Goal: Task Accomplishment & Management: Complete application form

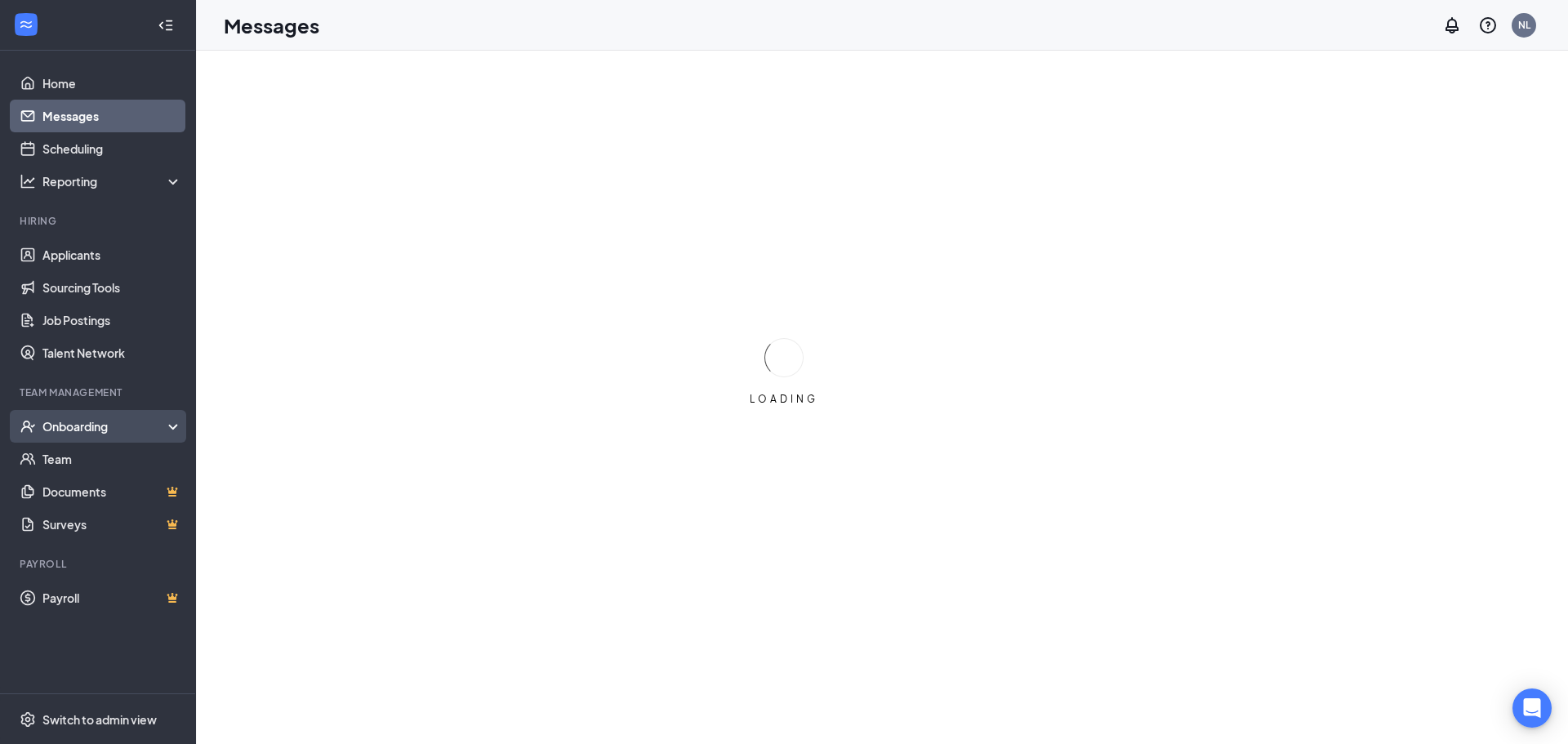
click at [172, 425] on div "Onboarding" at bounding box center [98, 426] width 196 height 32
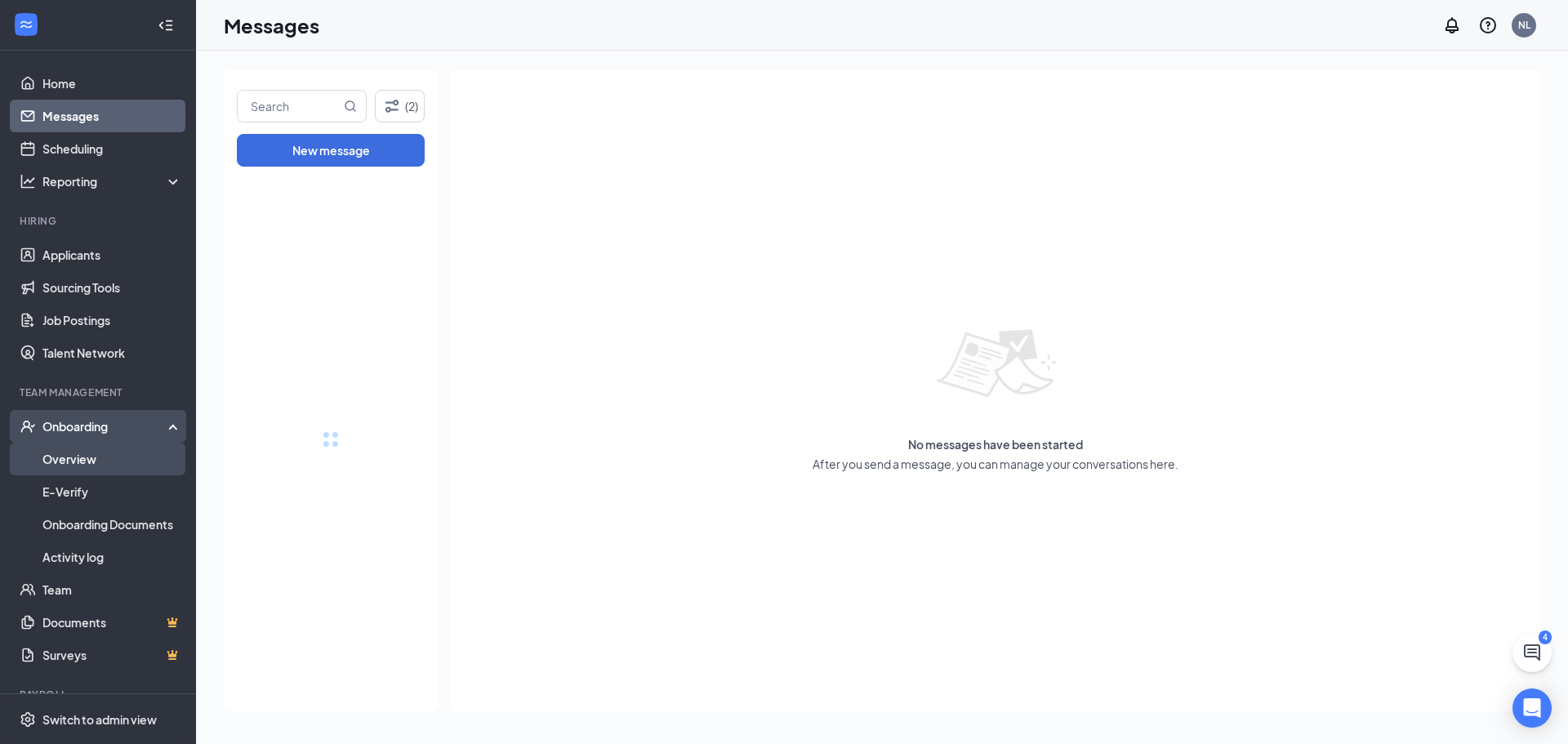
click at [107, 463] on link "Overview" at bounding box center [112, 460] width 140 height 32
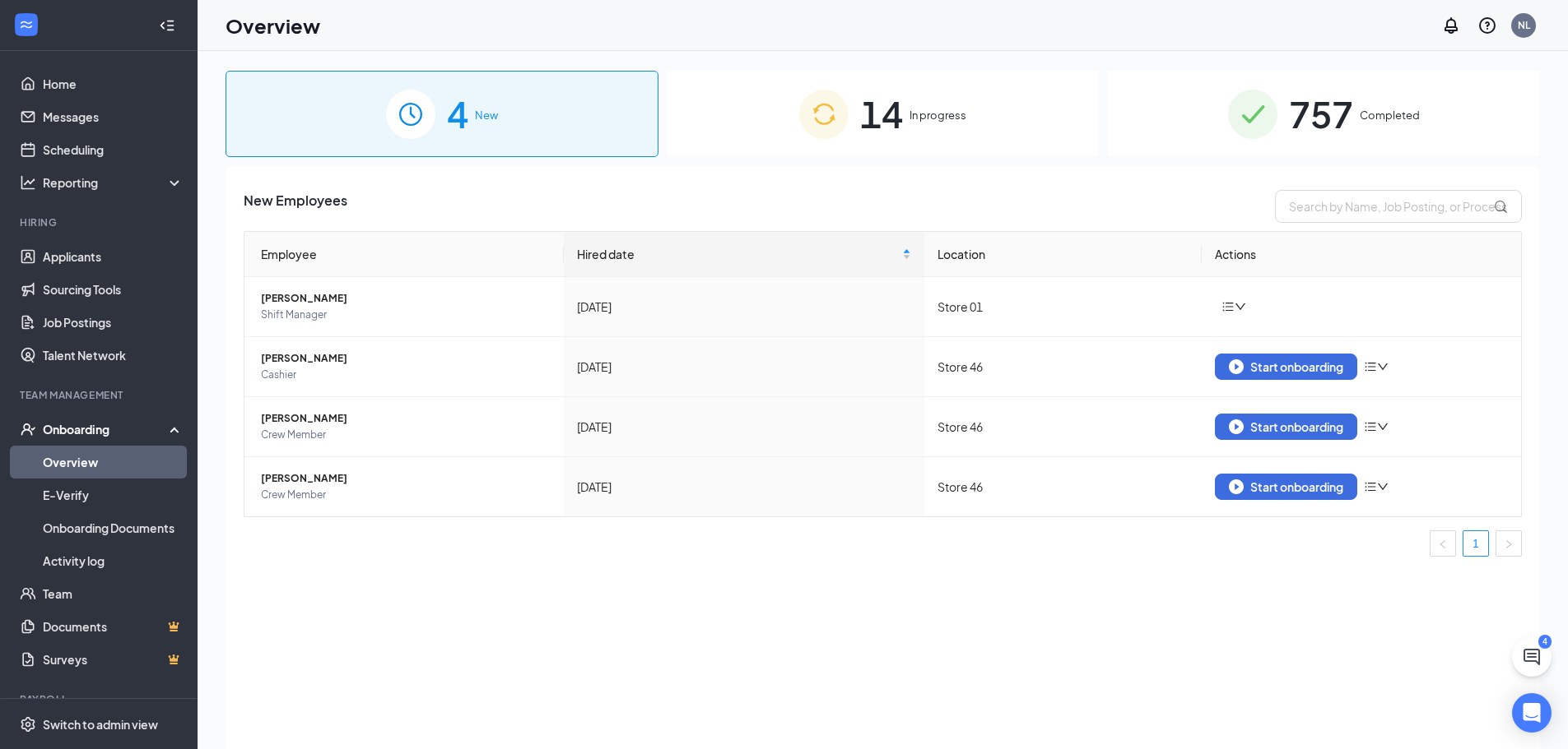
click at [921, 120] on span "In progress" at bounding box center [937, 115] width 57 height 16
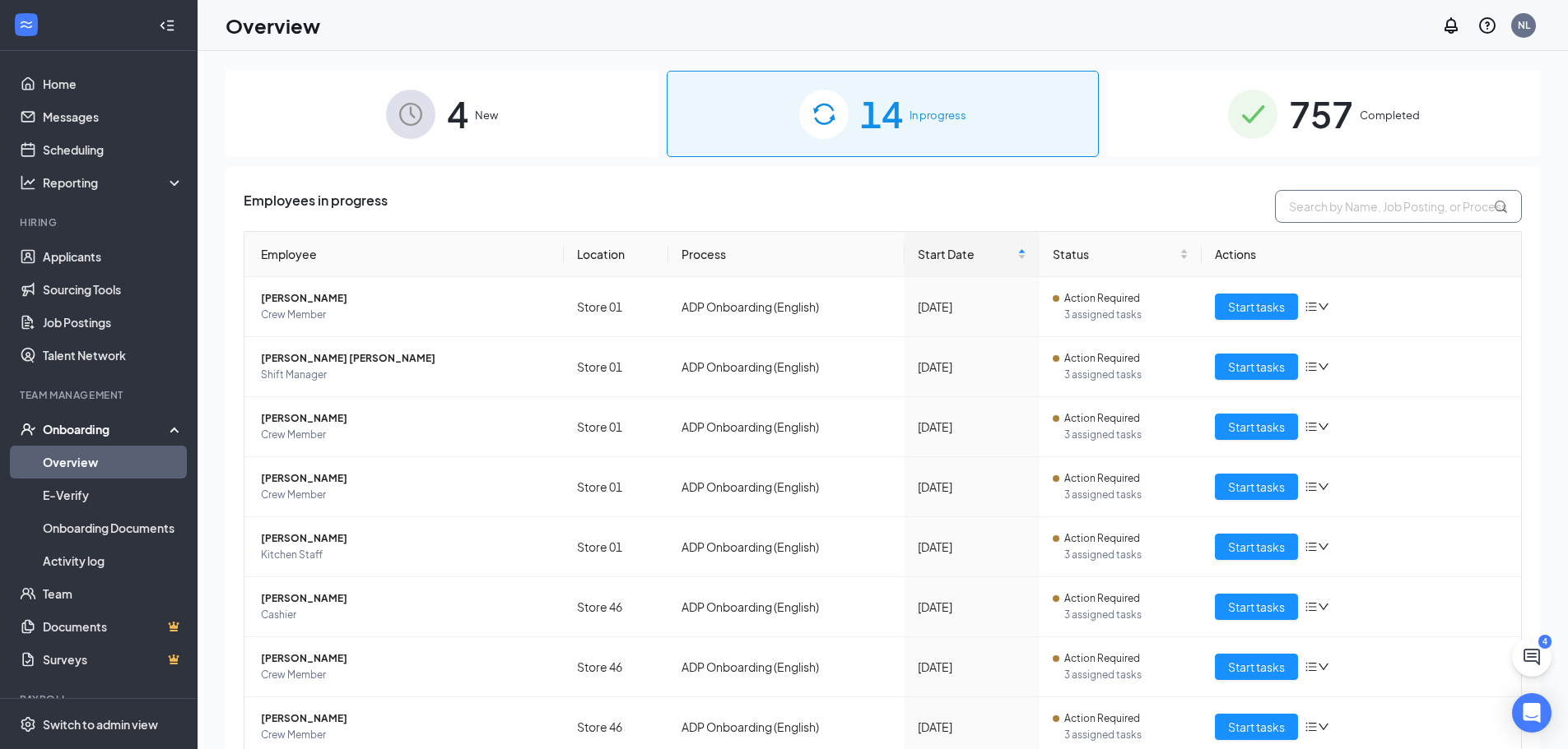
click at [1292, 204] on input "text" at bounding box center [1398, 206] width 247 height 33
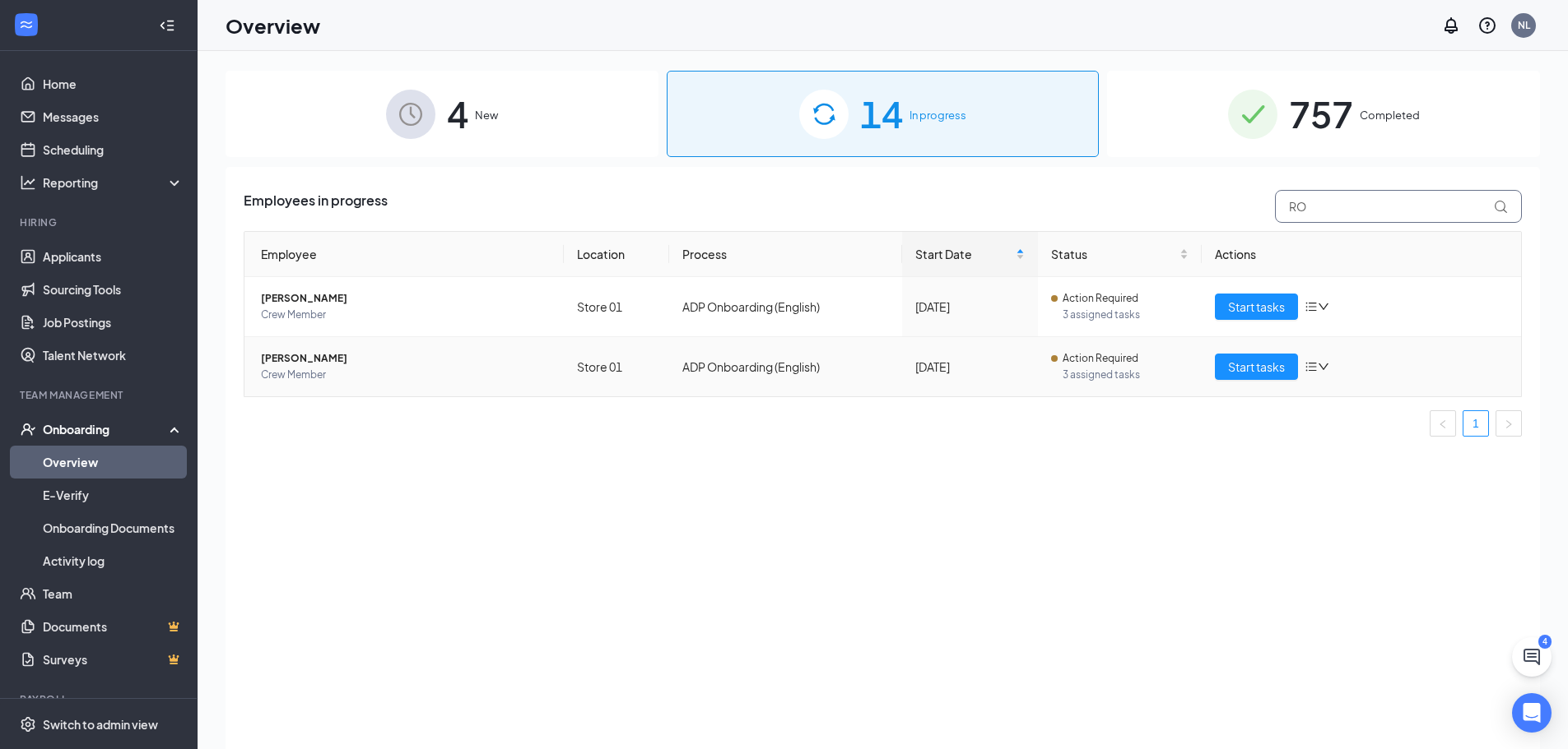
type input "RO"
click at [322, 358] on span "[PERSON_NAME]" at bounding box center [405, 358] width 289 height 16
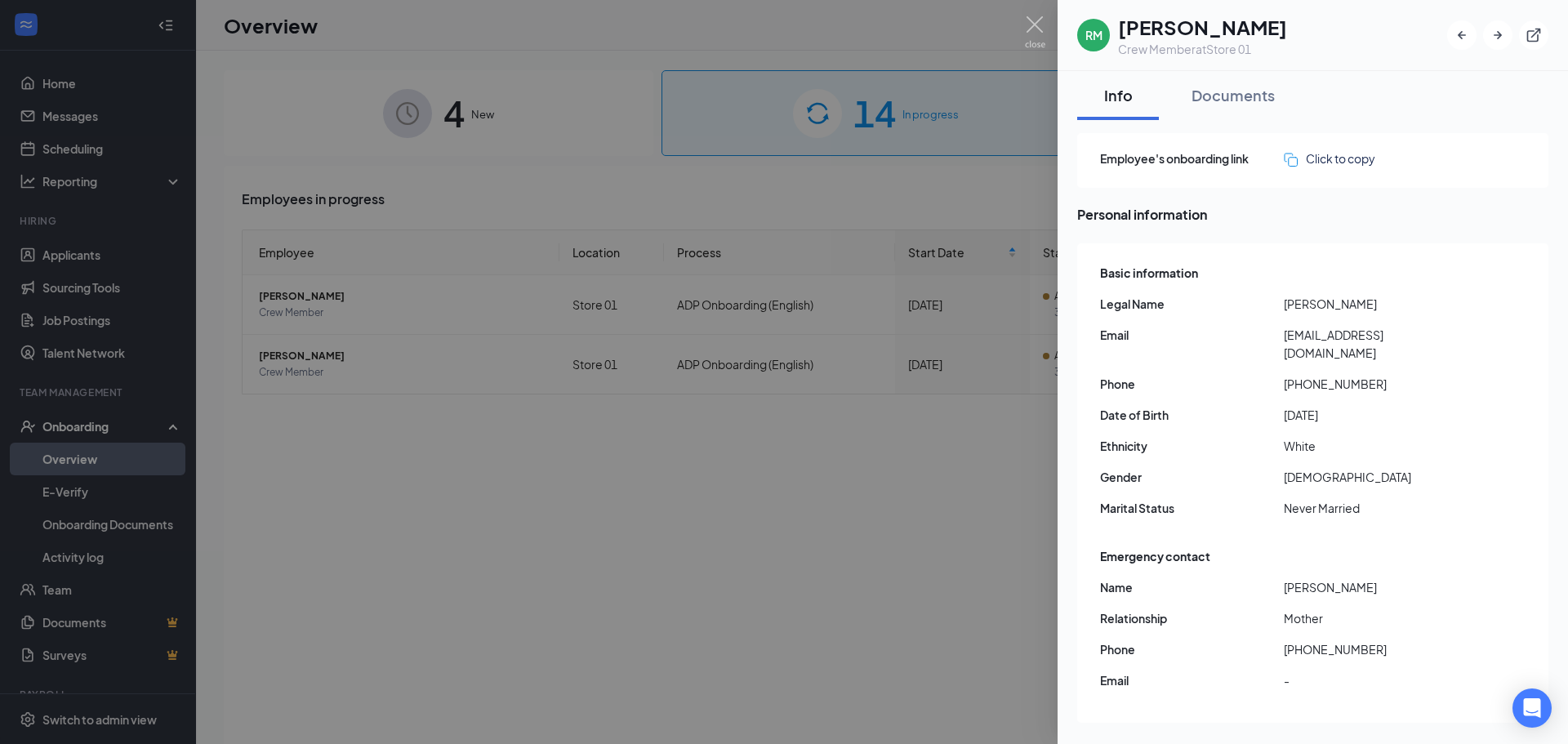
click at [664, 362] on div at bounding box center [784, 372] width 1568 height 744
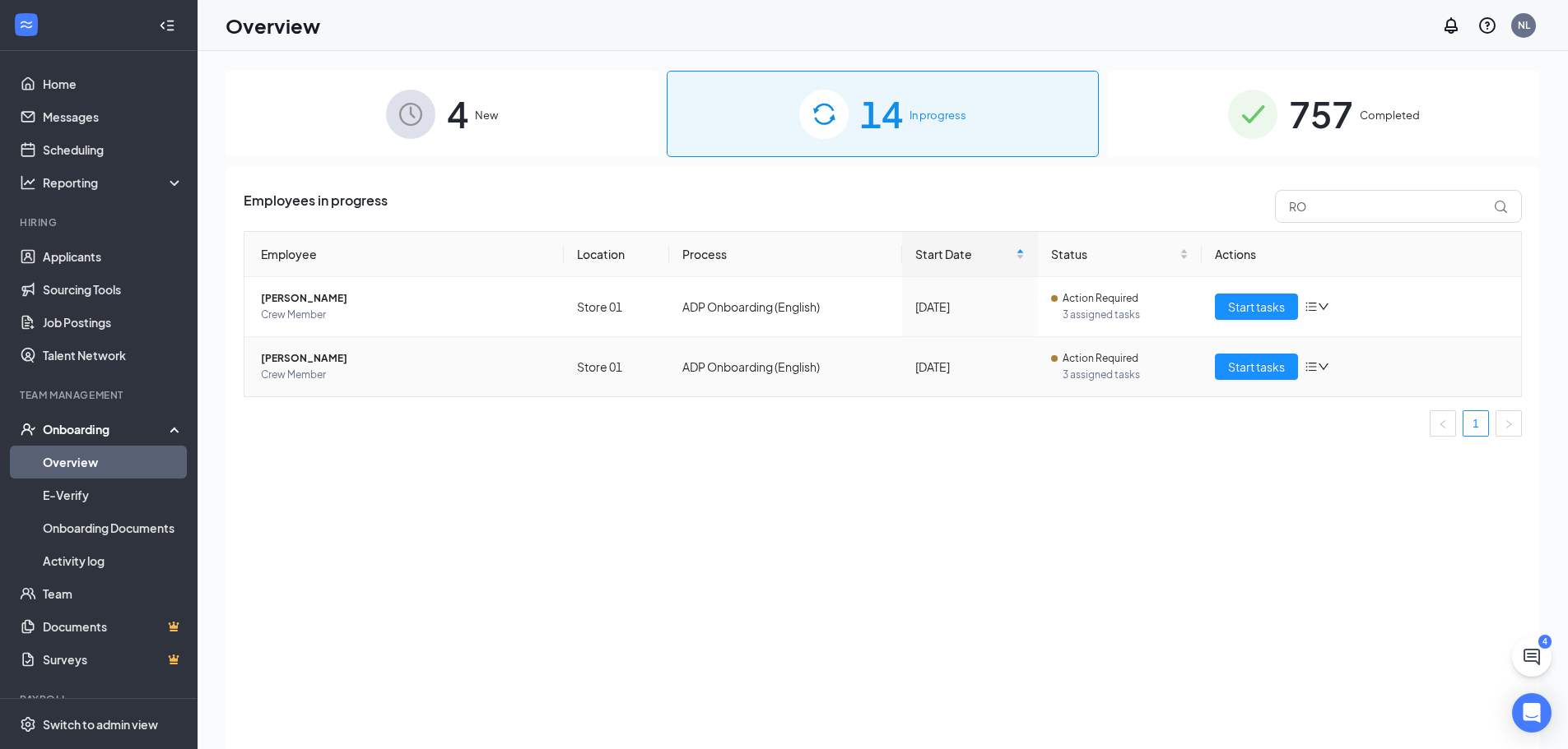
click at [1077, 353] on span "Action Required" at bounding box center [1100, 358] width 76 height 16
click at [1254, 369] on span "Start tasks" at bounding box center [1256, 367] width 57 height 18
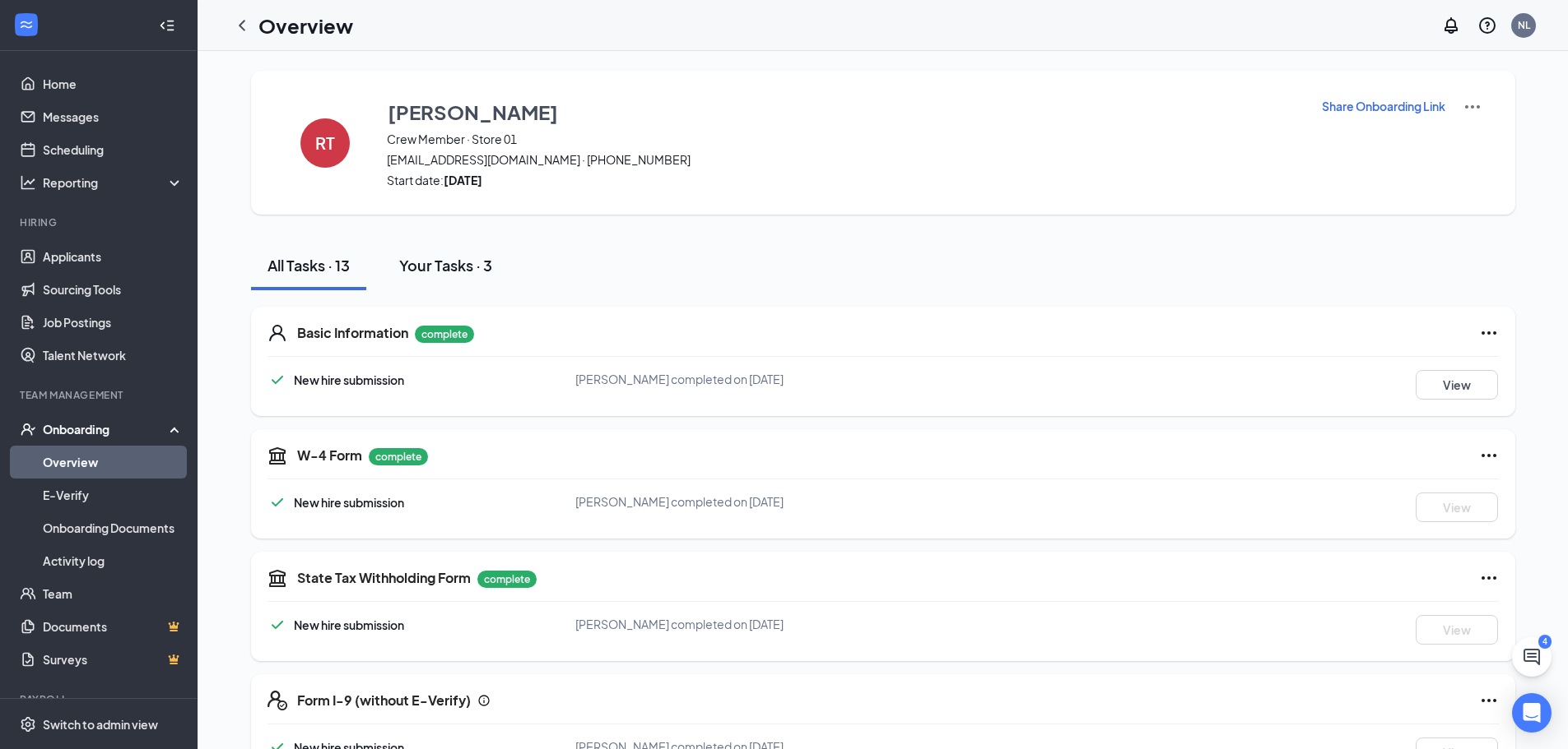
click at [452, 264] on div "Your Tasks · 3" at bounding box center [446, 264] width 93 height 20
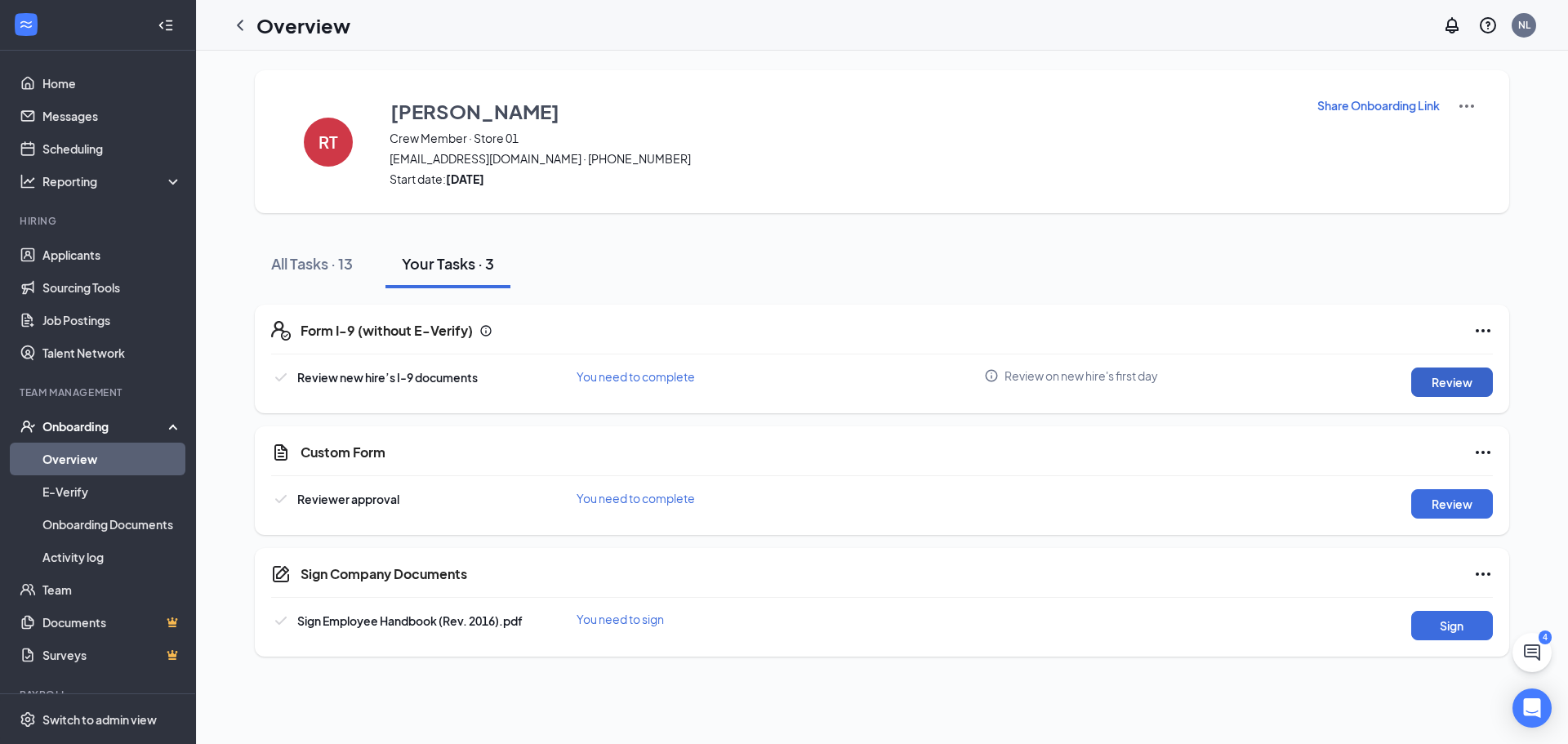
click at [1455, 385] on button "Review" at bounding box center [1452, 382] width 82 height 29
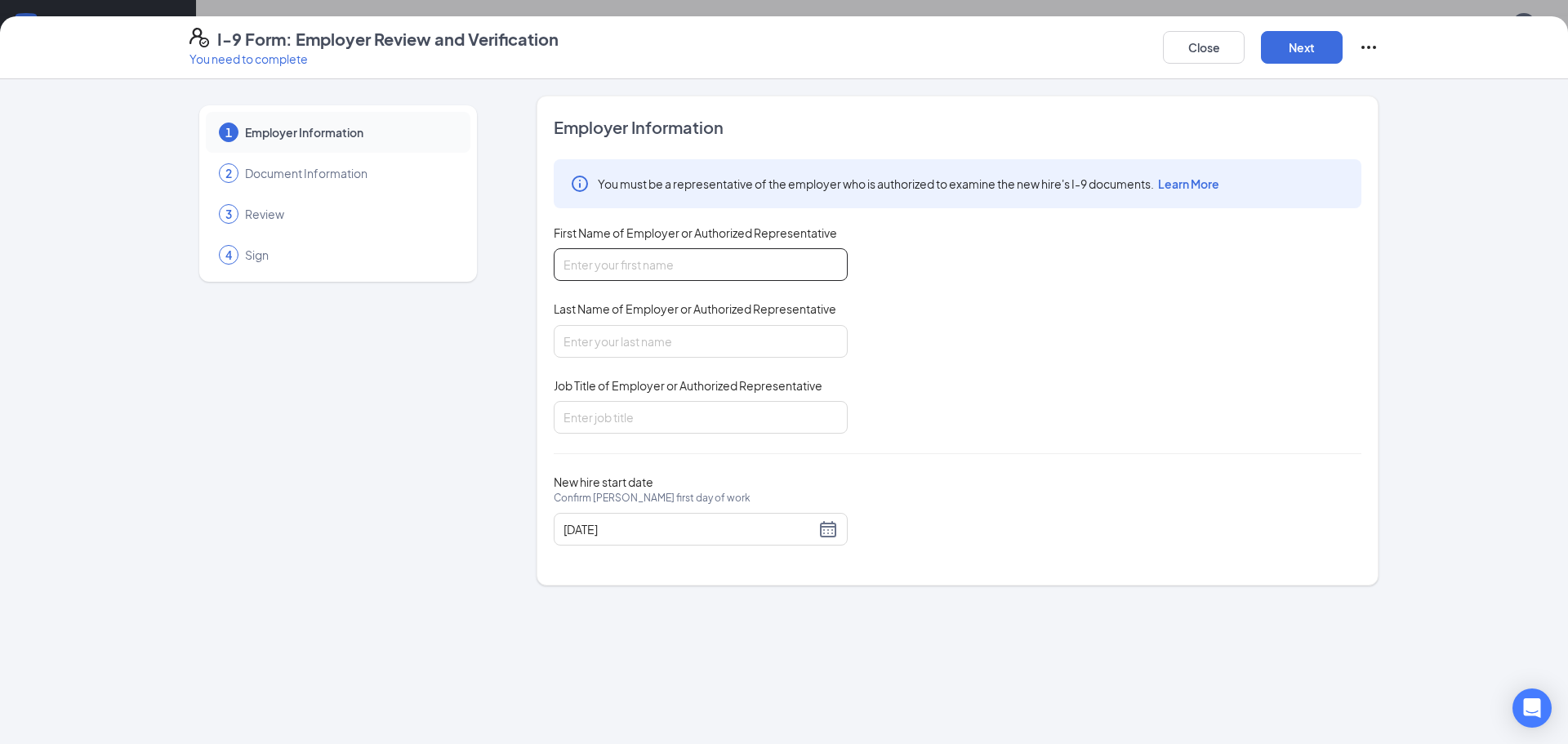
click at [599, 268] on input "First Name of Employer or Authorized Representative" at bounding box center [700, 264] width 294 height 32
click at [607, 272] on input "BRENA" at bounding box center [700, 264] width 294 height 32
type input "[PERSON_NAME]"
click at [575, 345] on input "Last Name of Employer or Authorized Representative" at bounding box center [700, 342] width 294 height 32
type input "[PERSON_NAME]"
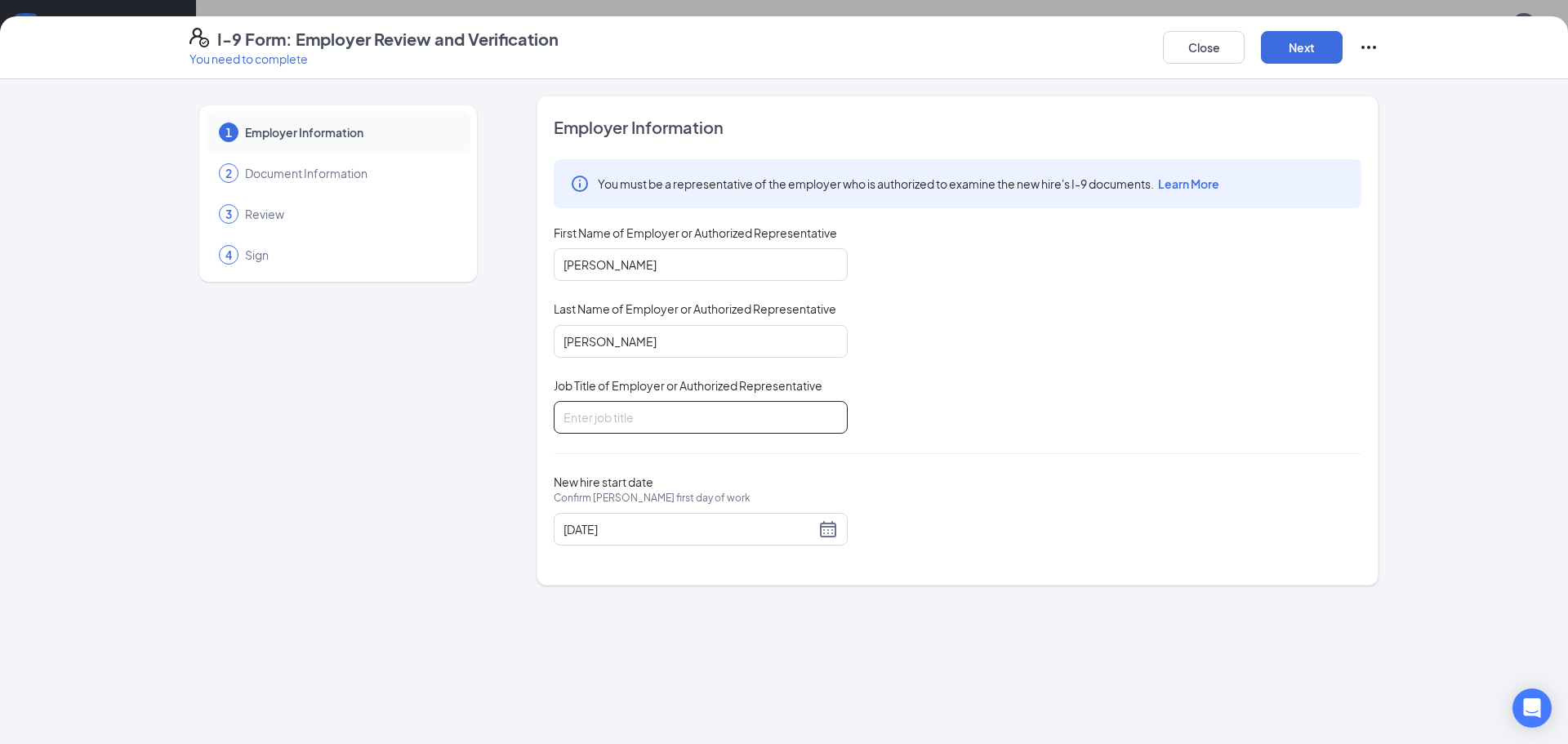
click at [599, 424] on input "Job Title of Employer or Authorized Representative" at bounding box center [700, 418] width 294 height 32
type input "MANAGER"
click at [1321, 43] on button "Next" at bounding box center [1302, 48] width 82 height 32
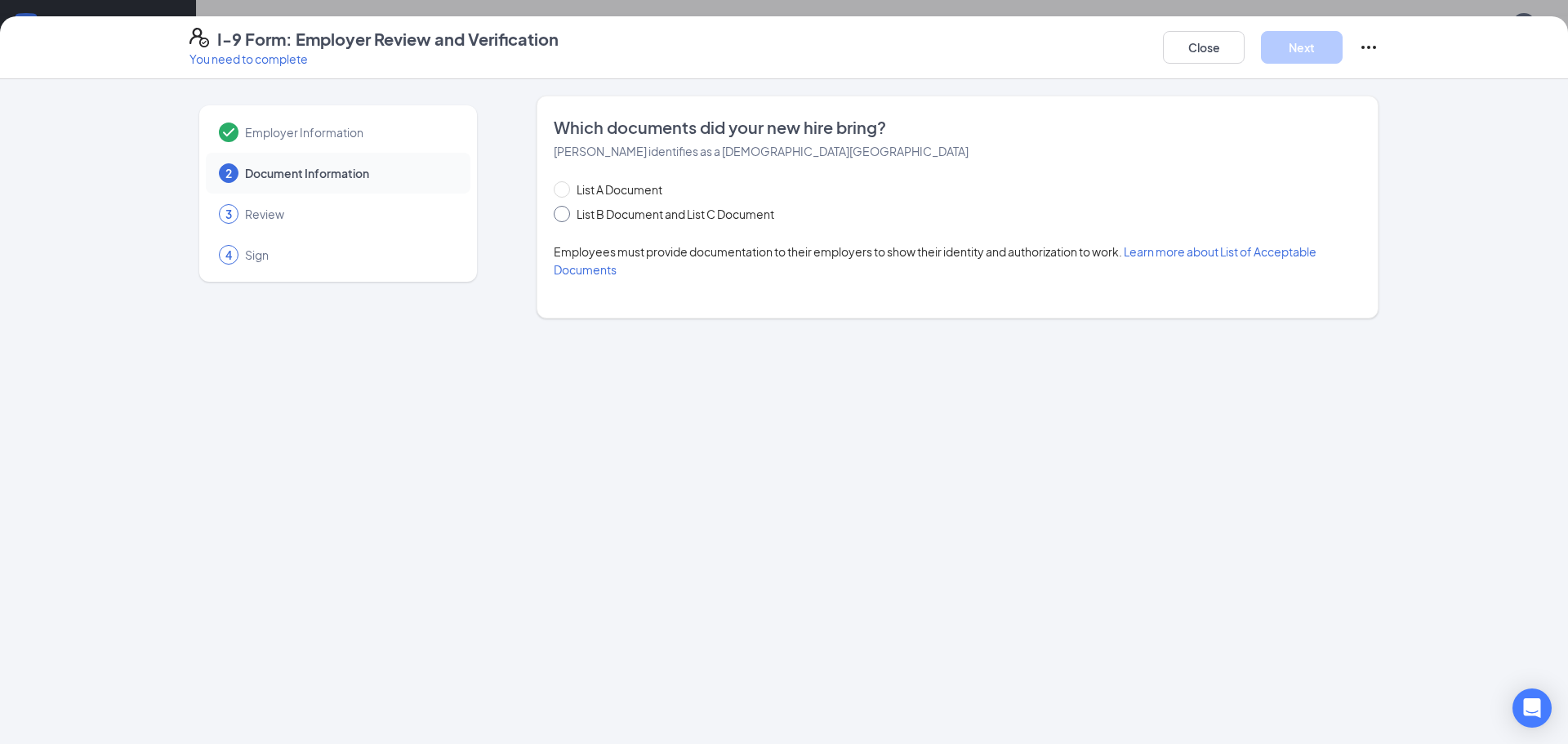
click at [564, 214] on input "List B Document and List C Document" at bounding box center [559, 211] width 11 height 11
radio input "true"
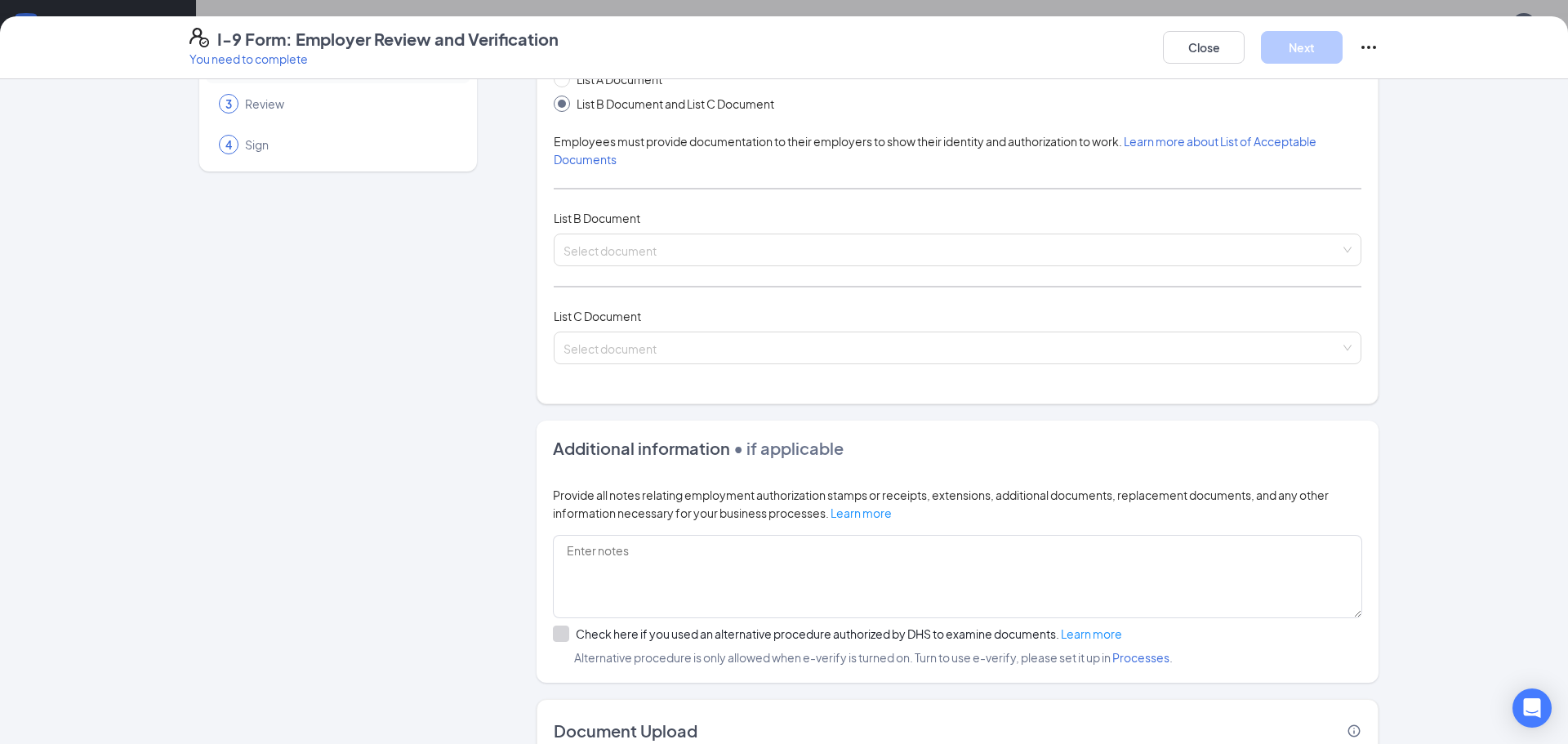
scroll to position [82, 0]
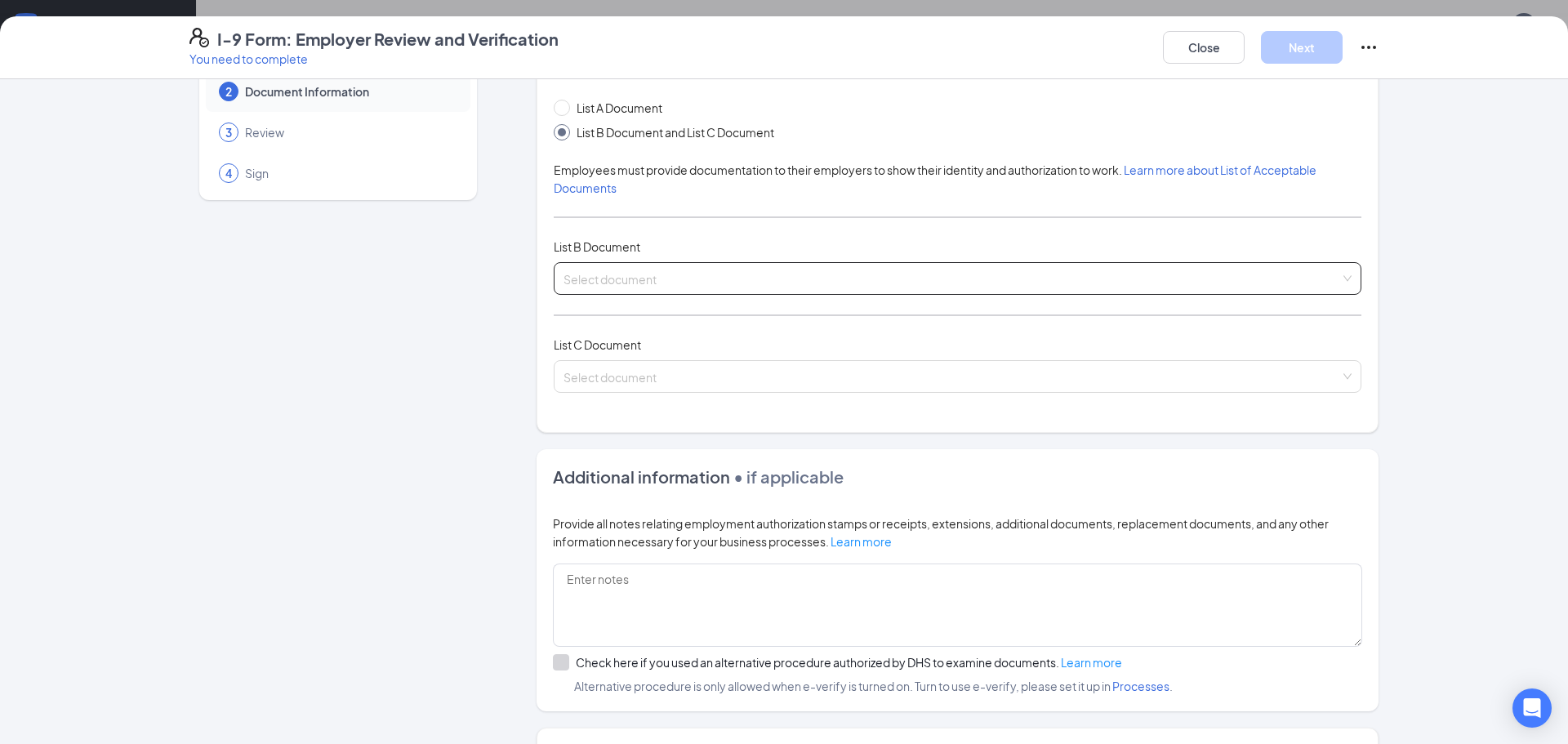
click at [590, 281] on input "search" at bounding box center [952, 276] width 777 height 25
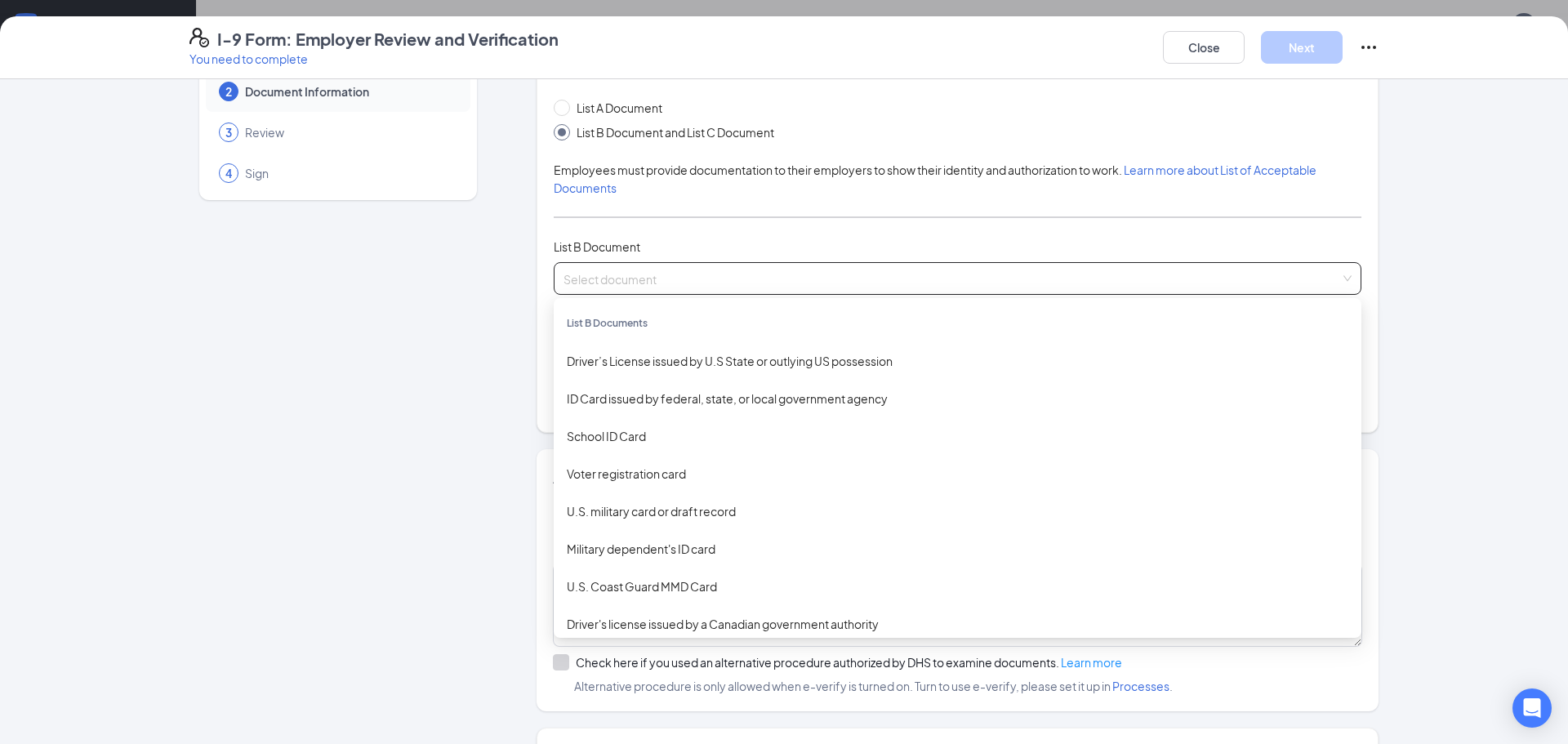
click at [264, 137] on span "Review" at bounding box center [350, 132] width 209 height 16
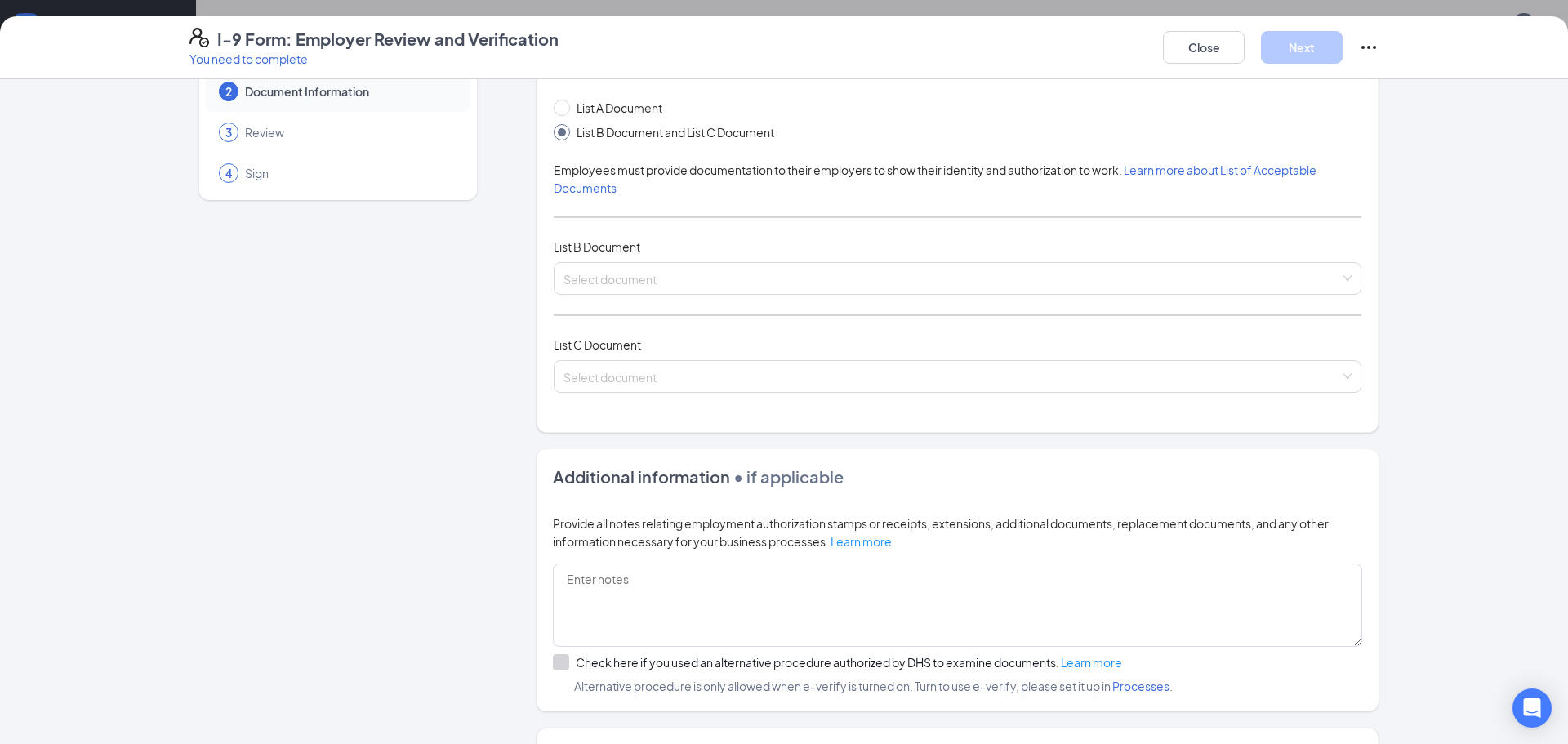
click at [263, 125] on span "Review" at bounding box center [350, 132] width 209 height 16
click at [252, 130] on span "Review" at bounding box center [350, 132] width 209 height 16
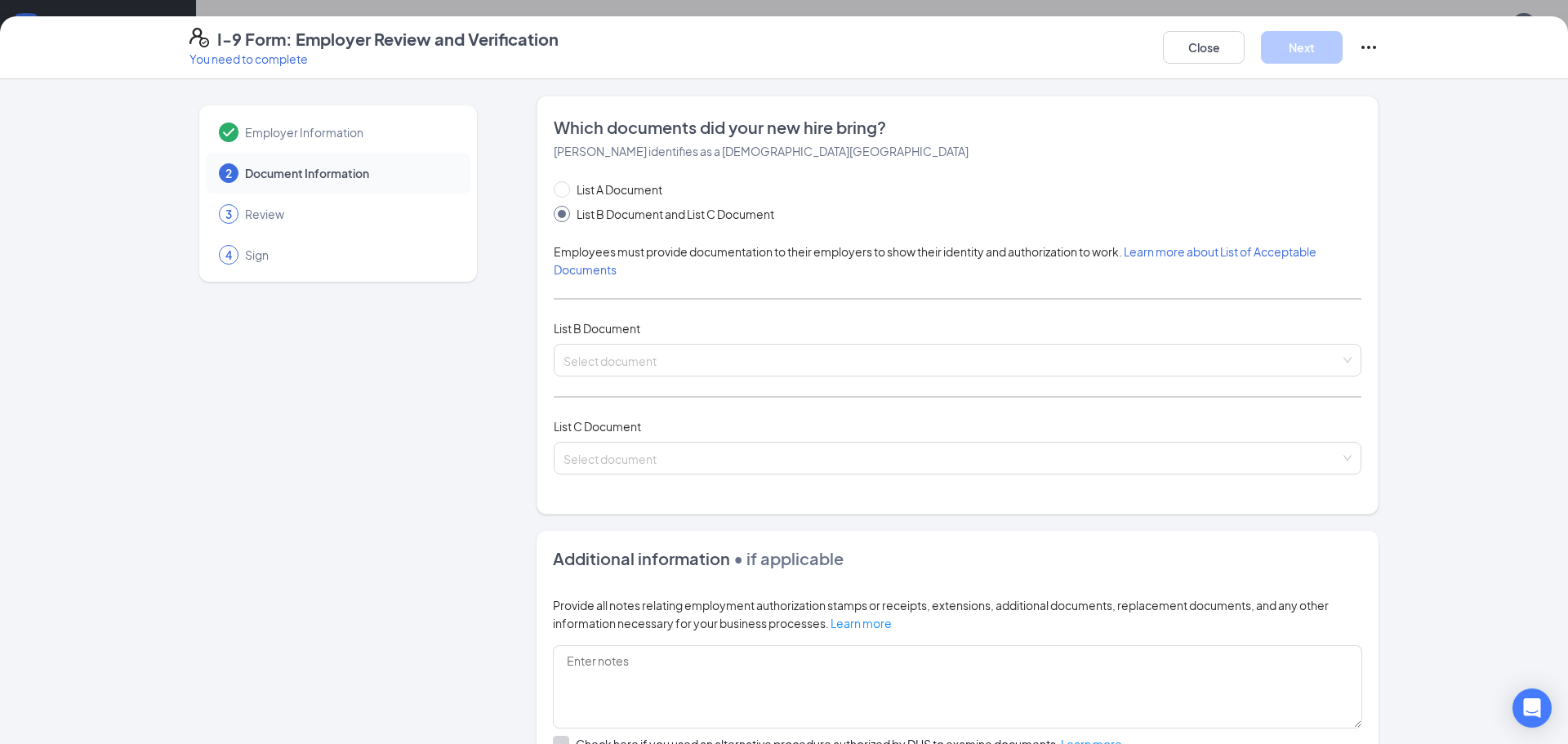
click at [289, 134] on span "Employer Information" at bounding box center [350, 132] width 209 height 16
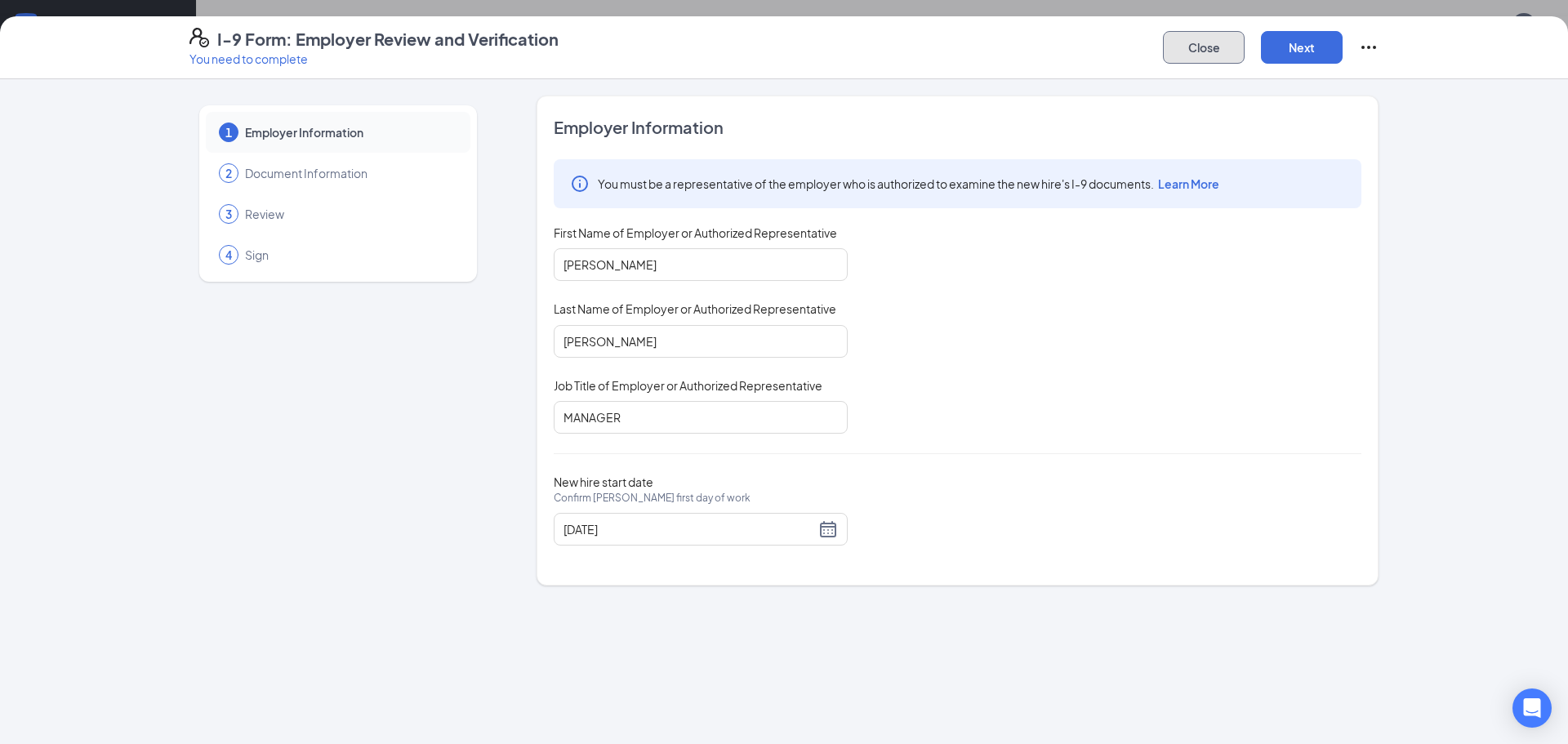
click at [1202, 46] on button "Close" at bounding box center [1204, 48] width 82 height 32
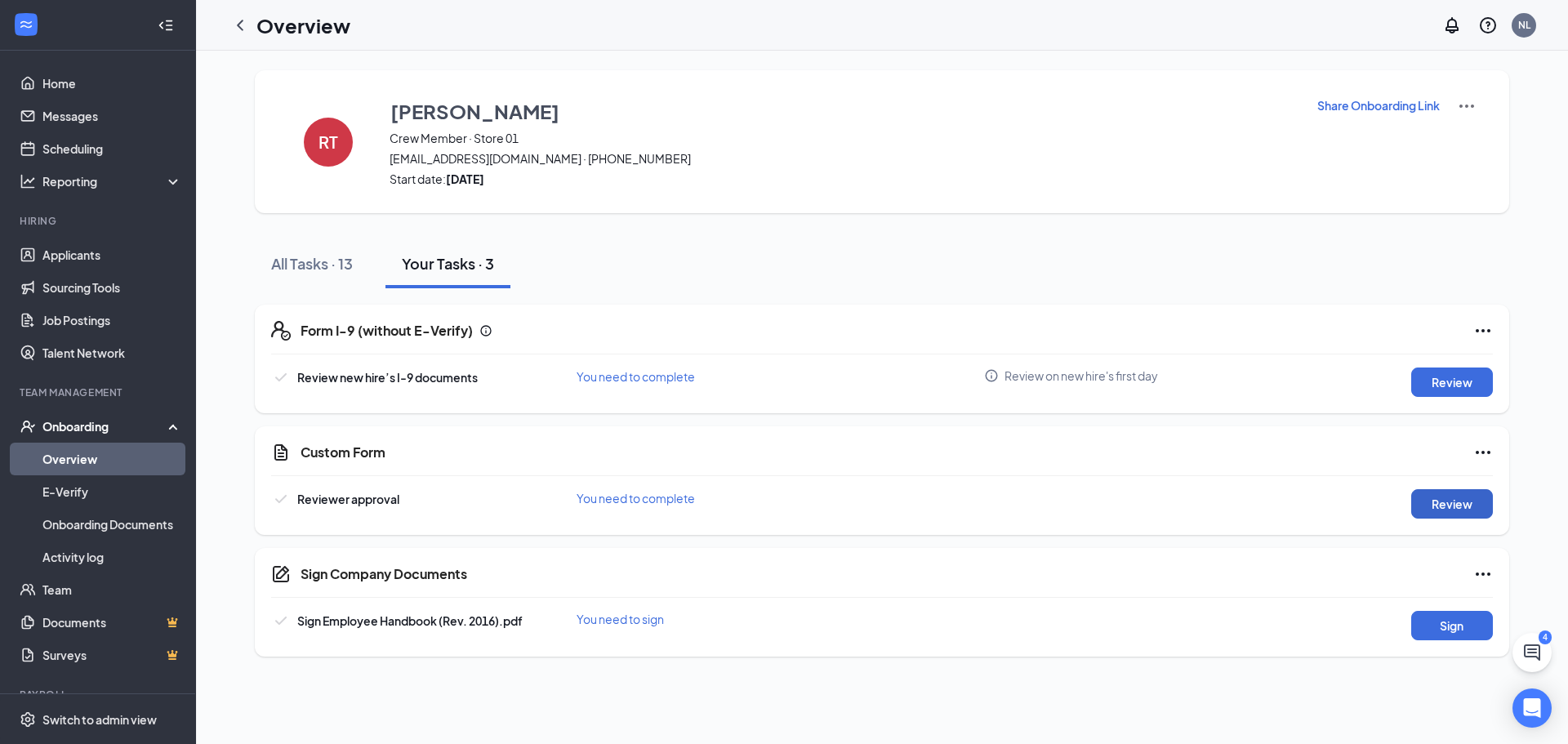
click at [1450, 510] on button "Review" at bounding box center [1452, 503] width 82 height 29
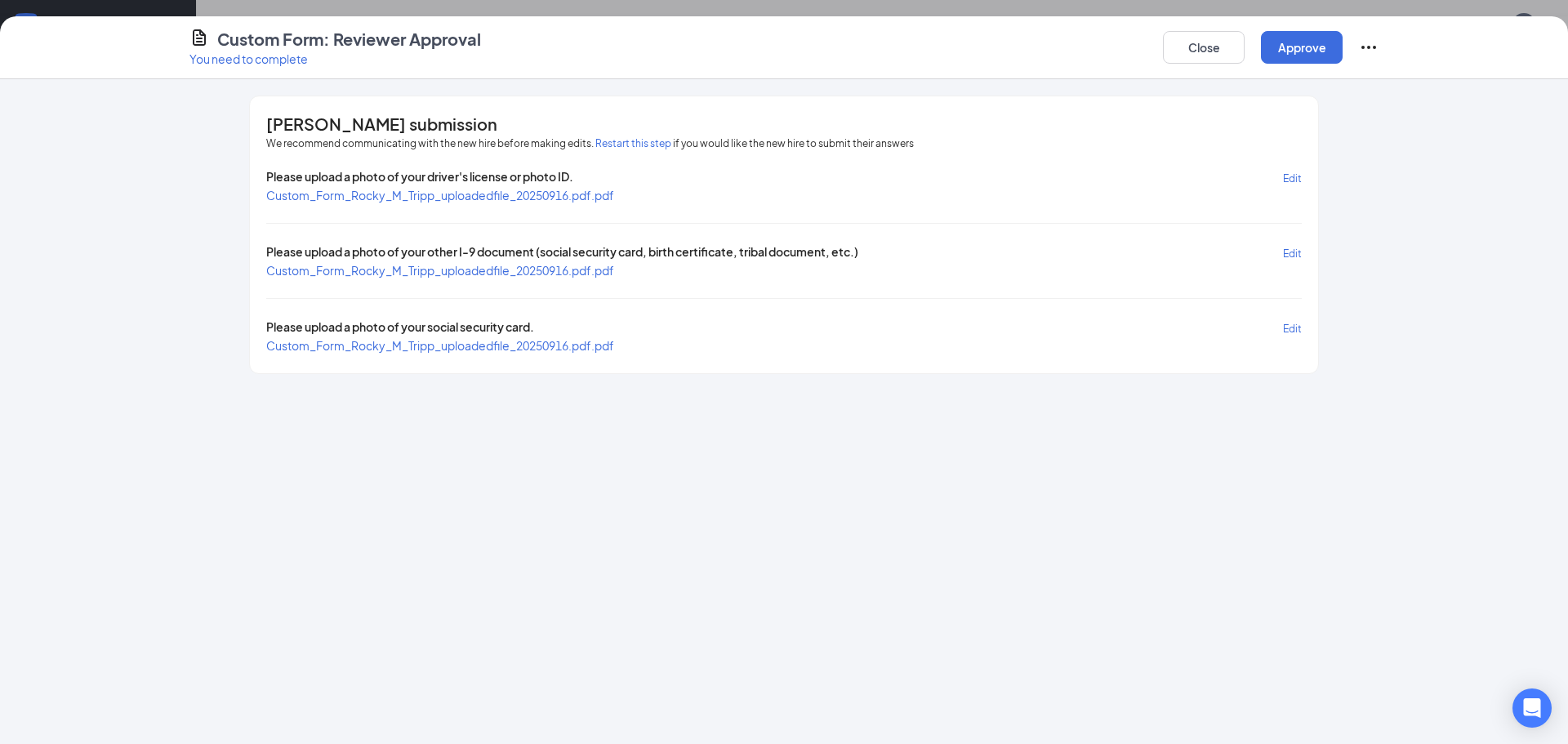
click at [398, 195] on span "Custom_Form_Rocky_M_Tripp_uploadedfile_20250916.pdf.pdf" at bounding box center [440, 195] width 348 height 14
click at [441, 271] on span "Custom_Form_Rocky_M_Tripp_uploadedfile_20250916.pdf.pdf" at bounding box center [440, 270] width 348 height 14
click at [365, 350] on span "Custom_Form_Rocky_M_Tripp_uploadedfile_20250916.pdf.pdf" at bounding box center [440, 345] width 348 height 14
click at [1302, 49] on button "Approve" at bounding box center [1302, 48] width 82 height 32
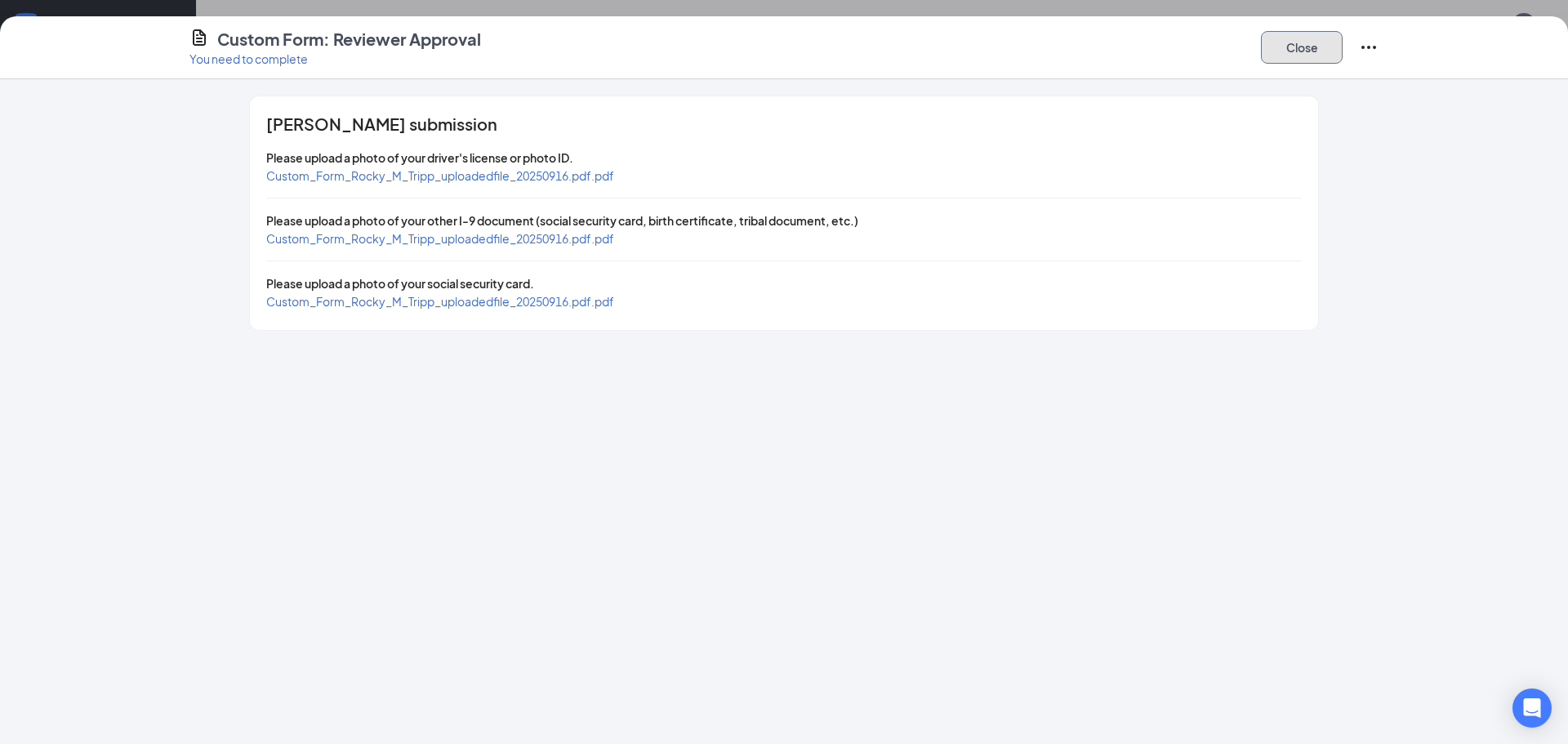
click at [1307, 54] on button "Close" at bounding box center [1302, 48] width 82 height 32
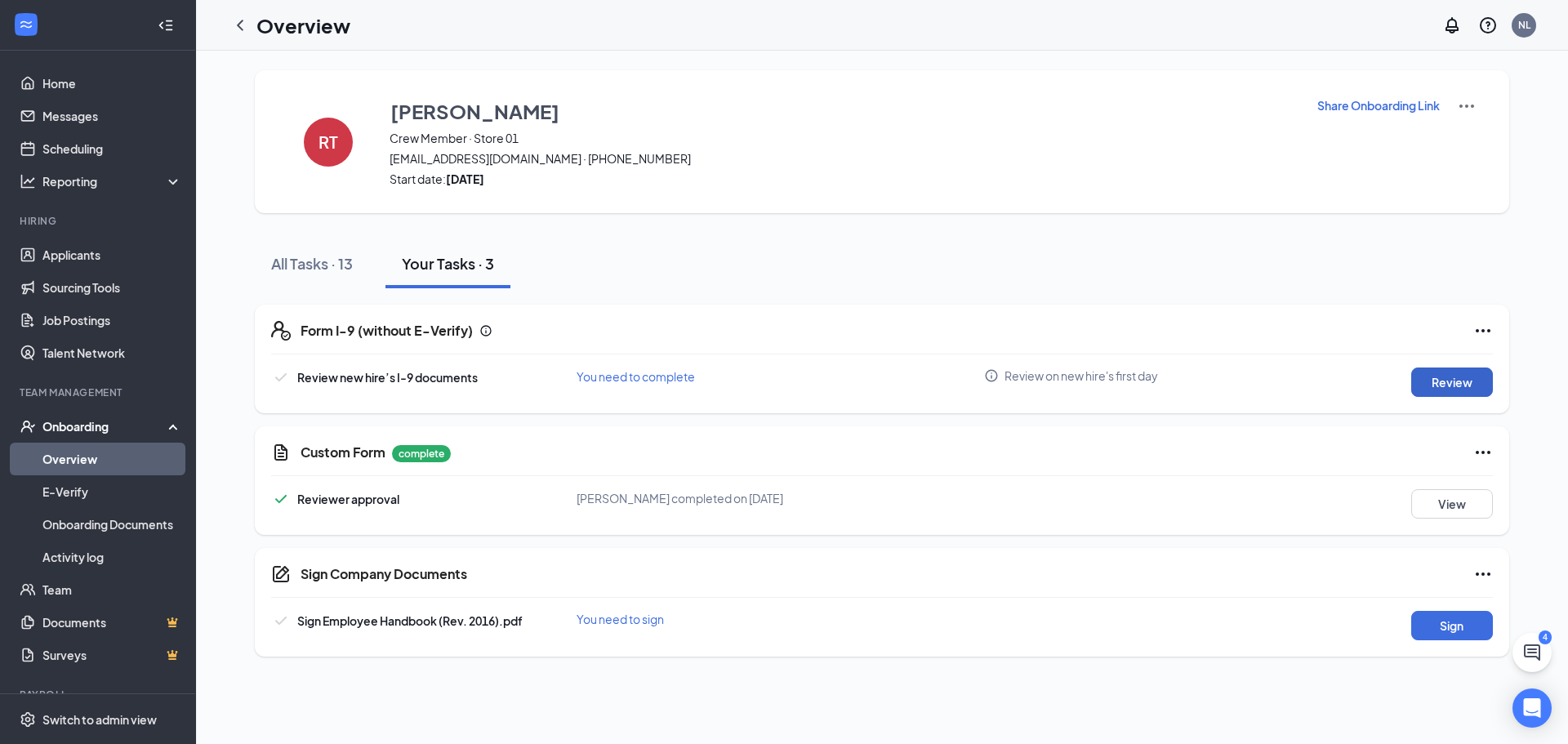
click at [1444, 376] on button "Review" at bounding box center [1452, 382] width 82 height 29
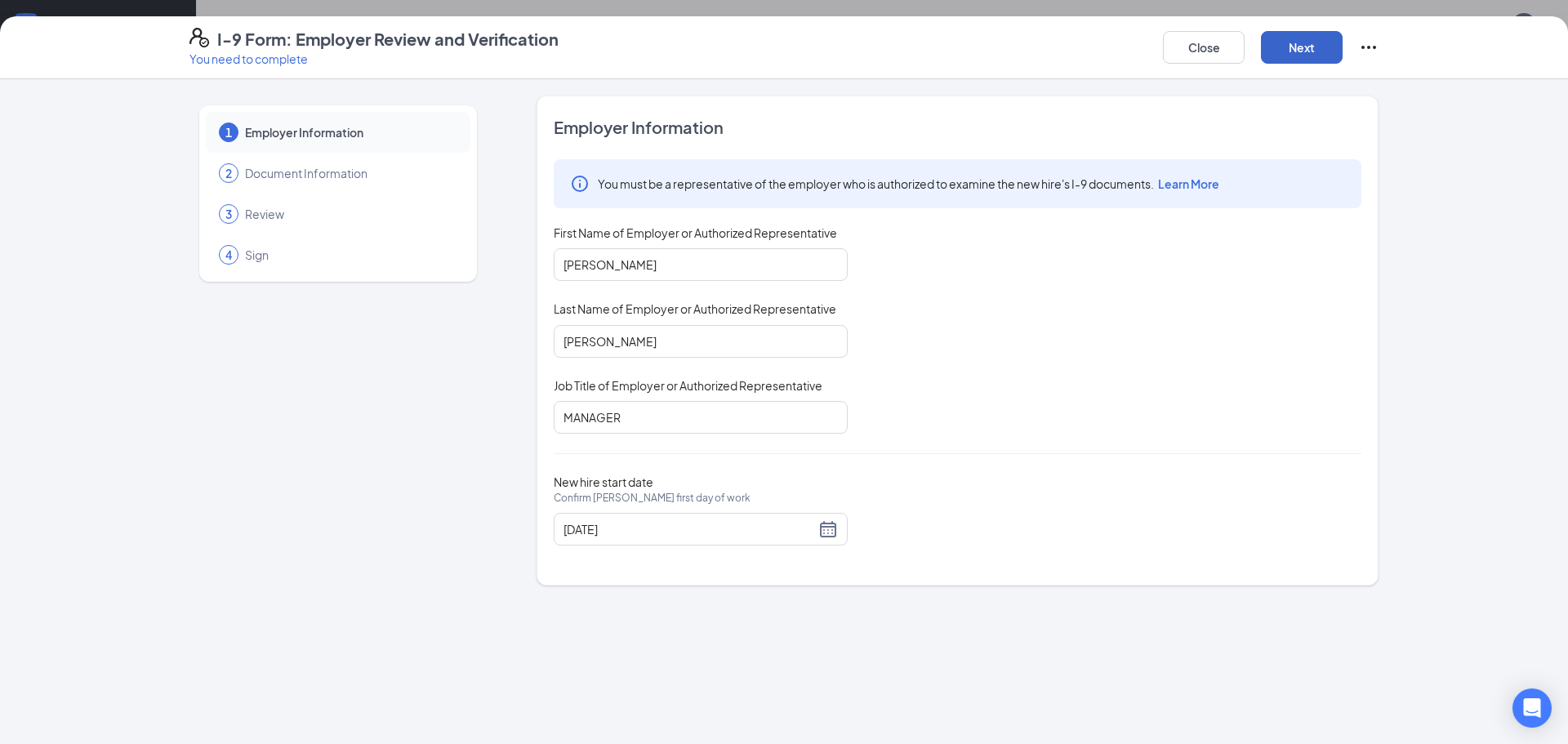
click at [1302, 51] on button "Next" at bounding box center [1302, 48] width 82 height 32
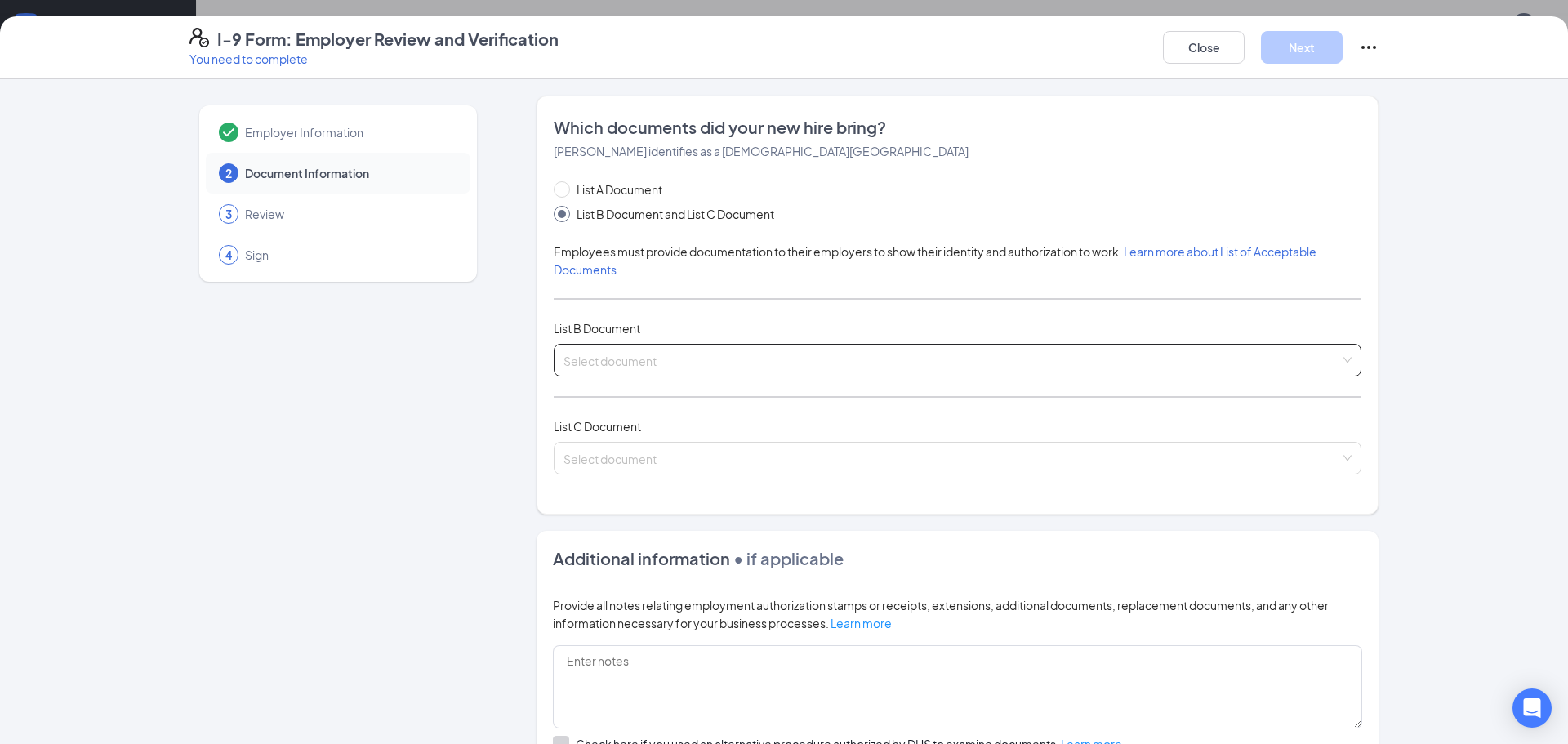
click at [610, 356] on input "search" at bounding box center [952, 357] width 777 height 25
click at [558, 188] on input "List A Document" at bounding box center [559, 187] width 11 height 11
radio input "true"
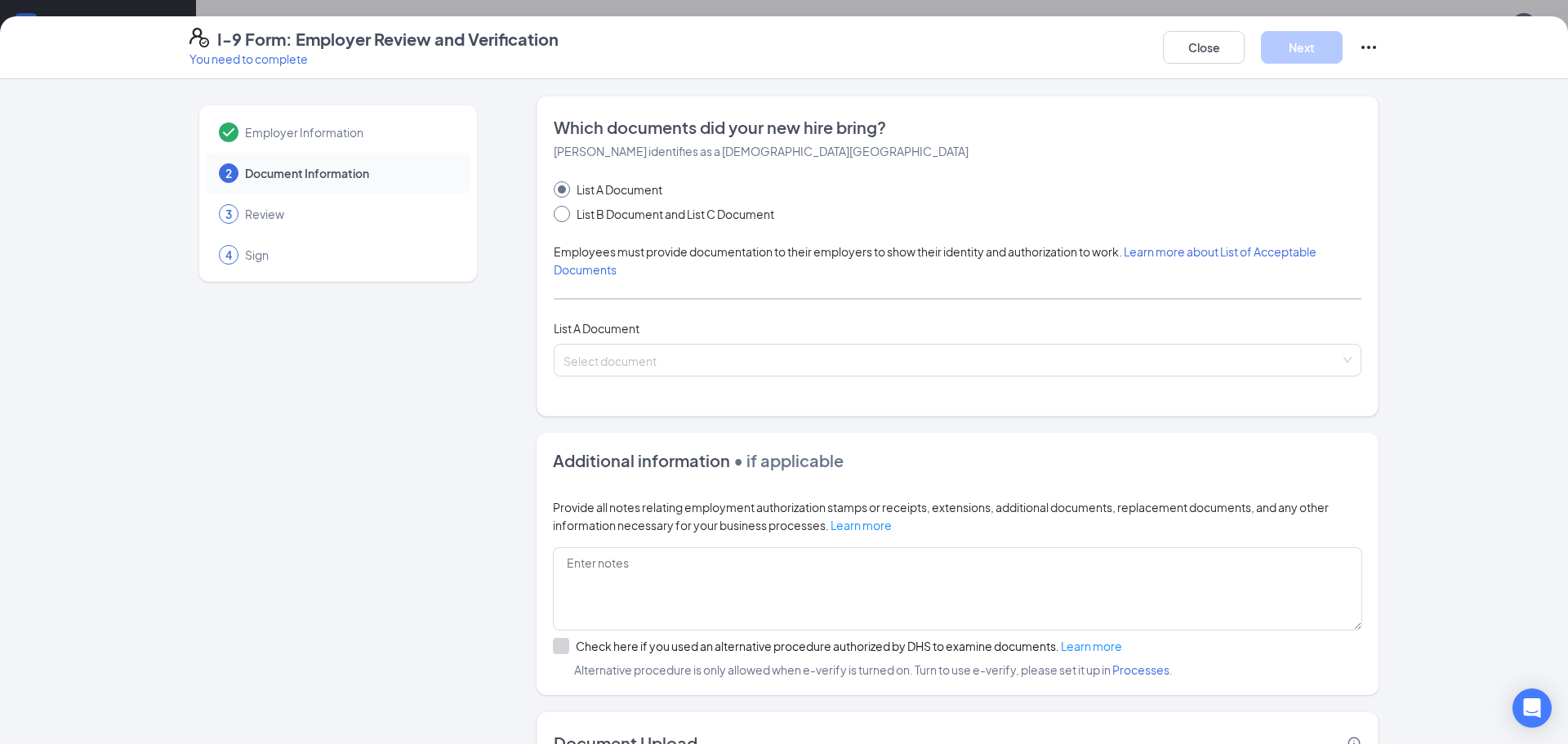
click at [556, 211] on input "List B Document and List C Document" at bounding box center [559, 211] width 11 height 11
radio input "true"
radio input "false"
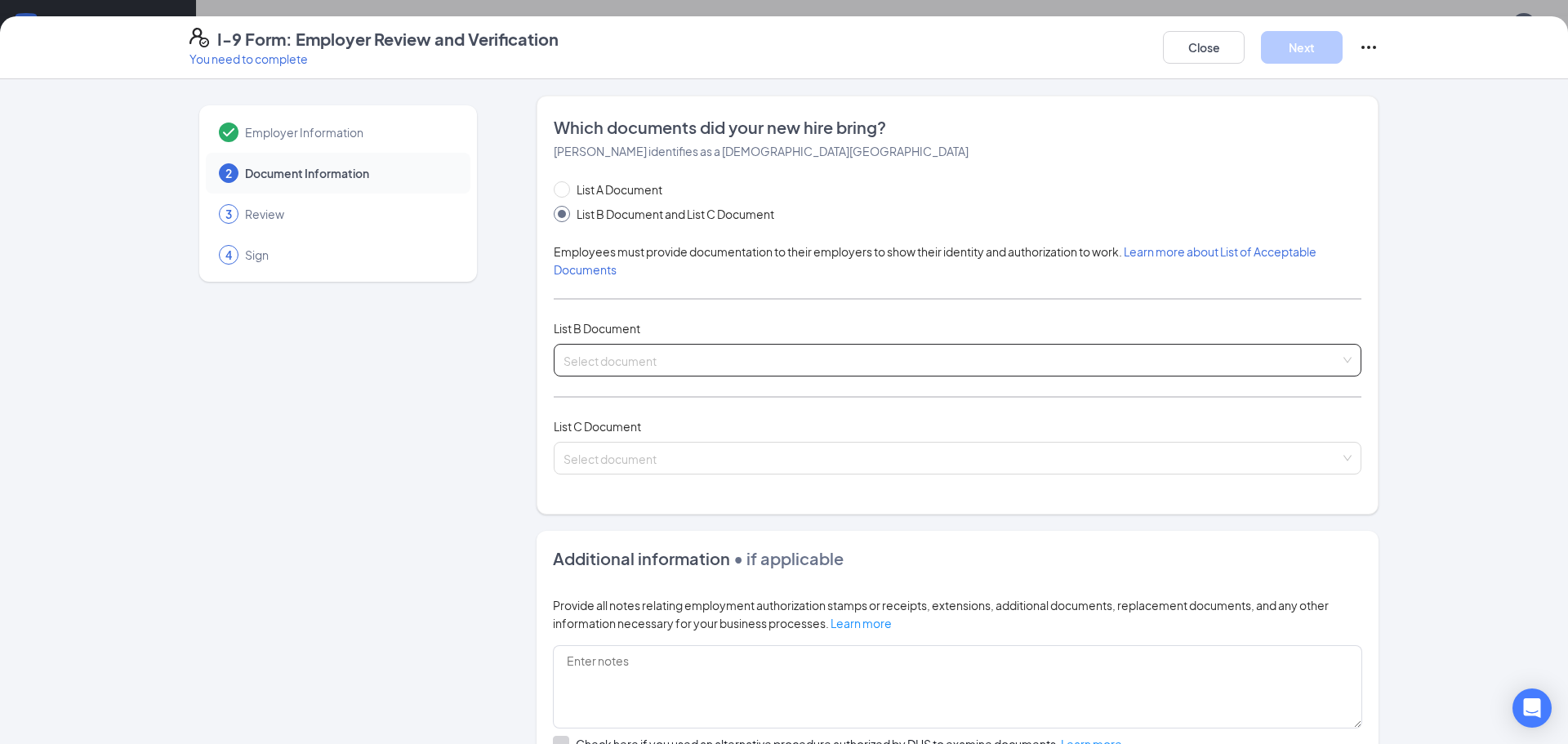
click at [615, 358] on input "search" at bounding box center [952, 357] width 777 height 25
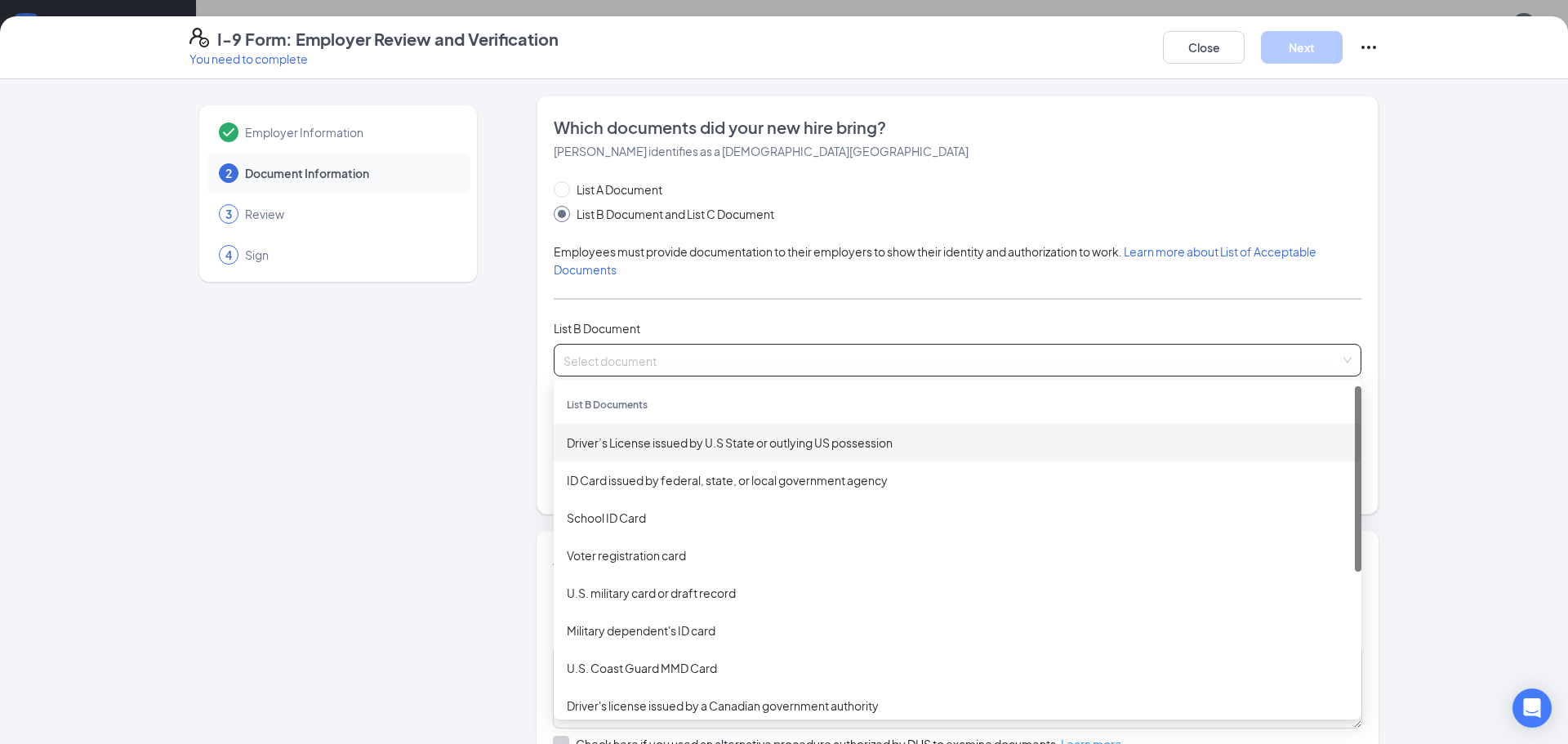
click at [616, 442] on div "Driver’s License issued by U.S State or outlying US possession" at bounding box center [958, 442] width 782 height 18
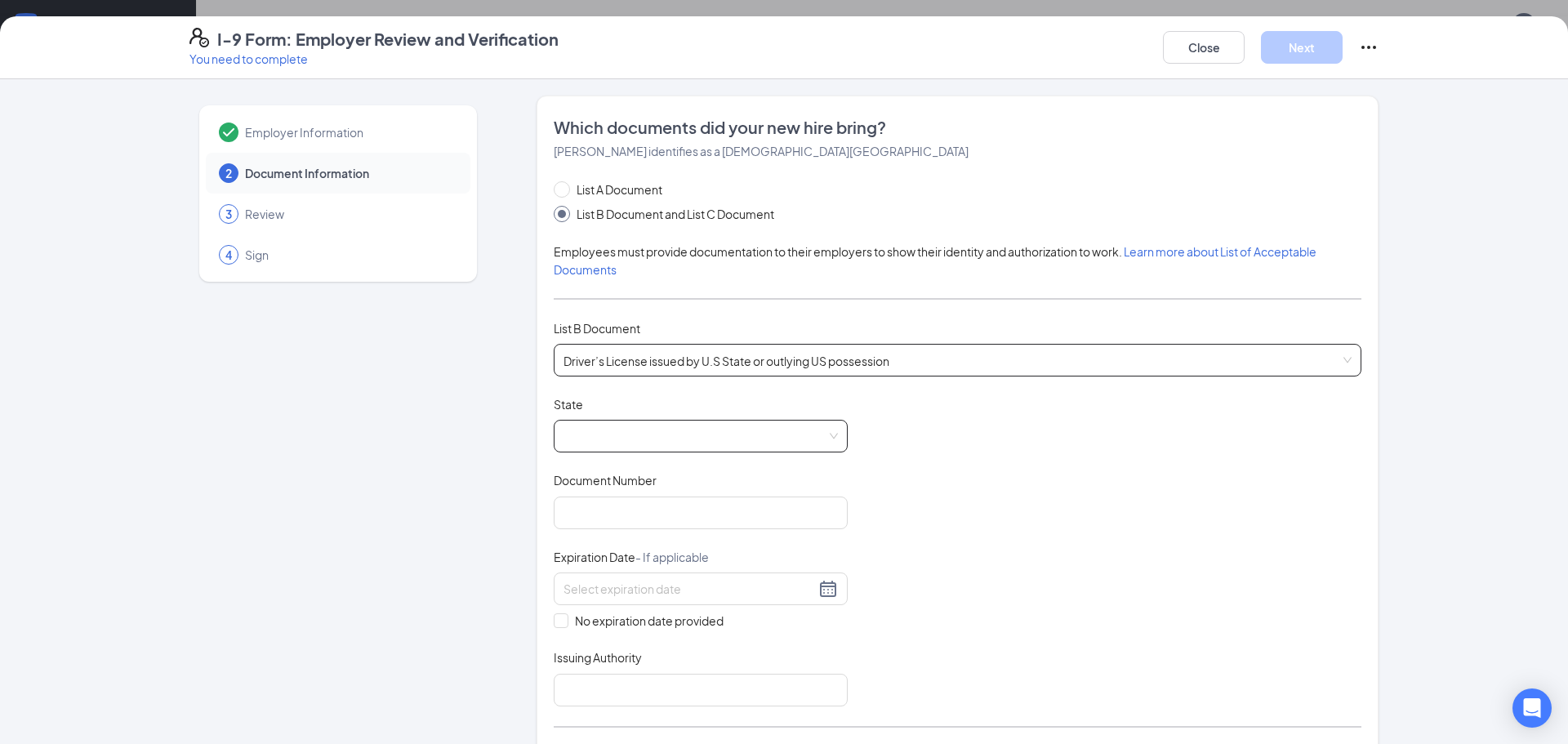
click at [580, 427] on span at bounding box center [701, 436] width 275 height 31
click at [547, 435] on div "Which documents did your new hire bring? [PERSON_NAME] identifies as a [DEMOGRA…" at bounding box center [957, 470] width 842 height 750
click at [590, 430] on span at bounding box center [701, 436] width 275 height 31
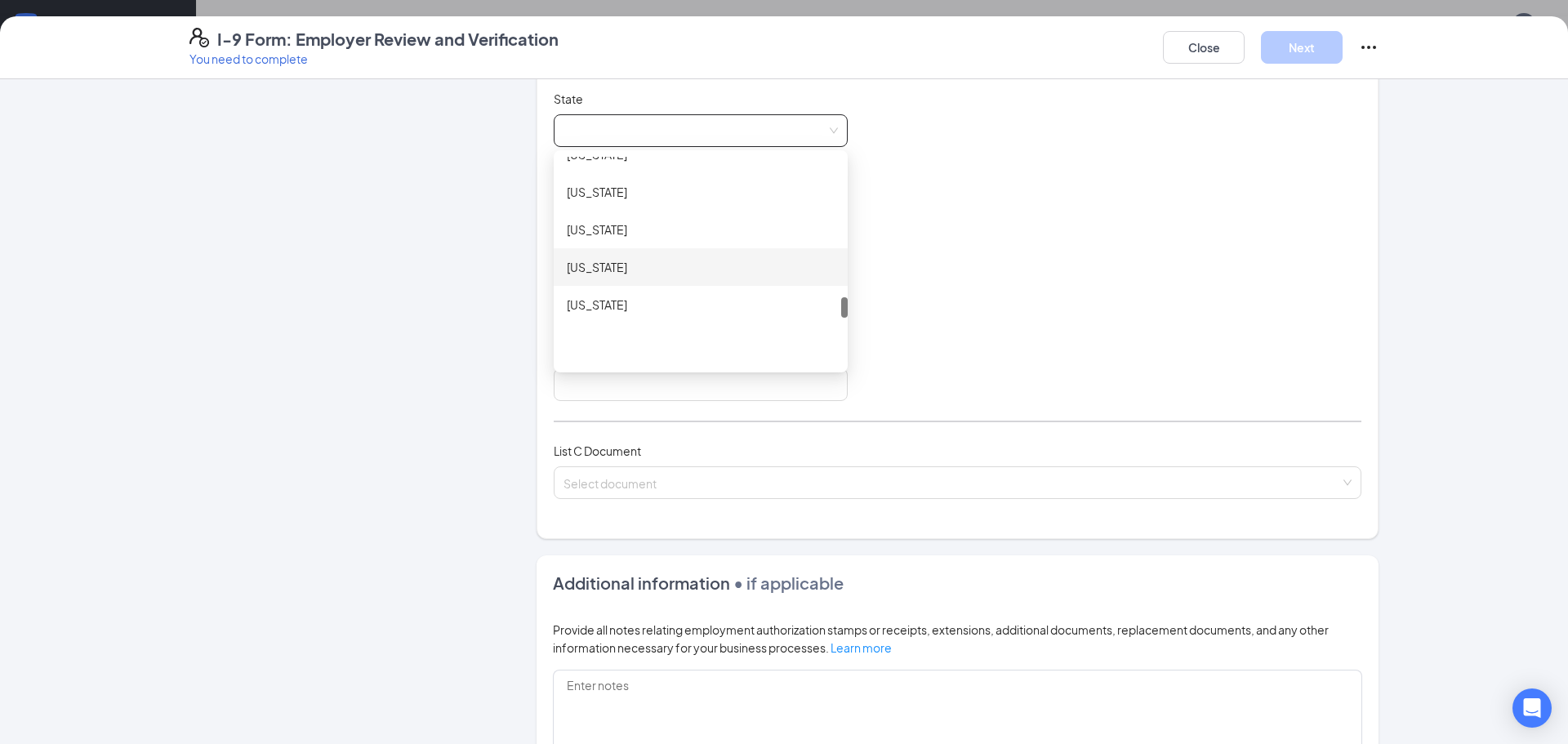
scroll to position [1405, 0]
click at [586, 238] on div "[US_STATE]" at bounding box center [701, 236] width 268 height 18
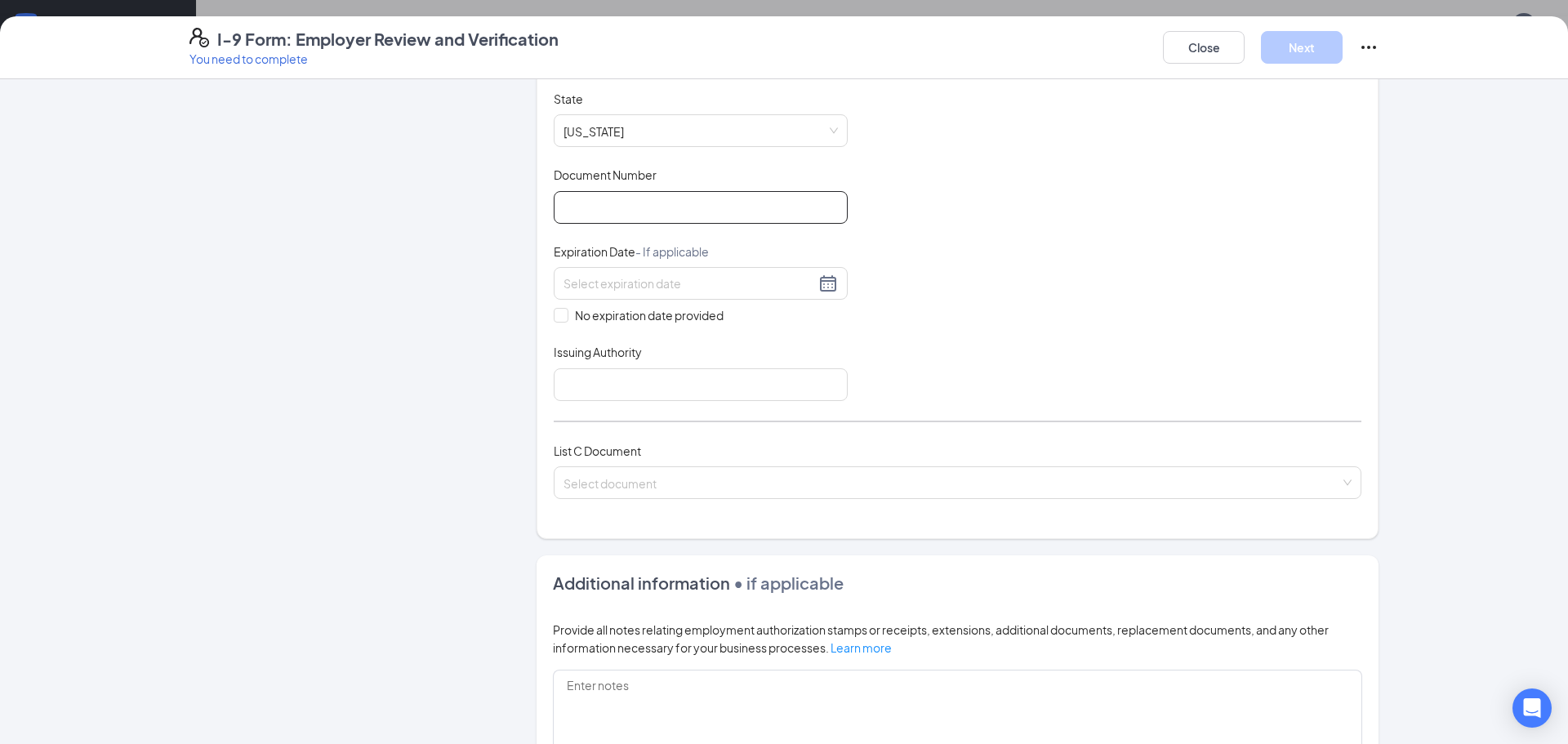
paste input "A717675138"
type input "A717675138"
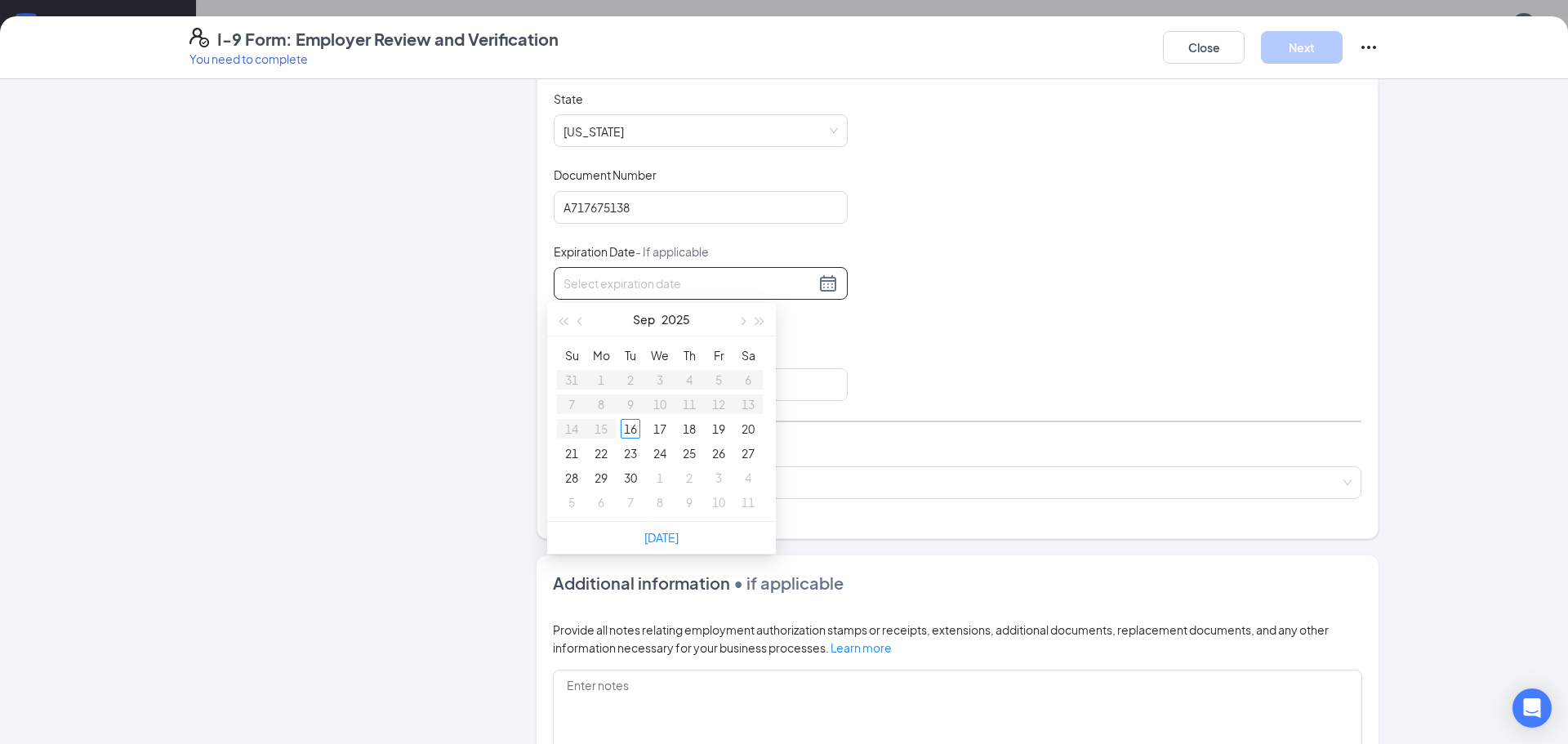
paste input "p [DATE]"
type input "p [DATE]"
click at [939, 320] on div "Document Title Driver’s License issued by U.S State or outlying US possession S…" at bounding box center [957, 245] width 807 height 310
paste input "p [DATE]"
click at [566, 287] on input "p [DATE]" at bounding box center [689, 284] width 252 height 18
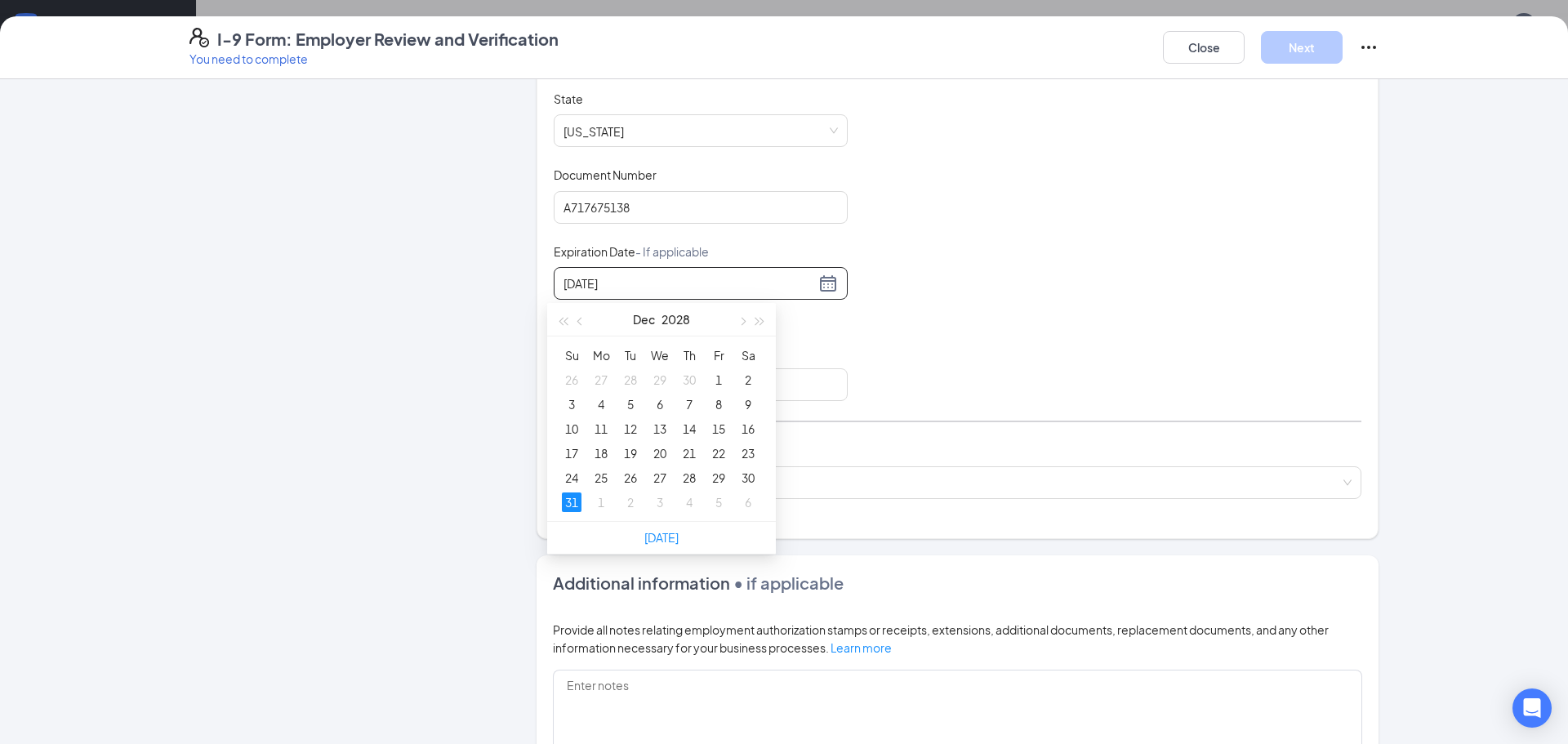
click at [626, 283] on input "[DATE]" at bounding box center [689, 284] width 252 height 18
click at [571, 502] on div "31" at bounding box center [571, 502] width 20 height 20
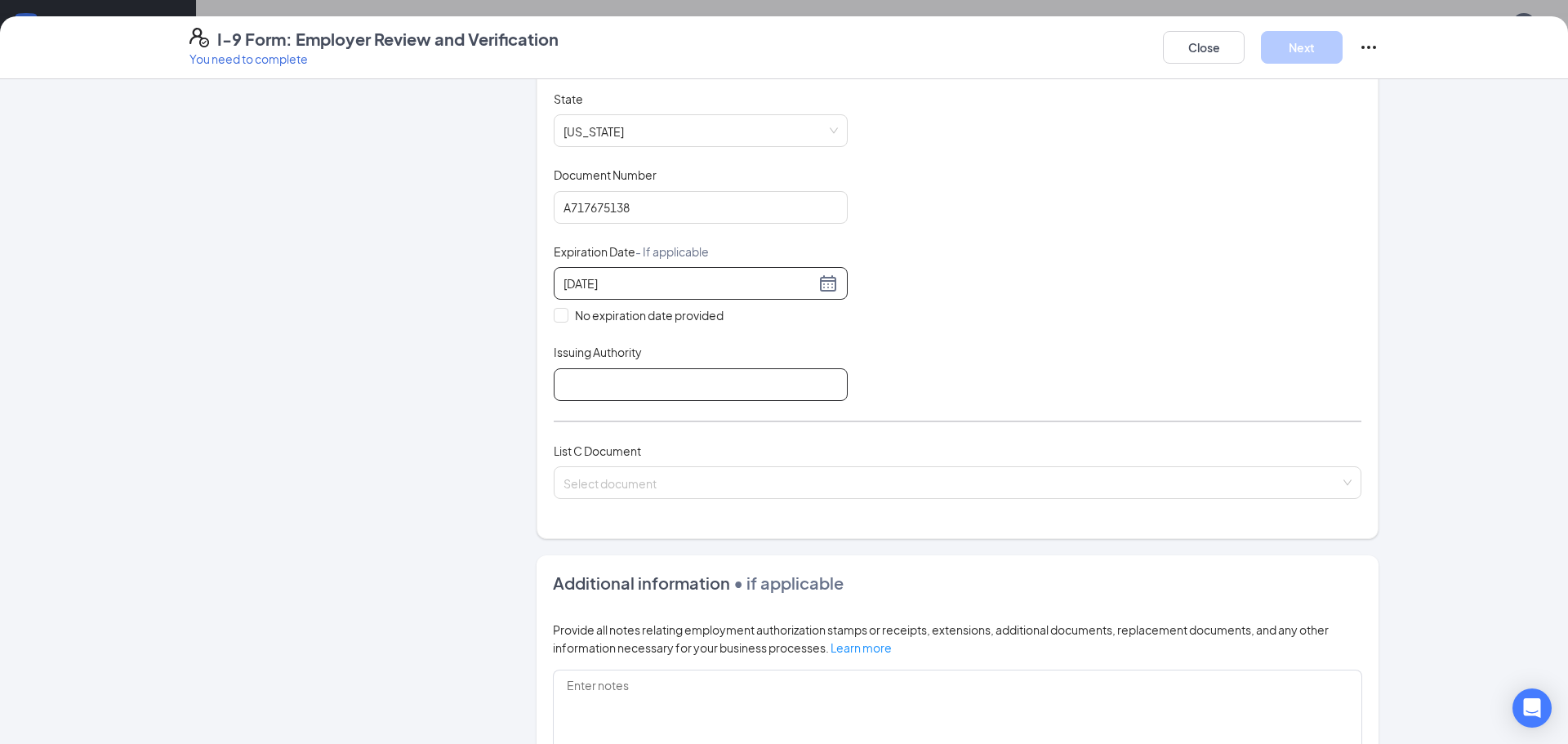
type input "[DATE]"
click at [585, 384] on input "Issuing Authority" at bounding box center [700, 384] width 294 height 32
click at [561, 385] on input "Issuing Authority" at bounding box center [700, 384] width 294 height 32
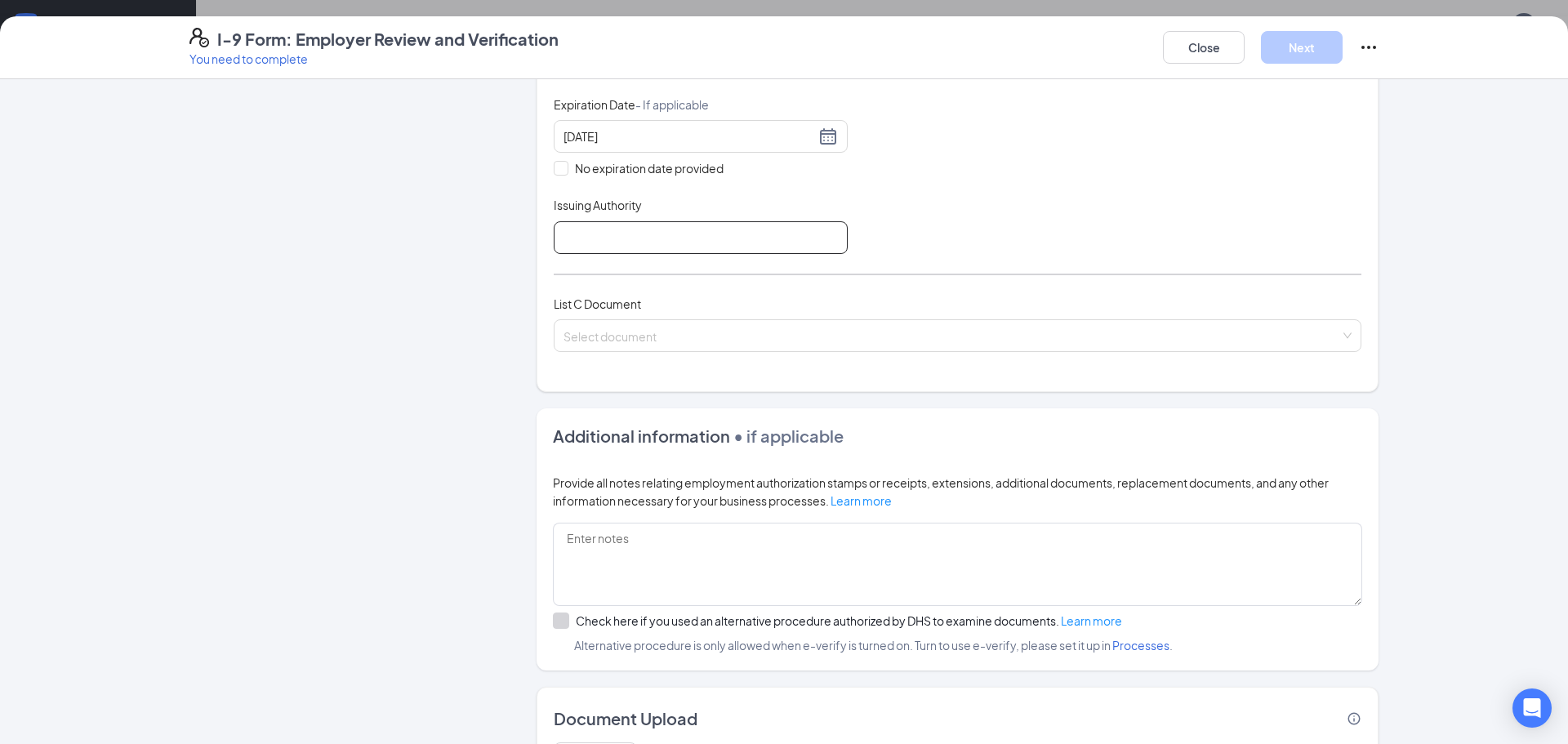
scroll to position [490, 0]
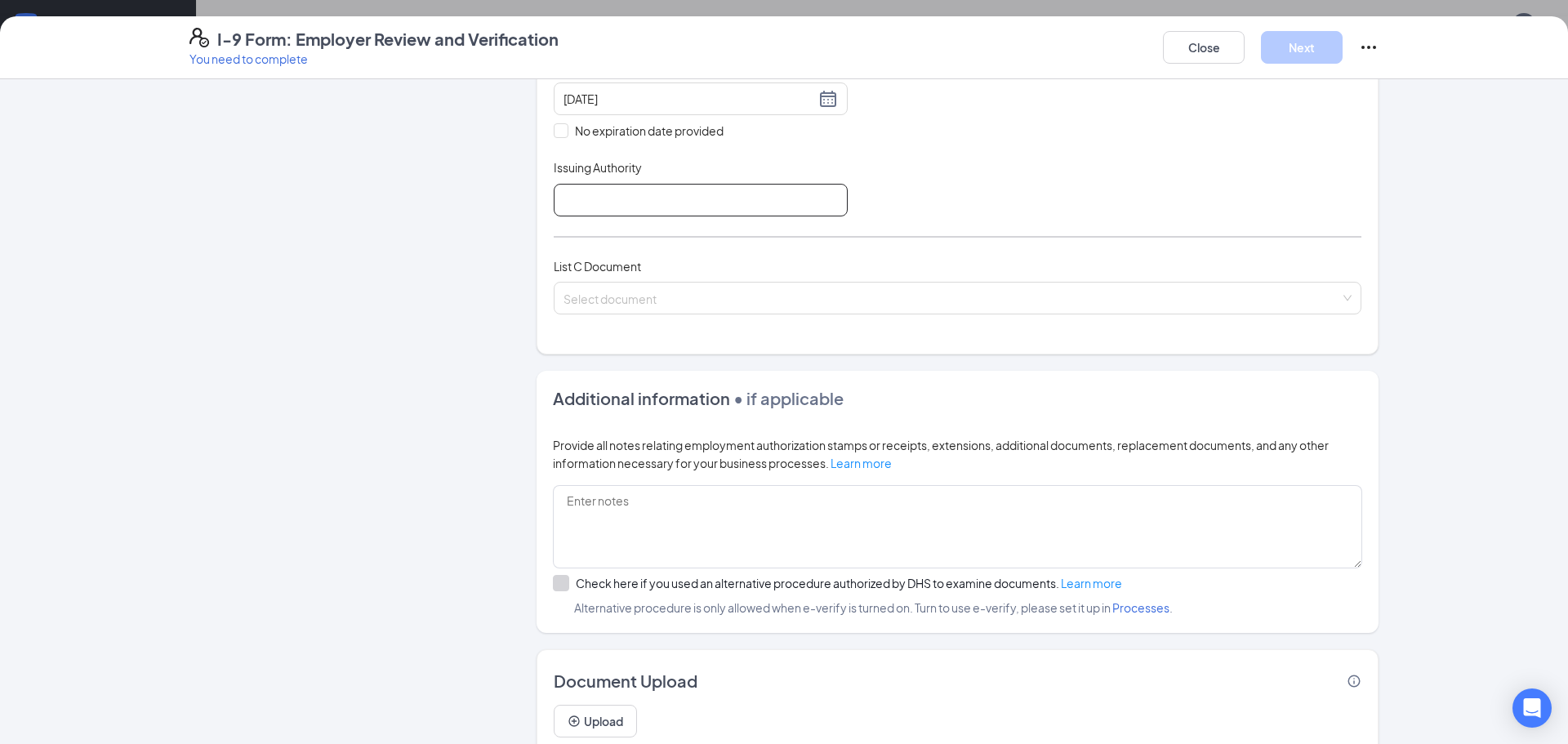
click at [578, 199] on input "Issuing Authority" at bounding box center [700, 200] width 294 height 32
type input "[US_STATE]"
click at [570, 286] on input "search" at bounding box center [952, 295] width 777 height 25
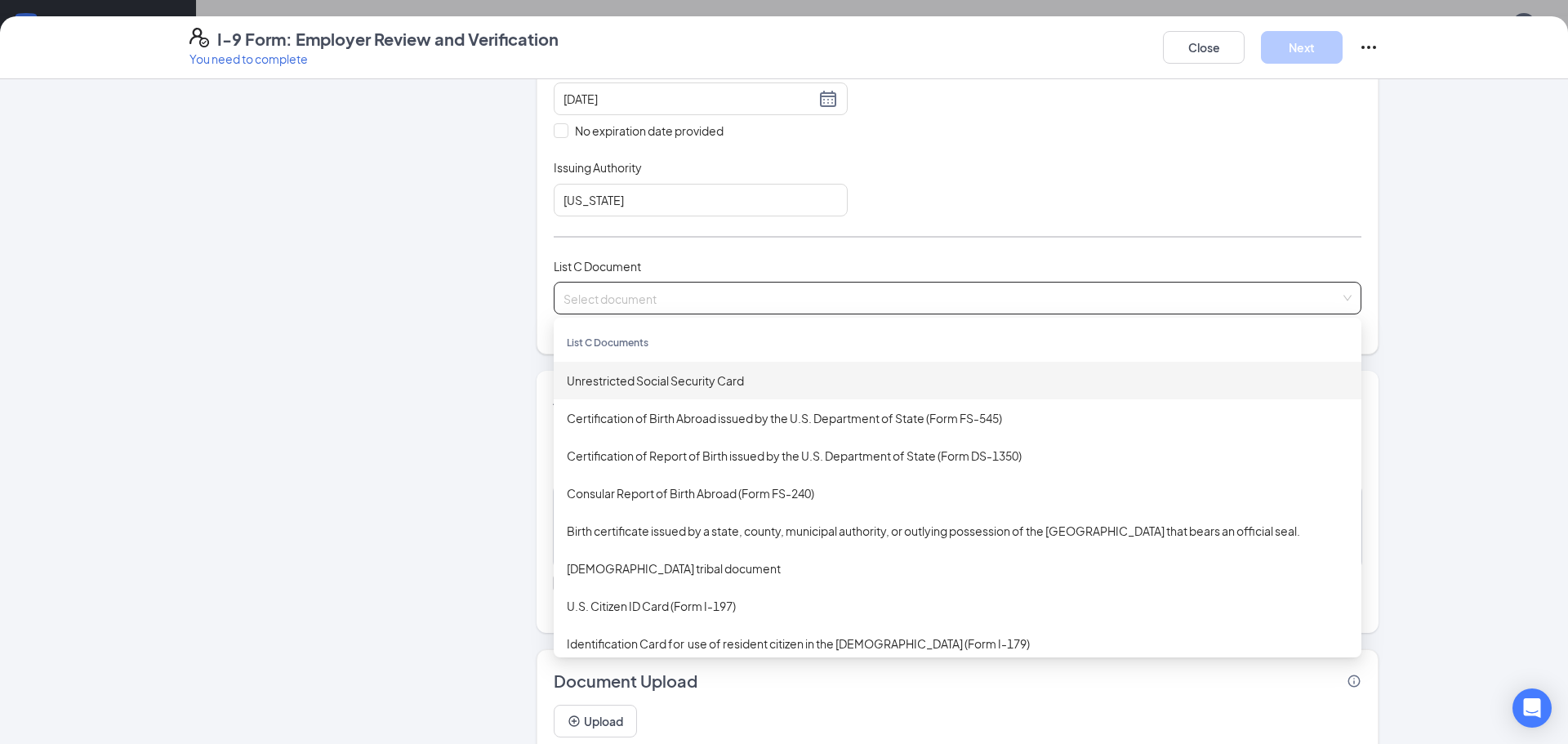
click at [639, 384] on div "Unrestricted Social Security Card" at bounding box center [958, 381] width 782 height 18
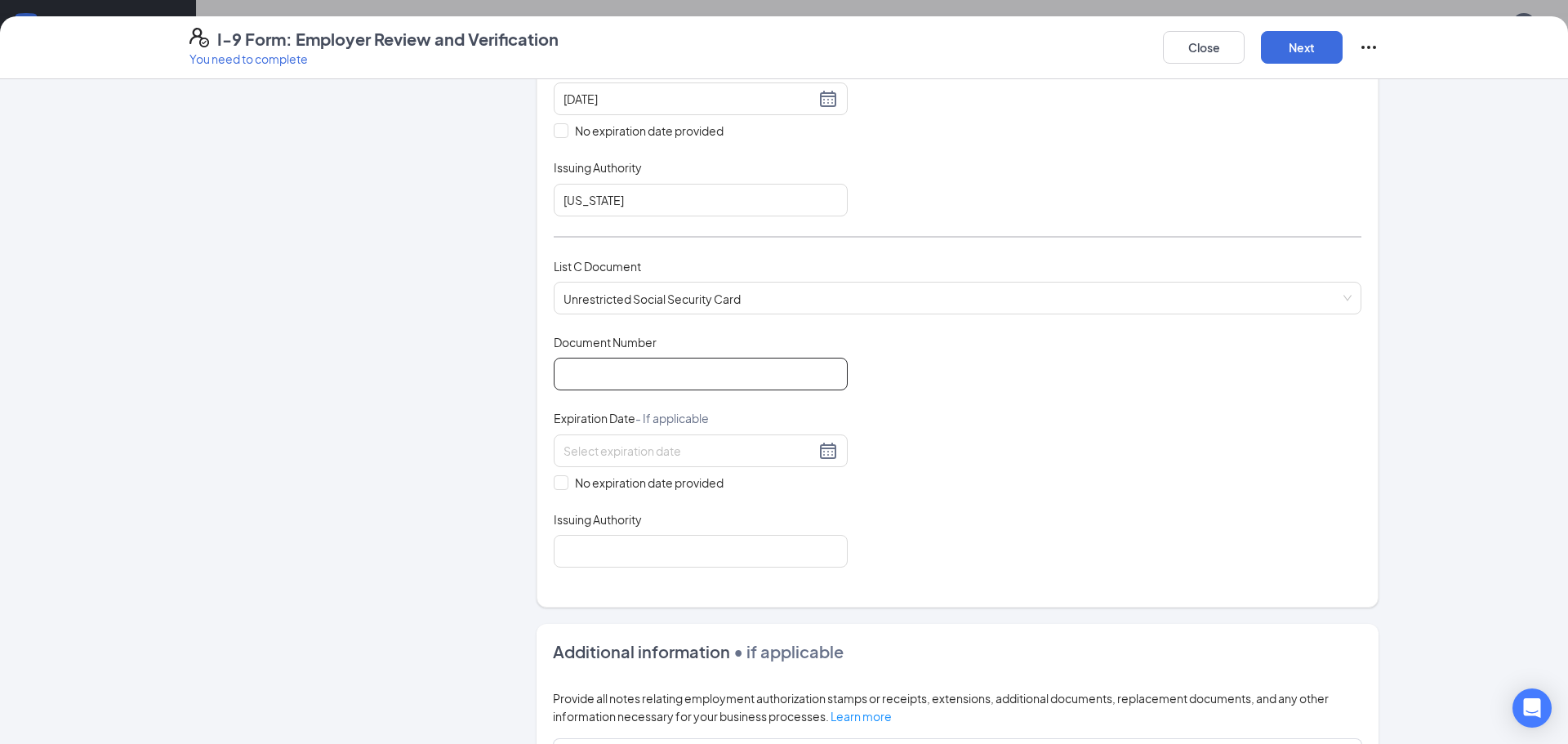
click at [606, 381] on input "Document Number" at bounding box center [700, 374] width 294 height 32
click at [620, 379] on input "764" at bounding box center [700, 374] width 294 height 32
type input "7"
paste input "764-72-3289"
type input "764-72-3289"
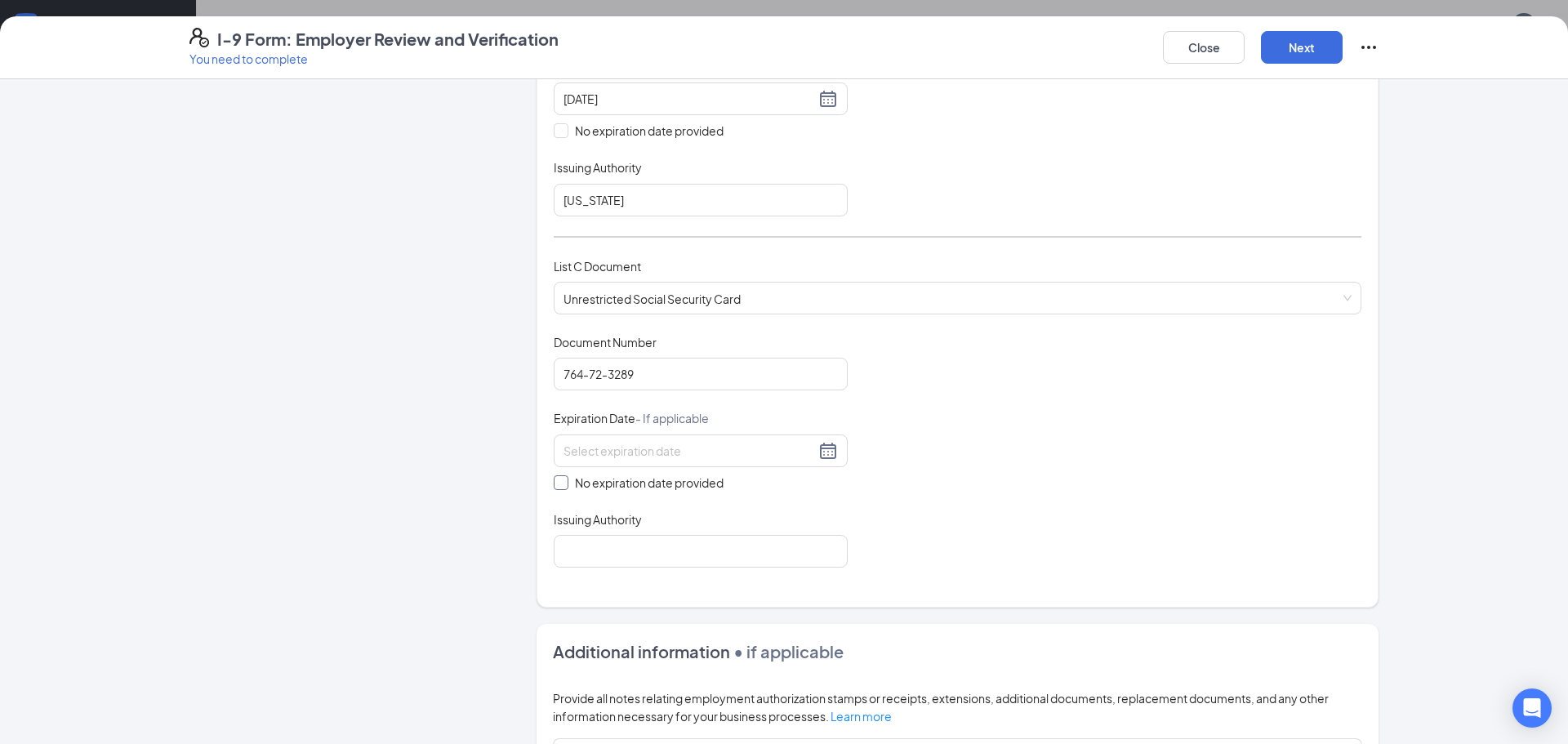
click at [558, 481] on input "No expiration date provided" at bounding box center [559, 481] width 11 height 11
checkbox input "true"
click at [588, 560] on input "Issuing Authority" at bounding box center [700, 555] width 294 height 32
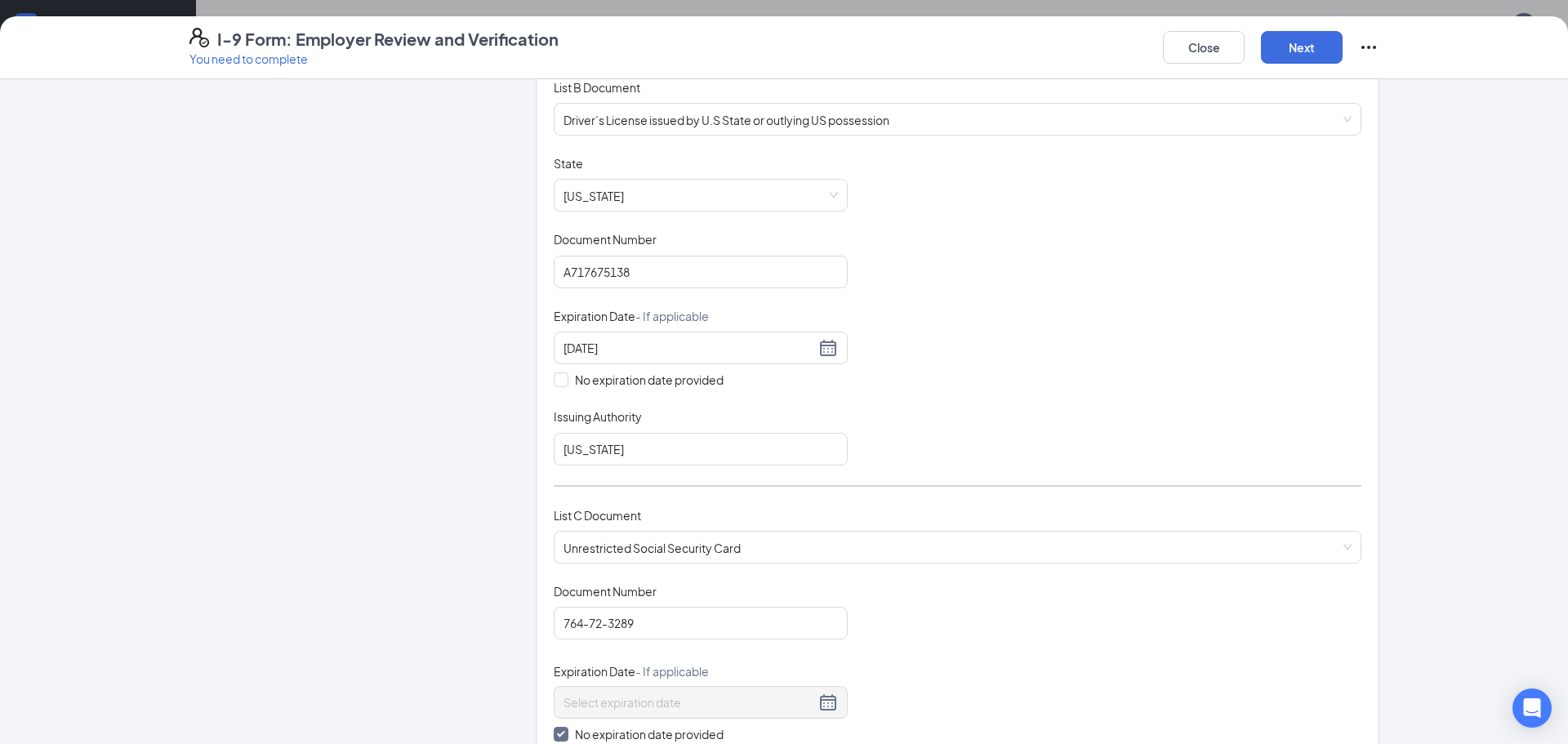
scroll to position [235, 0]
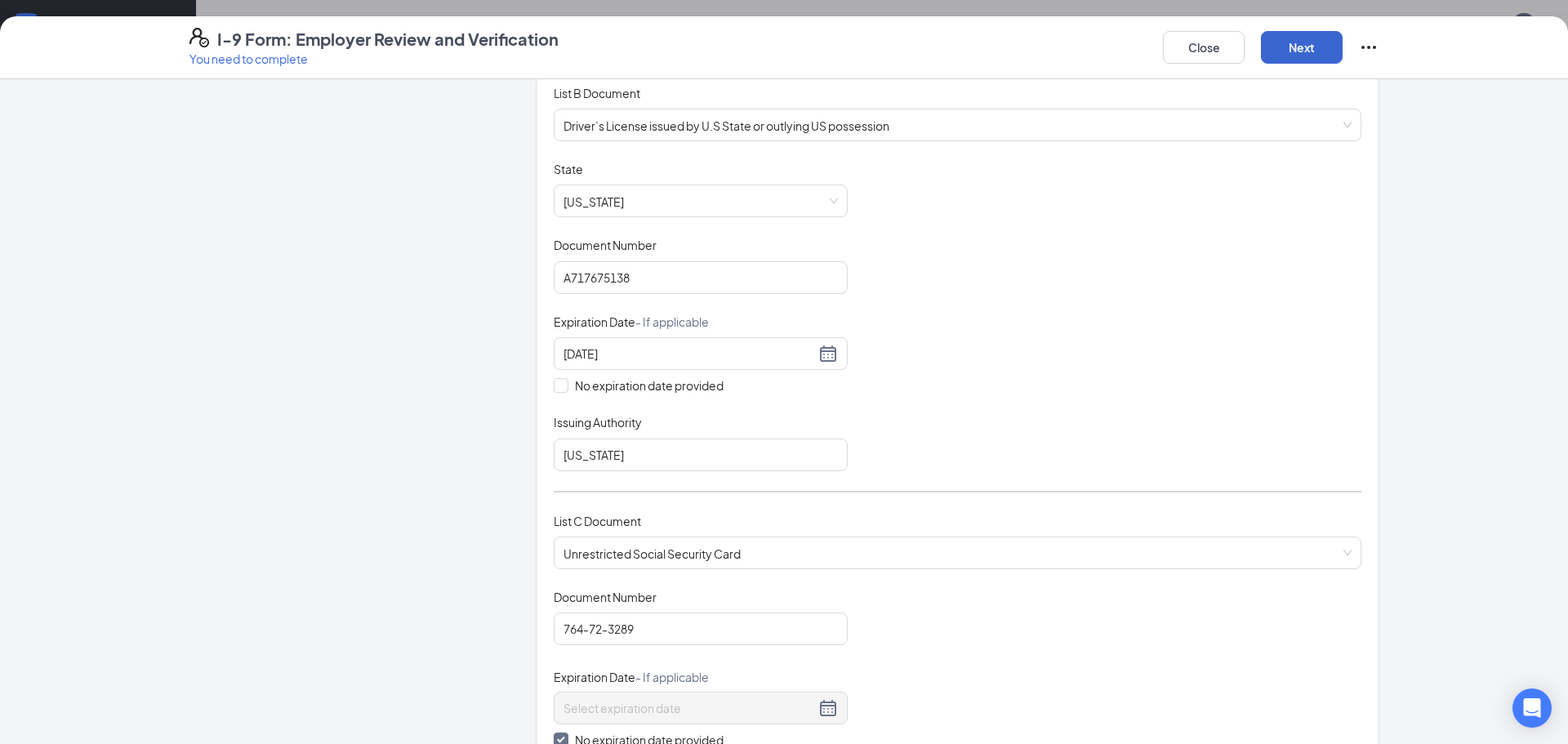
type input "SOCIAL SECURITY"
click at [1296, 48] on button "Next" at bounding box center [1302, 48] width 82 height 32
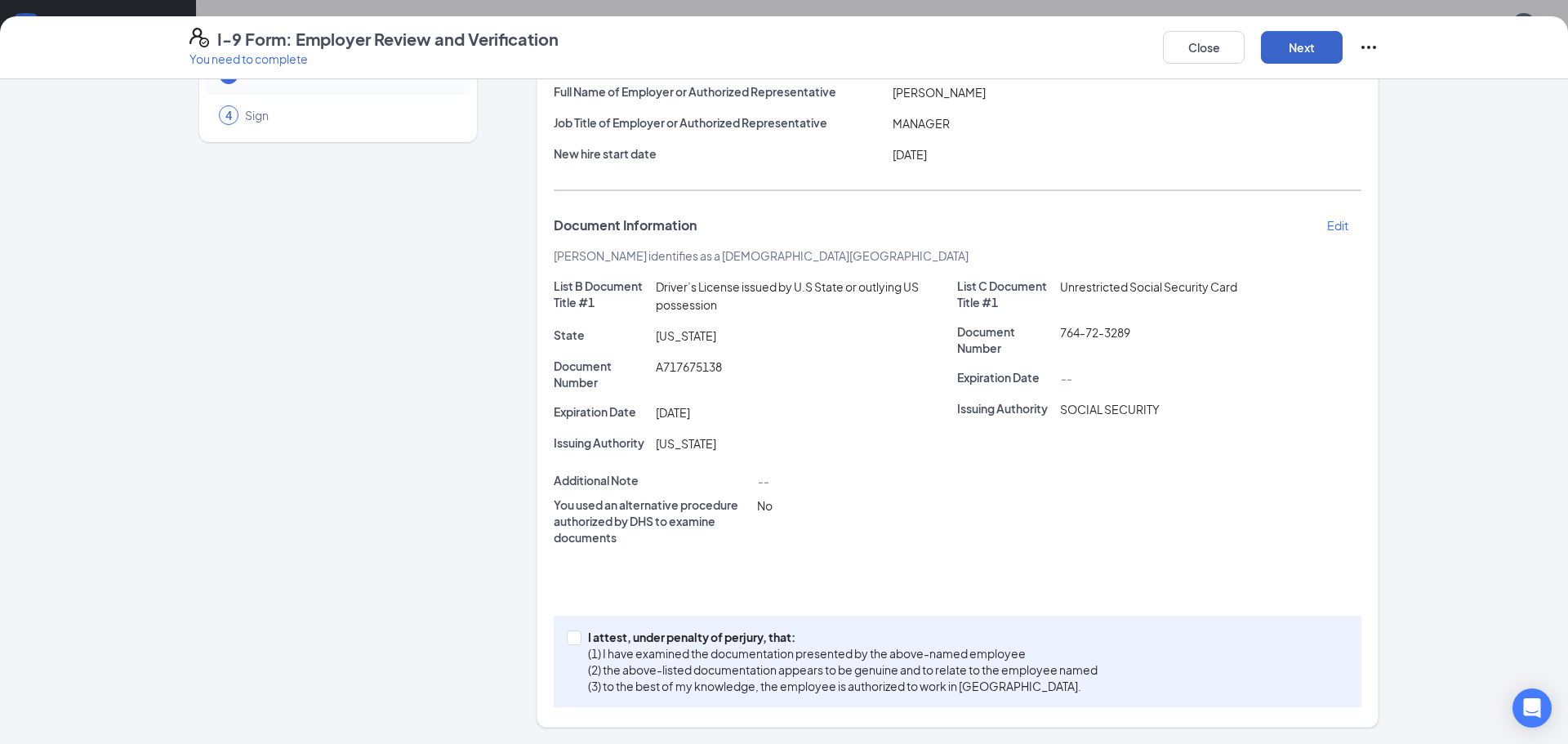
scroll to position [140, 0]
click at [1307, 47] on button "Next" at bounding box center [1302, 48] width 82 height 32
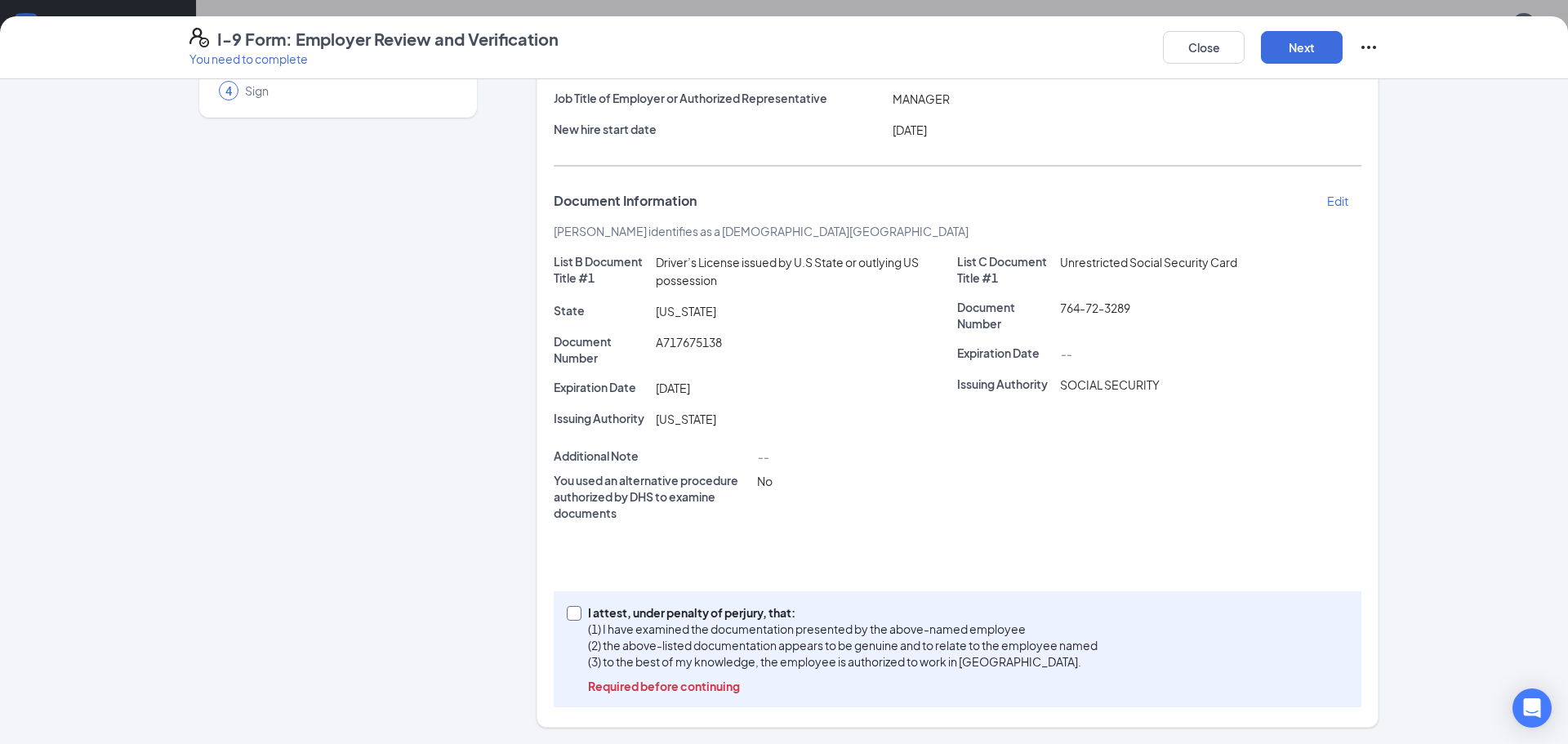
click at [567, 612] on input "I attest, under penalty of [PERSON_NAME], that: (1) I have examined the documen…" at bounding box center [572, 612] width 11 height 11
checkbox input "true"
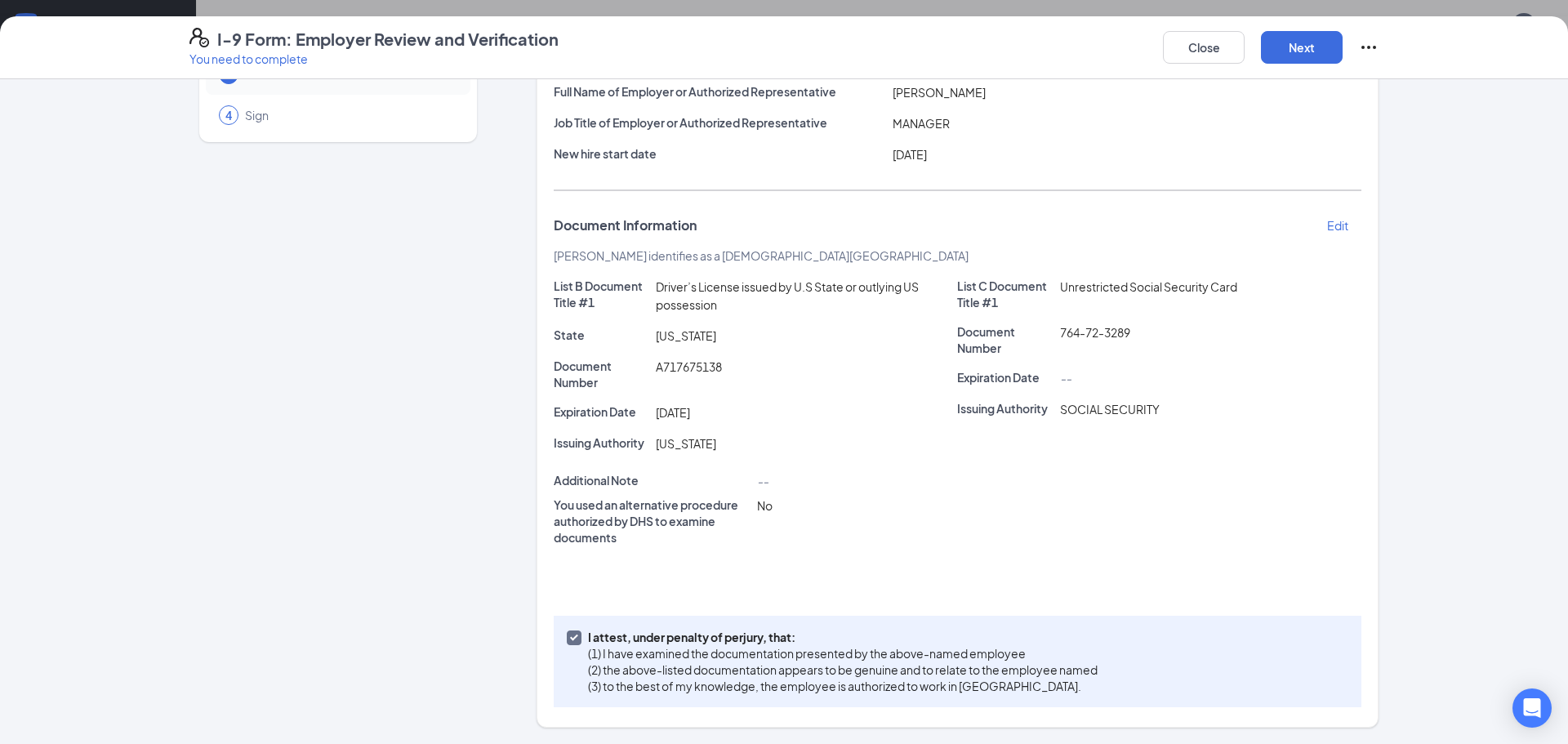
scroll to position [140, 0]
click at [1305, 48] on button "Next" at bounding box center [1302, 48] width 82 height 32
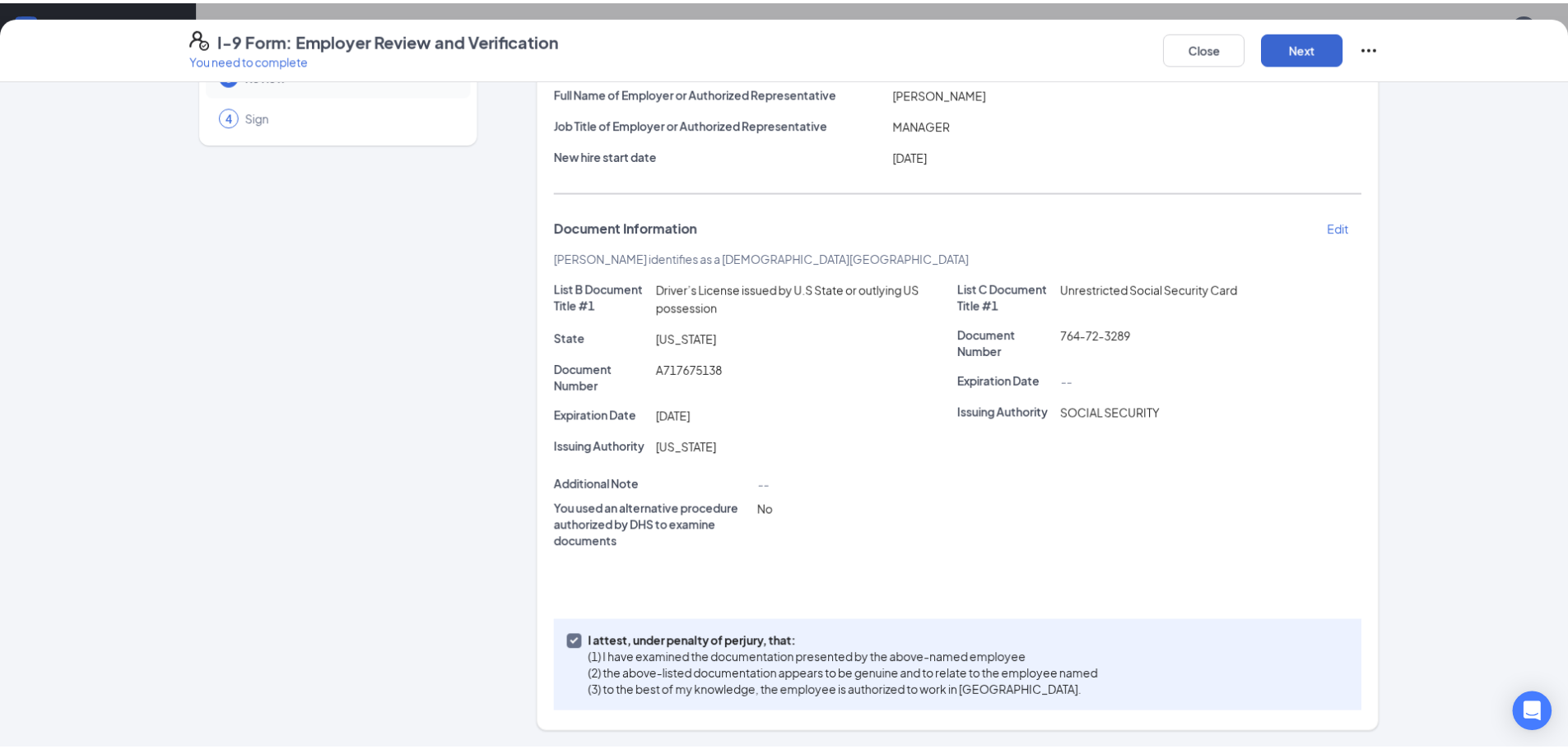
scroll to position [0, 0]
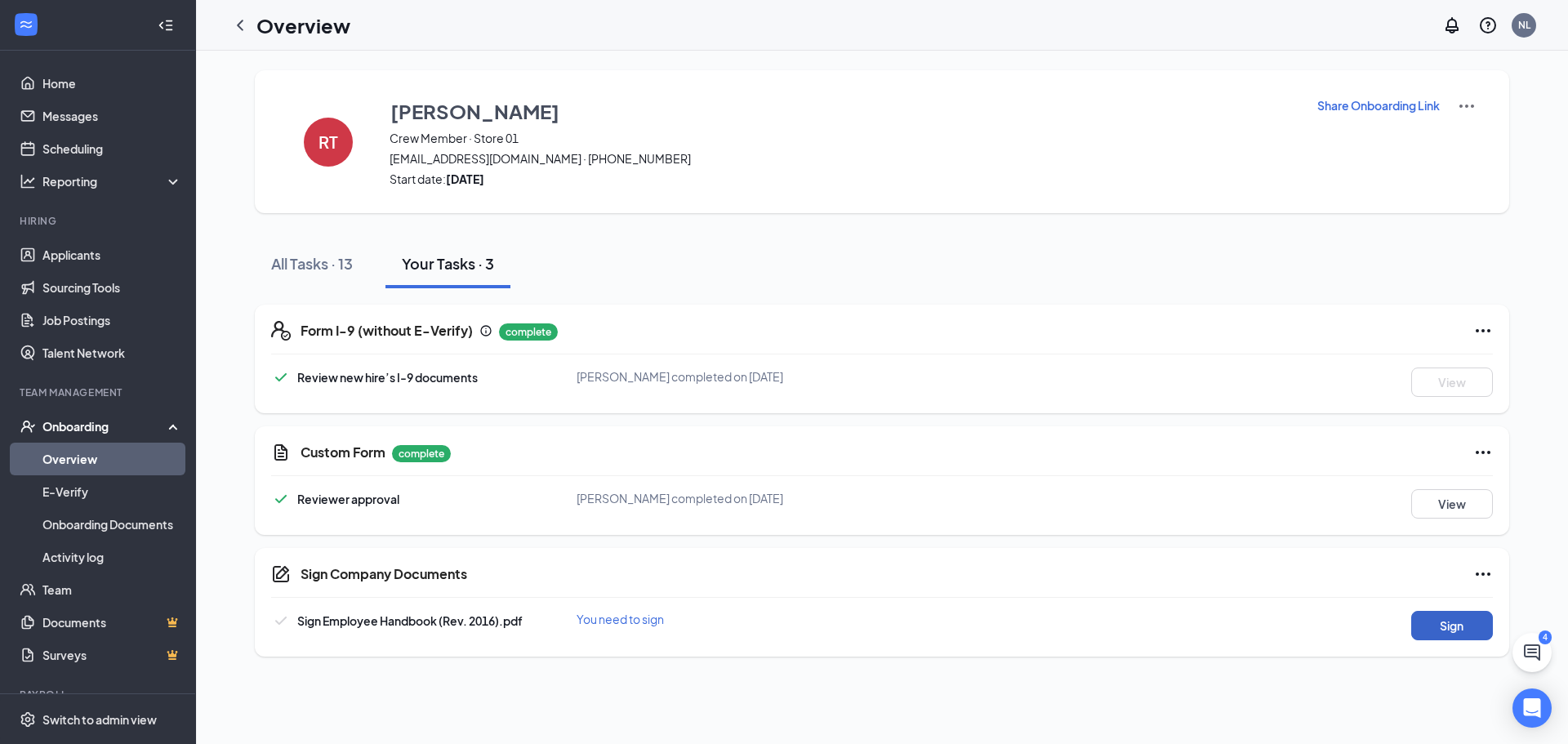
click at [1454, 619] on button "Sign" at bounding box center [1452, 625] width 82 height 29
click at [236, 19] on icon "ChevronLeft" at bounding box center [240, 25] width 20 height 20
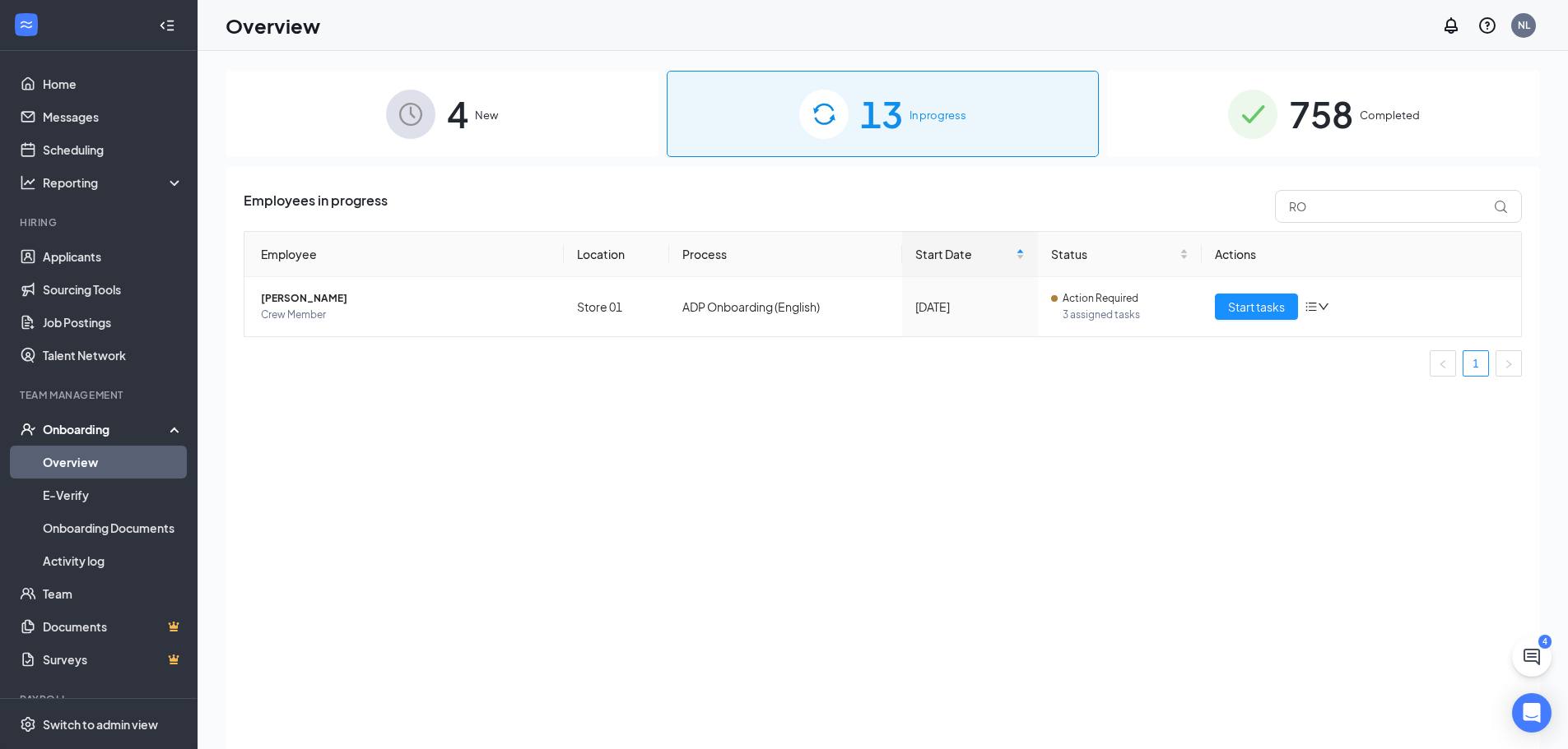
click at [431, 104] on img at bounding box center [411, 115] width 50 height 50
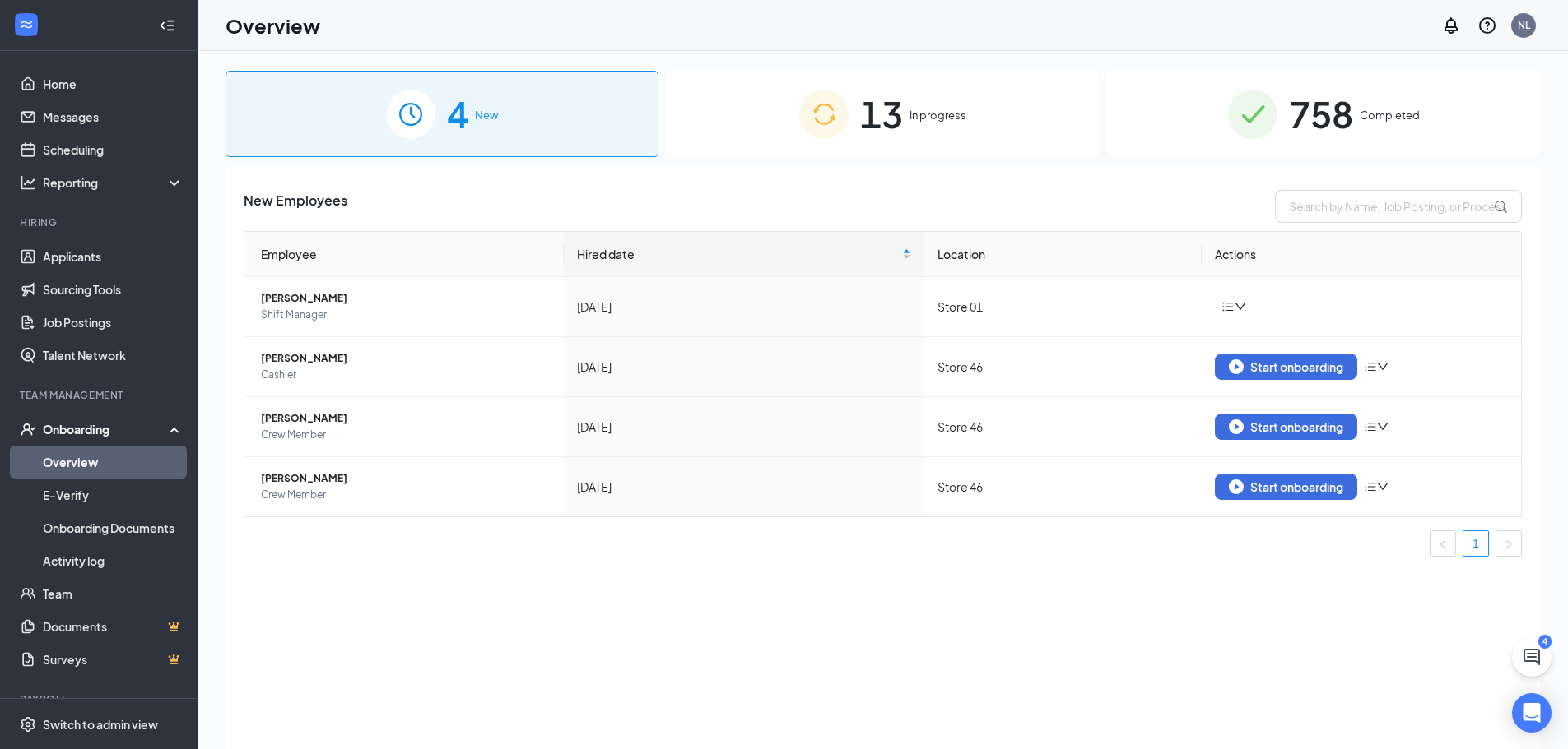
click at [909, 118] on div "13 In progress" at bounding box center [884, 114] width 433 height 86
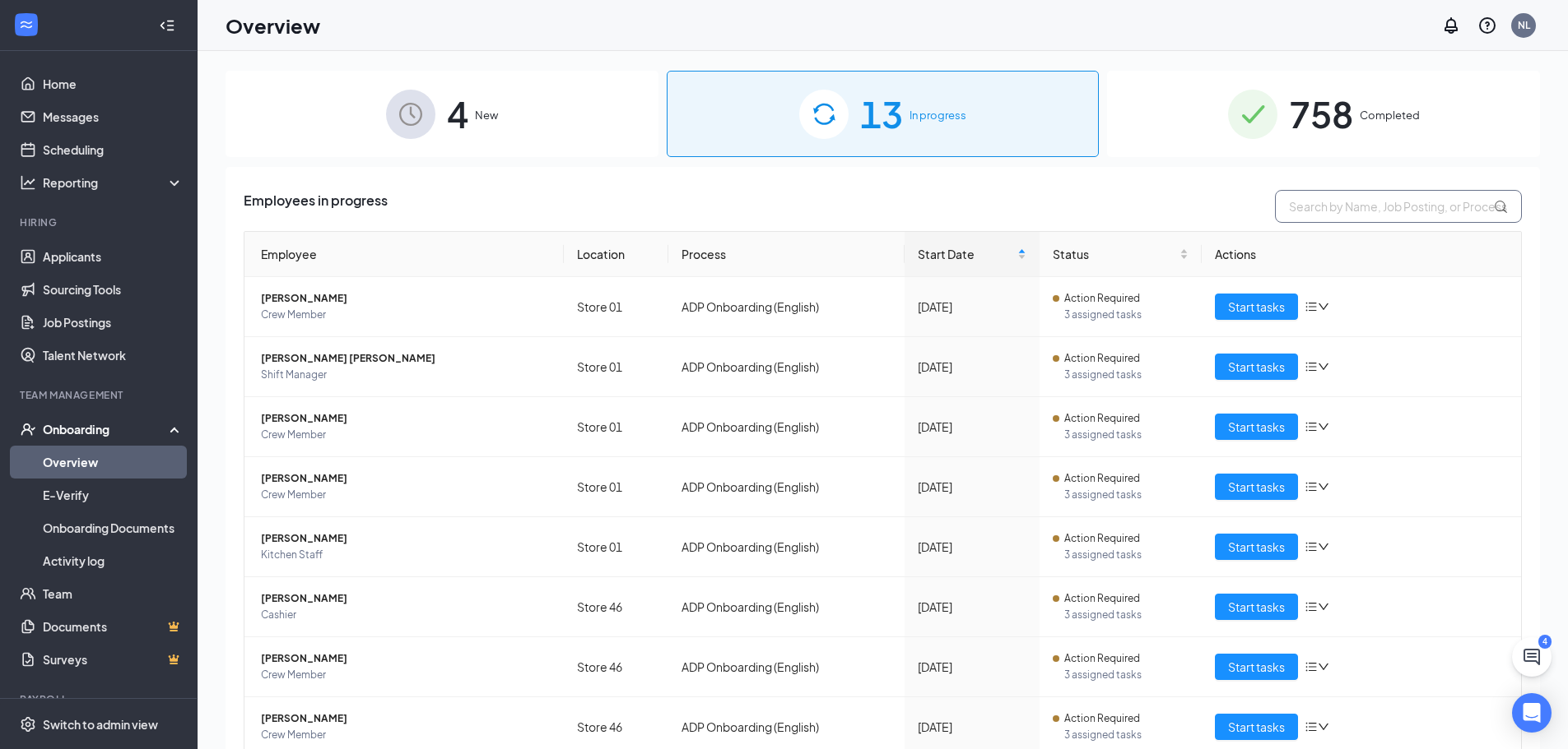
click at [1296, 213] on input "text" at bounding box center [1398, 206] width 247 height 33
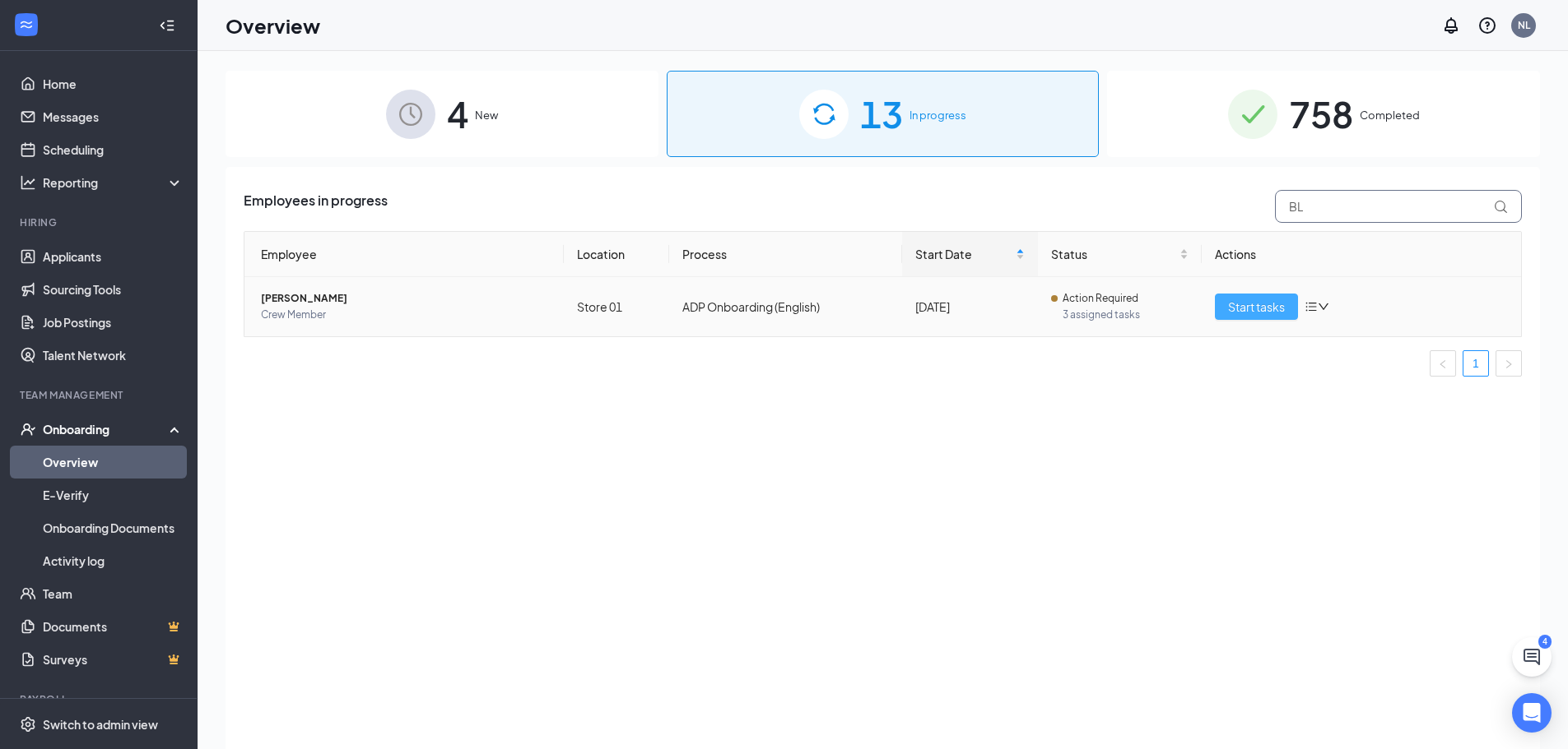
type input "BL"
click at [1250, 303] on span "Start tasks" at bounding box center [1256, 306] width 57 height 18
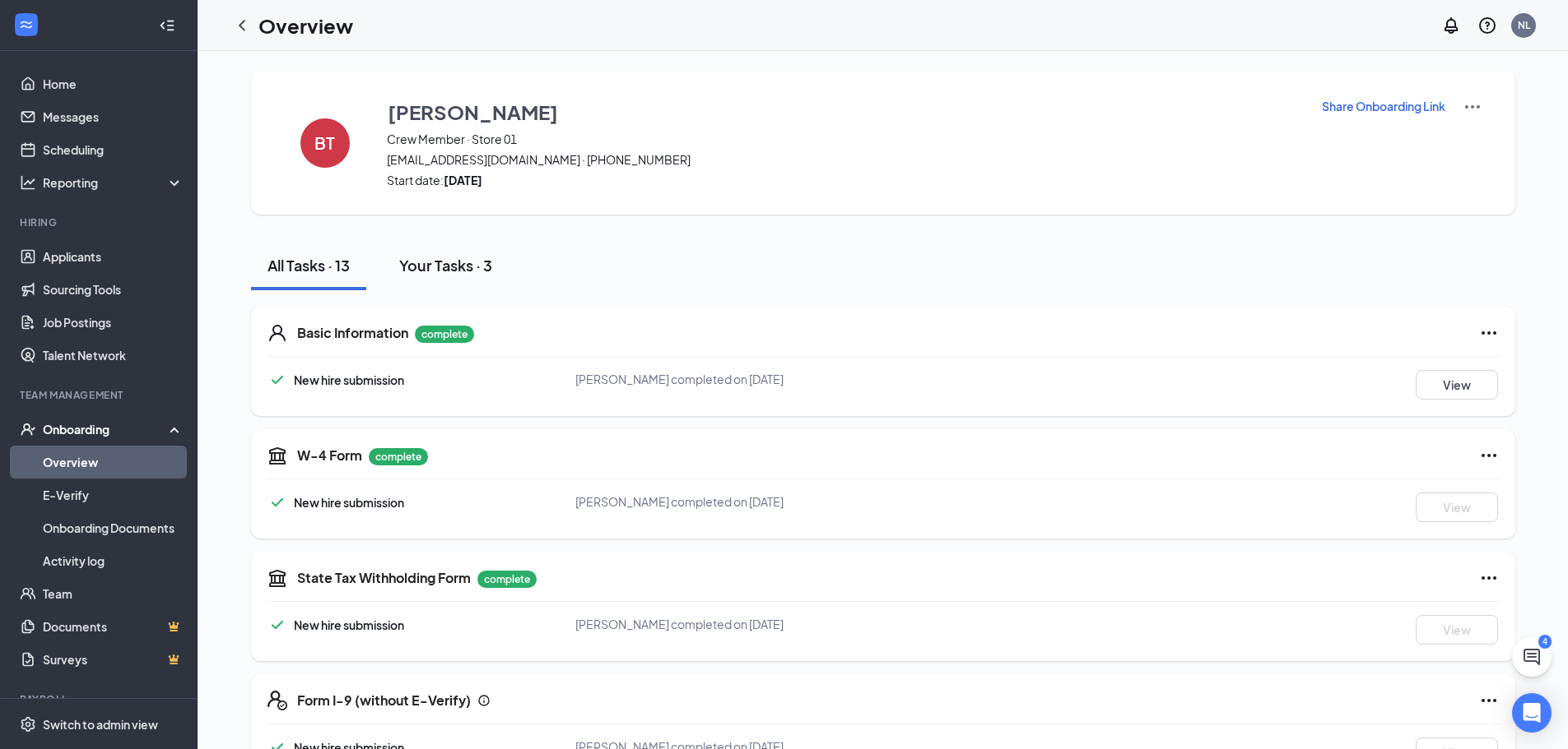
click at [449, 267] on div "Your Tasks · 3" at bounding box center [446, 264] width 93 height 20
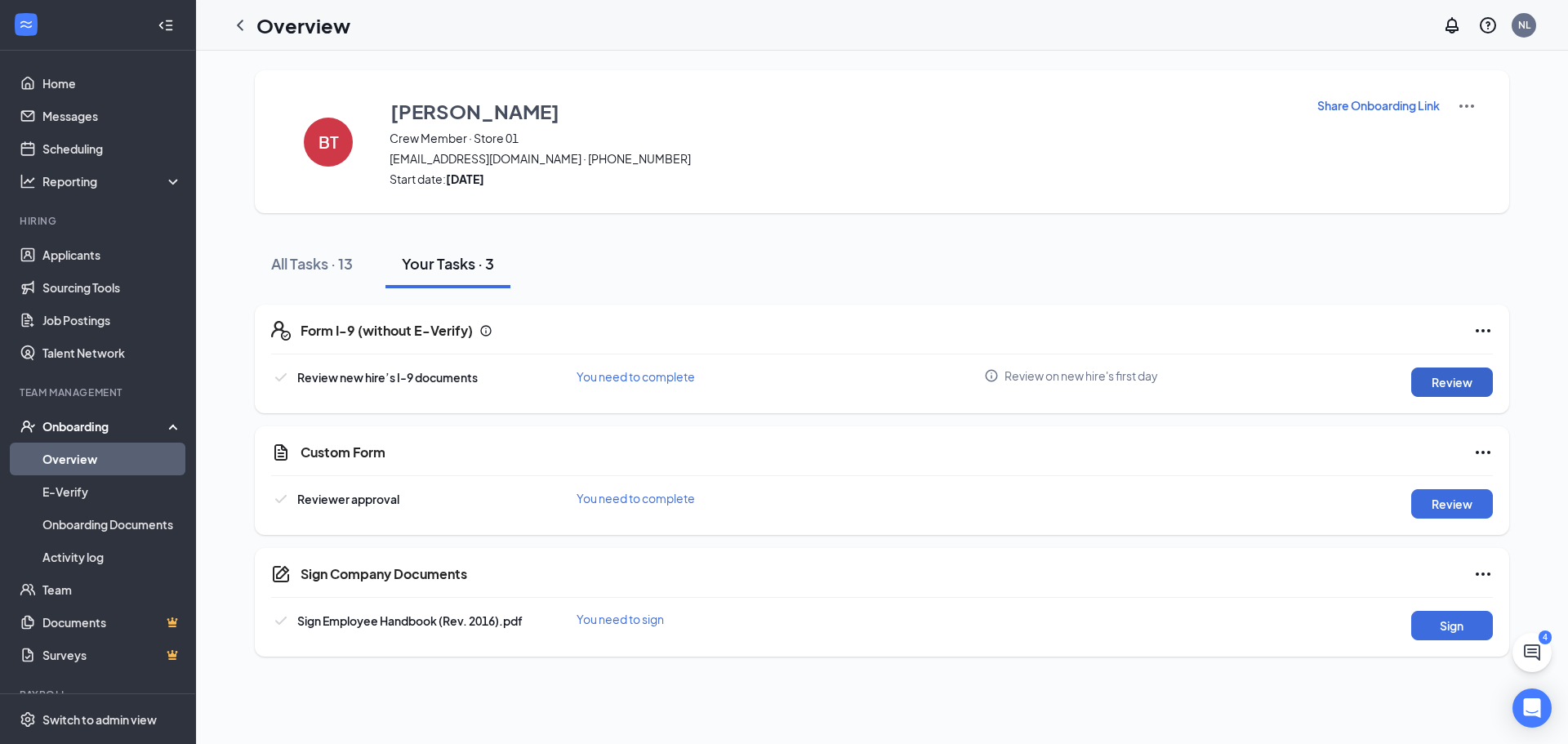
click at [1445, 378] on button "Review" at bounding box center [1452, 382] width 82 height 29
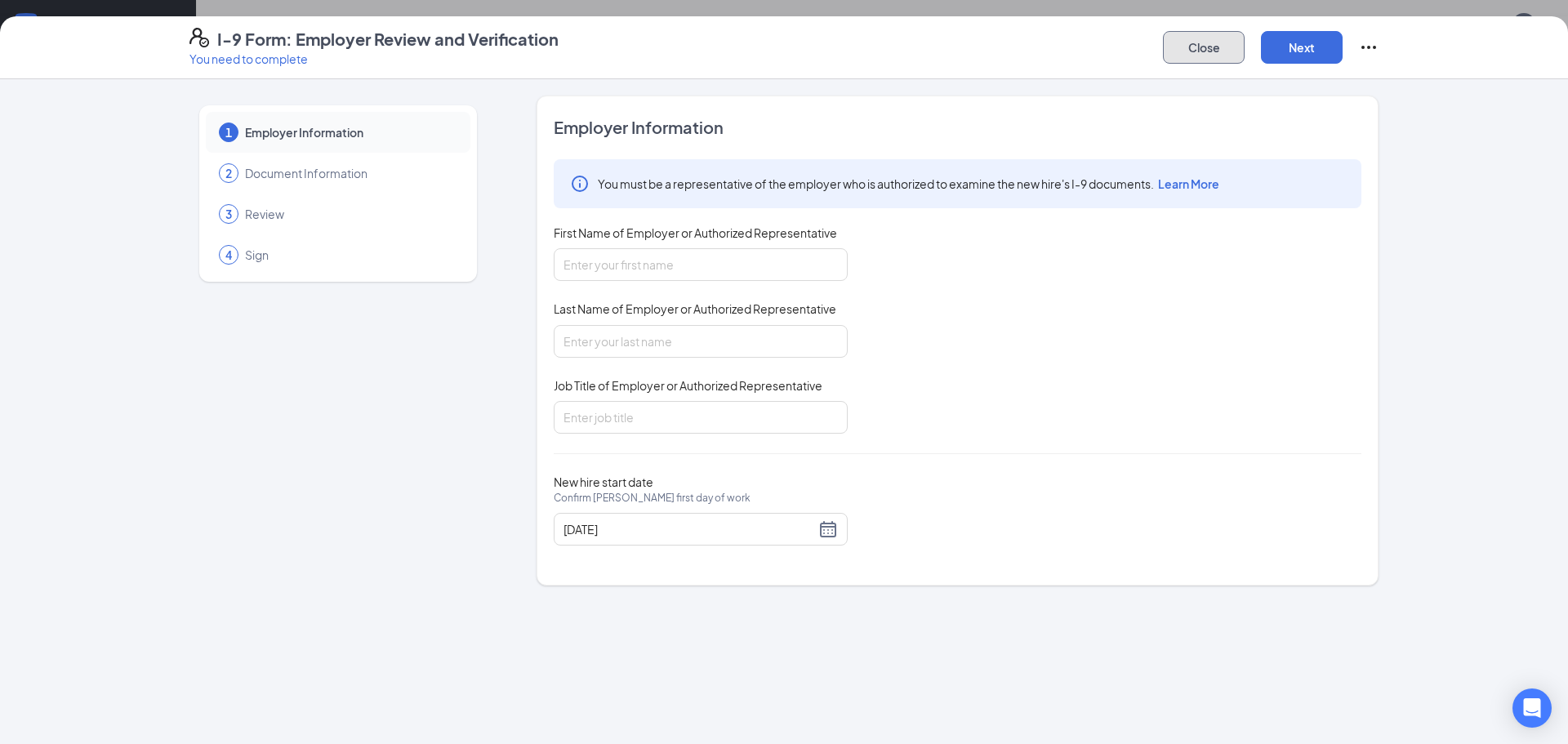
click at [1192, 42] on button "Close" at bounding box center [1204, 48] width 82 height 32
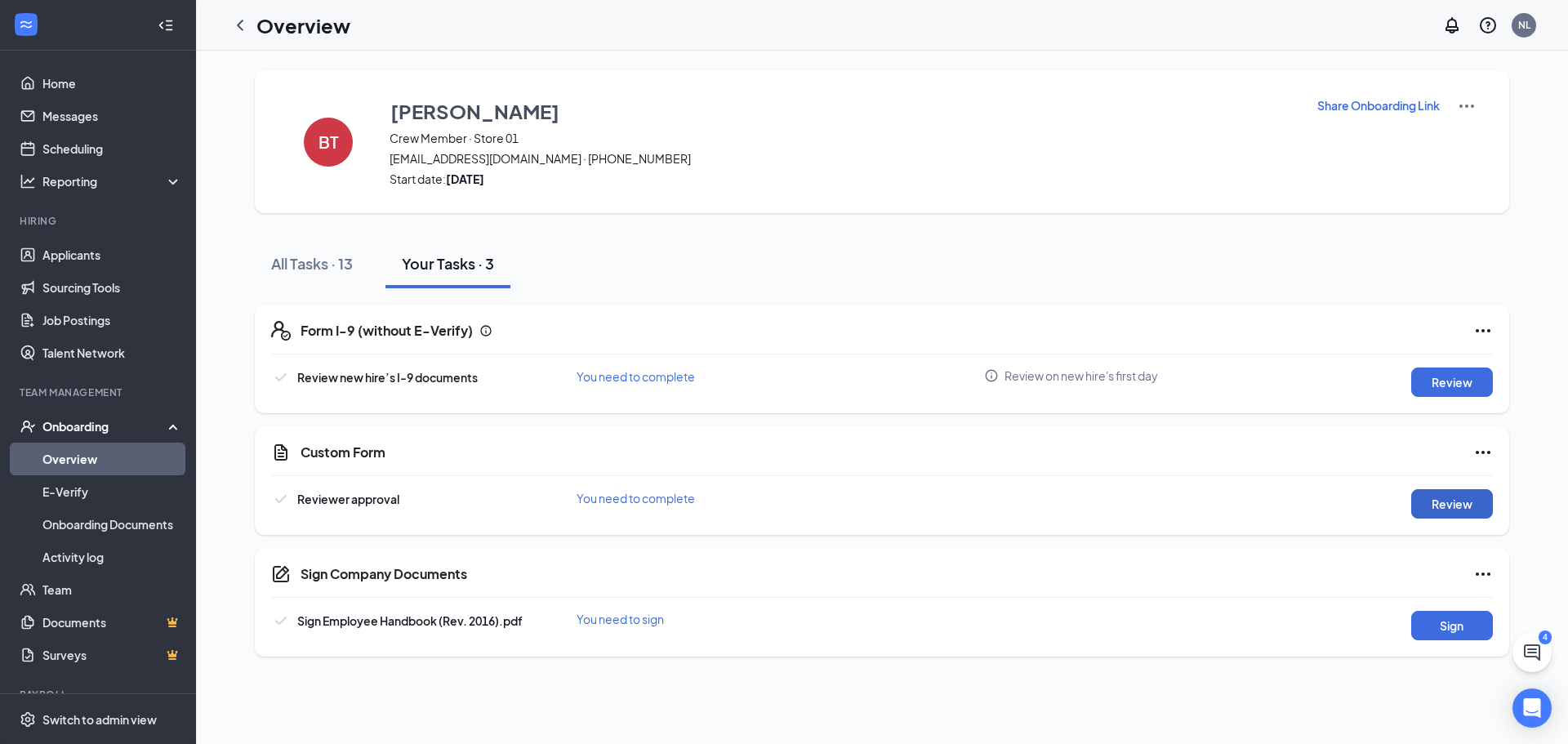
click at [1442, 512] on button "Review" at bounding box center [1452, 503] width 82 height 29
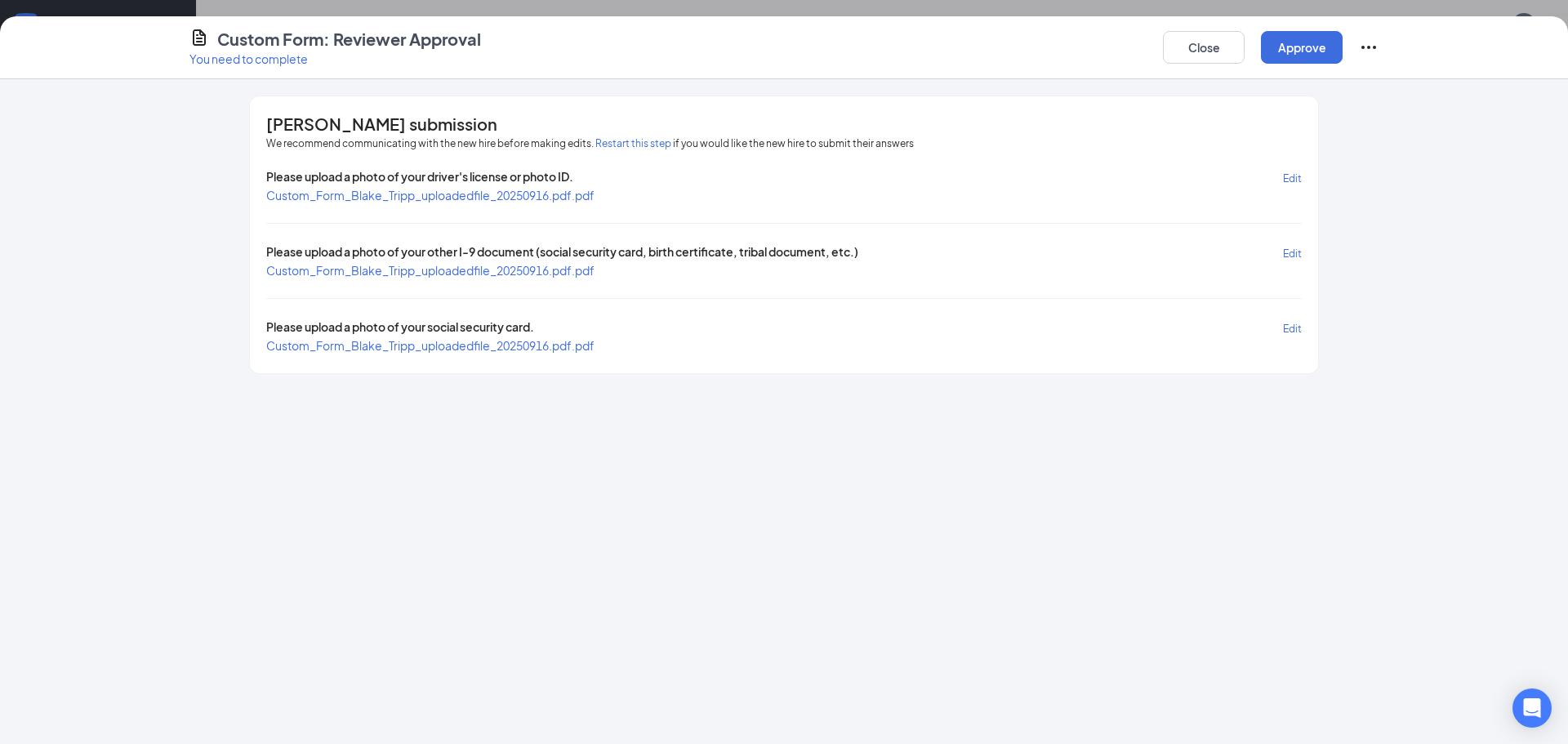
click at [406, 189] on span "Custom_Form_Blake_Tripp_uploadedfile_20250916.pdf.pdf" at bounding box center [430, 195] width 328 height 14
click at [383, 270] on span "Custom_Form_Blake_Tripp_uploadedfile_20250916.pdf.pdf" at bounding box center [430, 270] width 328 height 14
click at [1288, 52] on button "Approve" at bounding box center [1302, 48] width 82 height 32
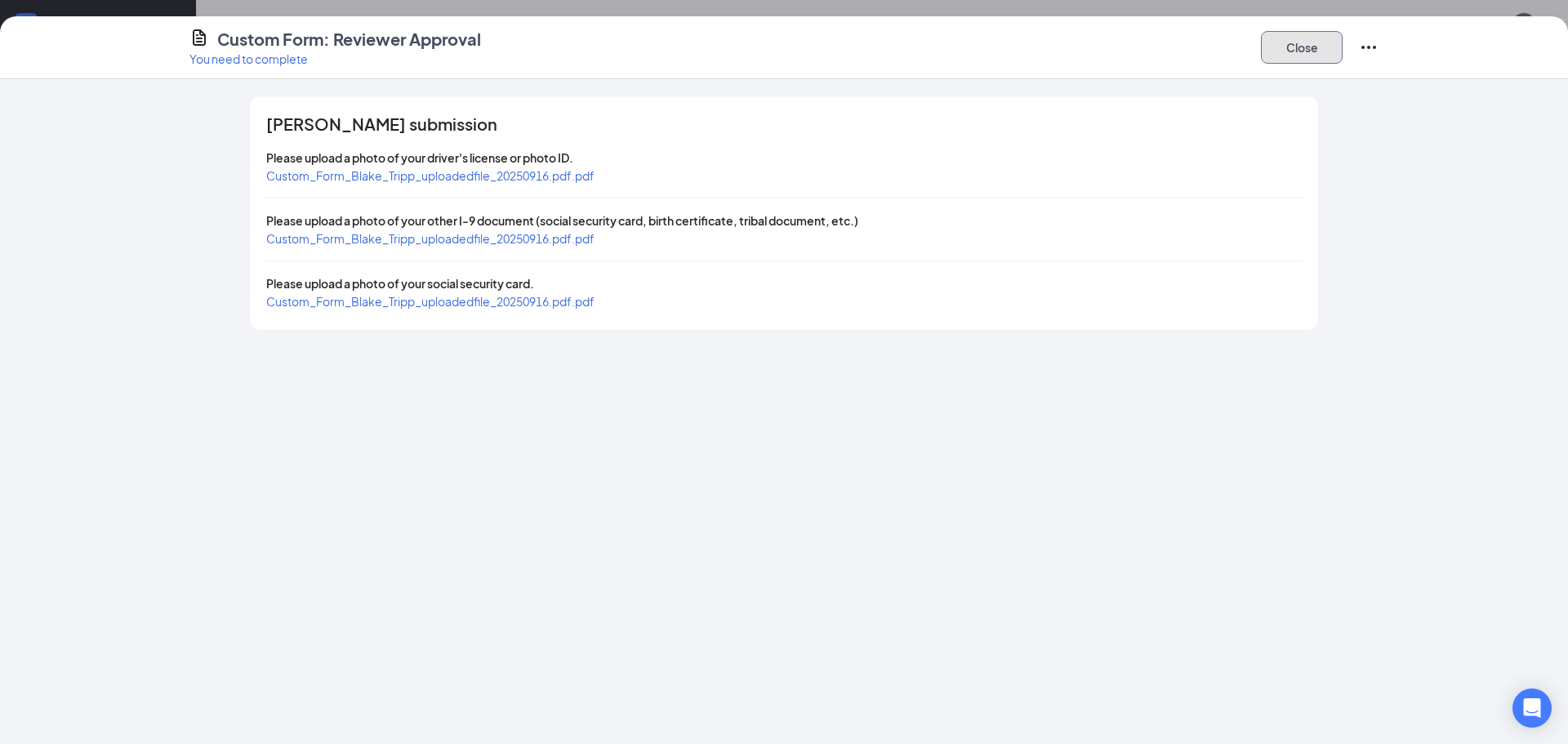
click at [1301, 58] on button "Close" at bounding box center [1302, 48] width 82 height 32
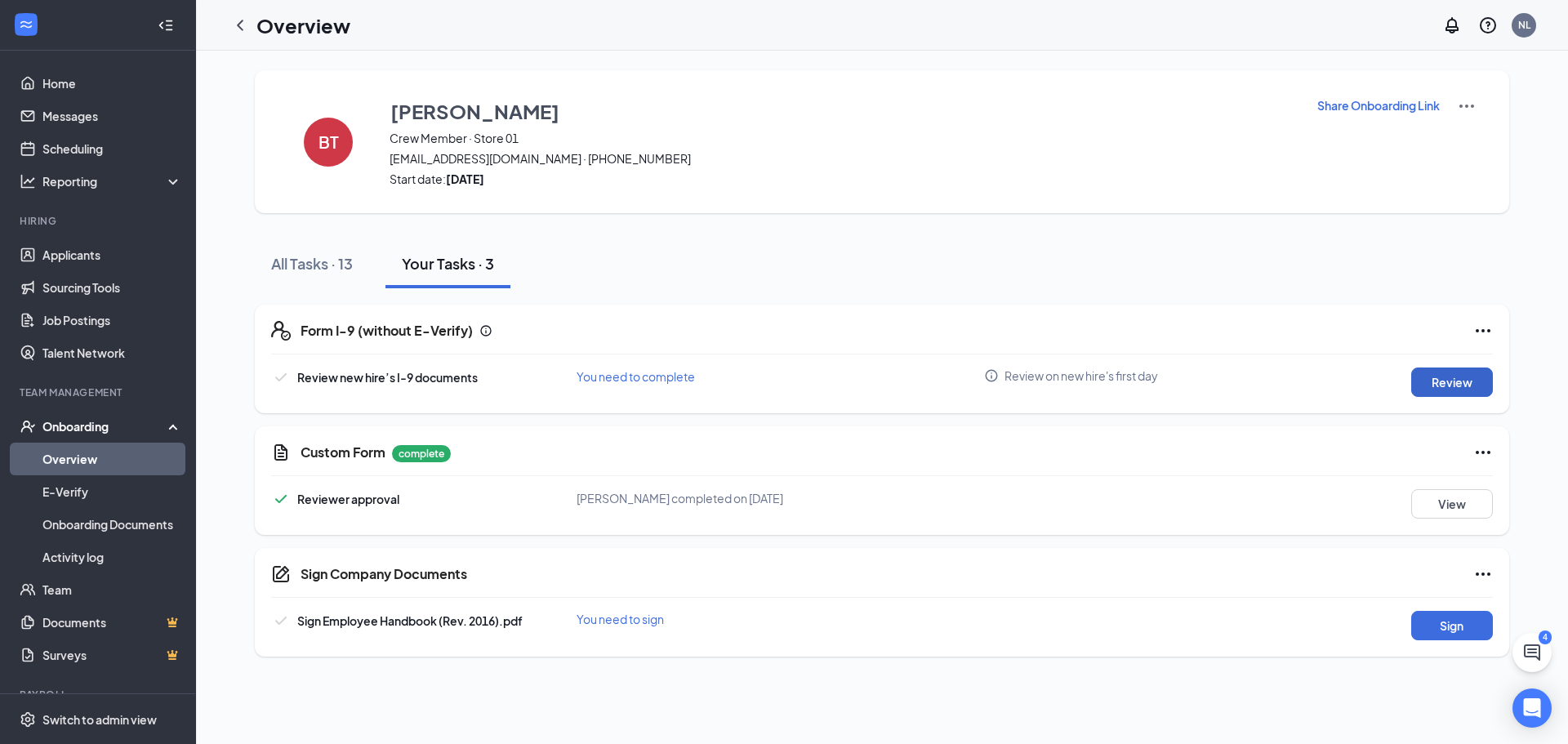
click at [1455, 383] on button "Review" at bounding box center [1452, 382] width 82 height 29
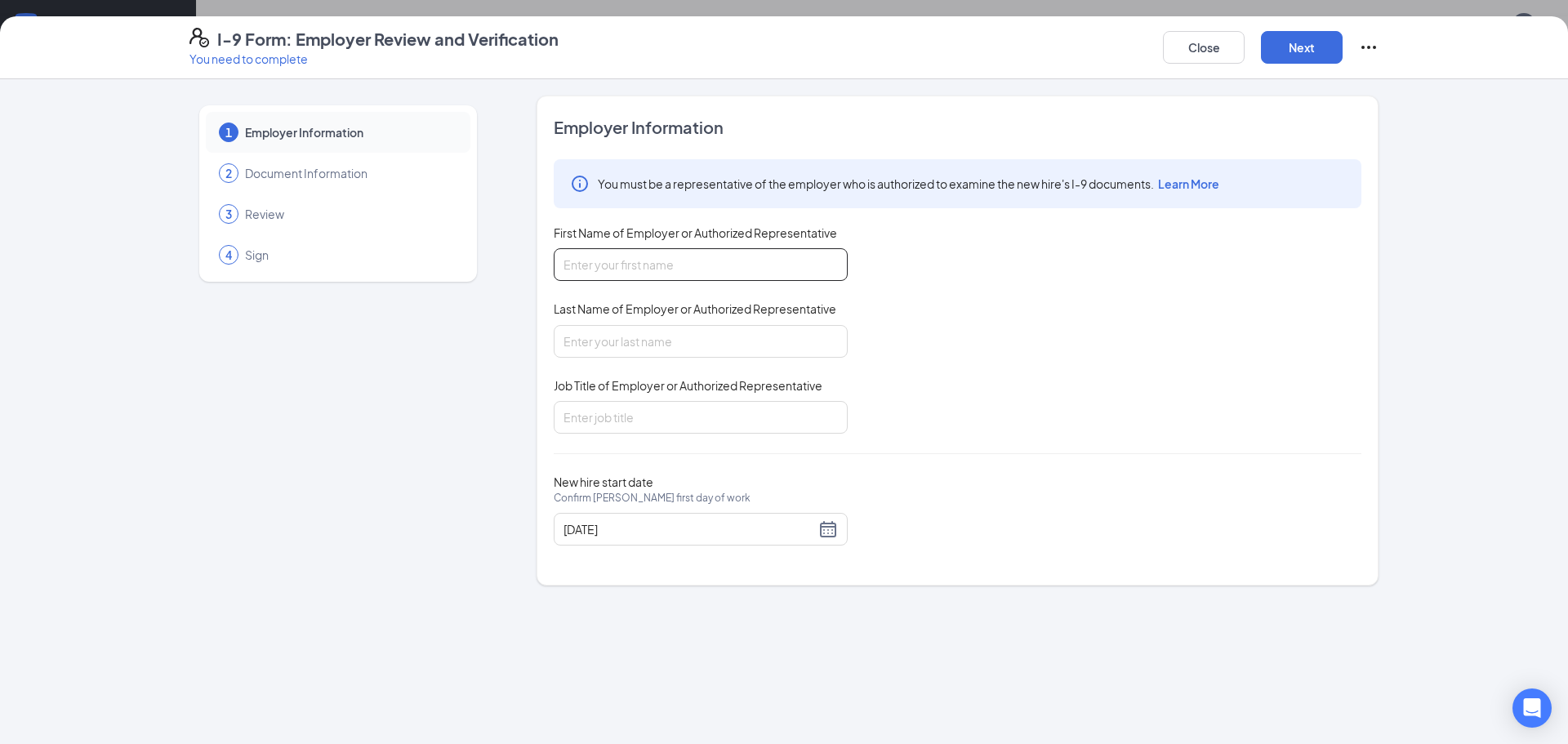
click at [614, 271] on input "First Name of Employer or Authorized Representative" at bounding box center [700, 264] width 294 height 32
type input "[PERSON_NAME]"
click at [585, 344] on input "Last Name of Employer or Authorized Representative" at bounding box center [700, 342] width 294 height 32
type input "[PERSON_NAME]"
click at [575, 424] on input "Job Title of Employer or Authorized Representative" at bounding box center [700, 418] width 294 height 32
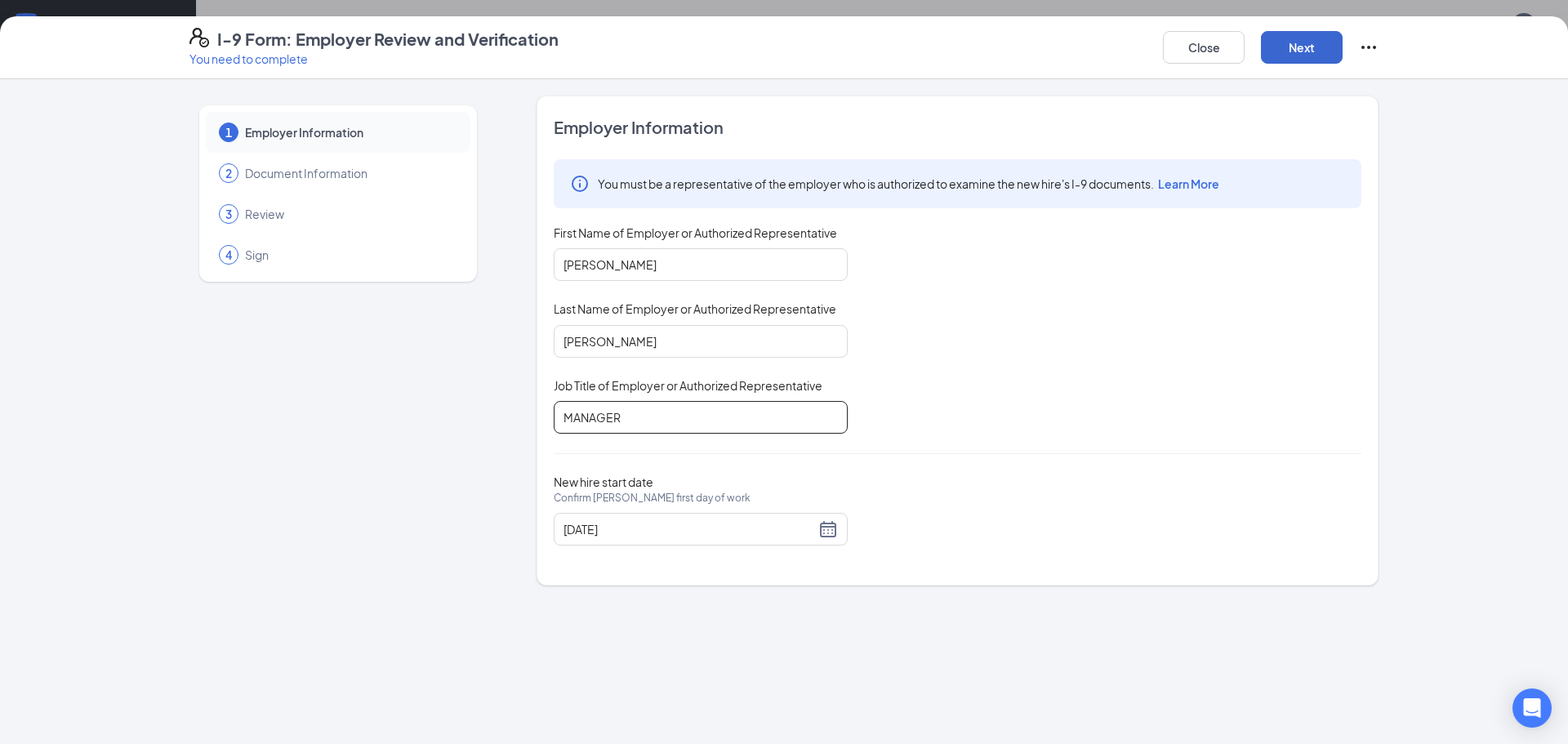
type input "MANAGER"
click at [1314, 47] on button "Next" at bounding box center [1302, 48] width 82 height 32
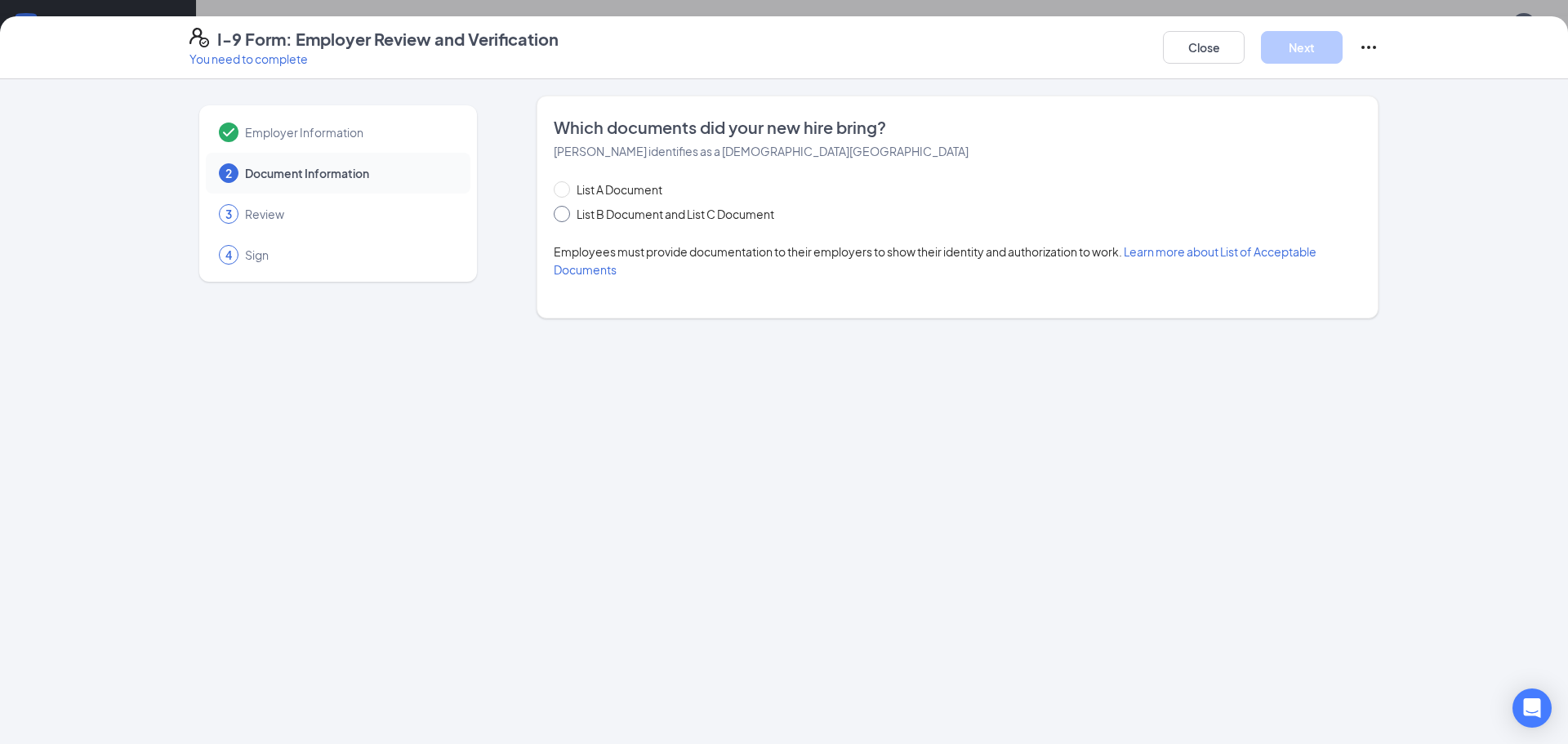
click at [562, 217] on input "List B Document and List C Document" at bounding box center [559, 211] width 11 height 11
radio input "true"
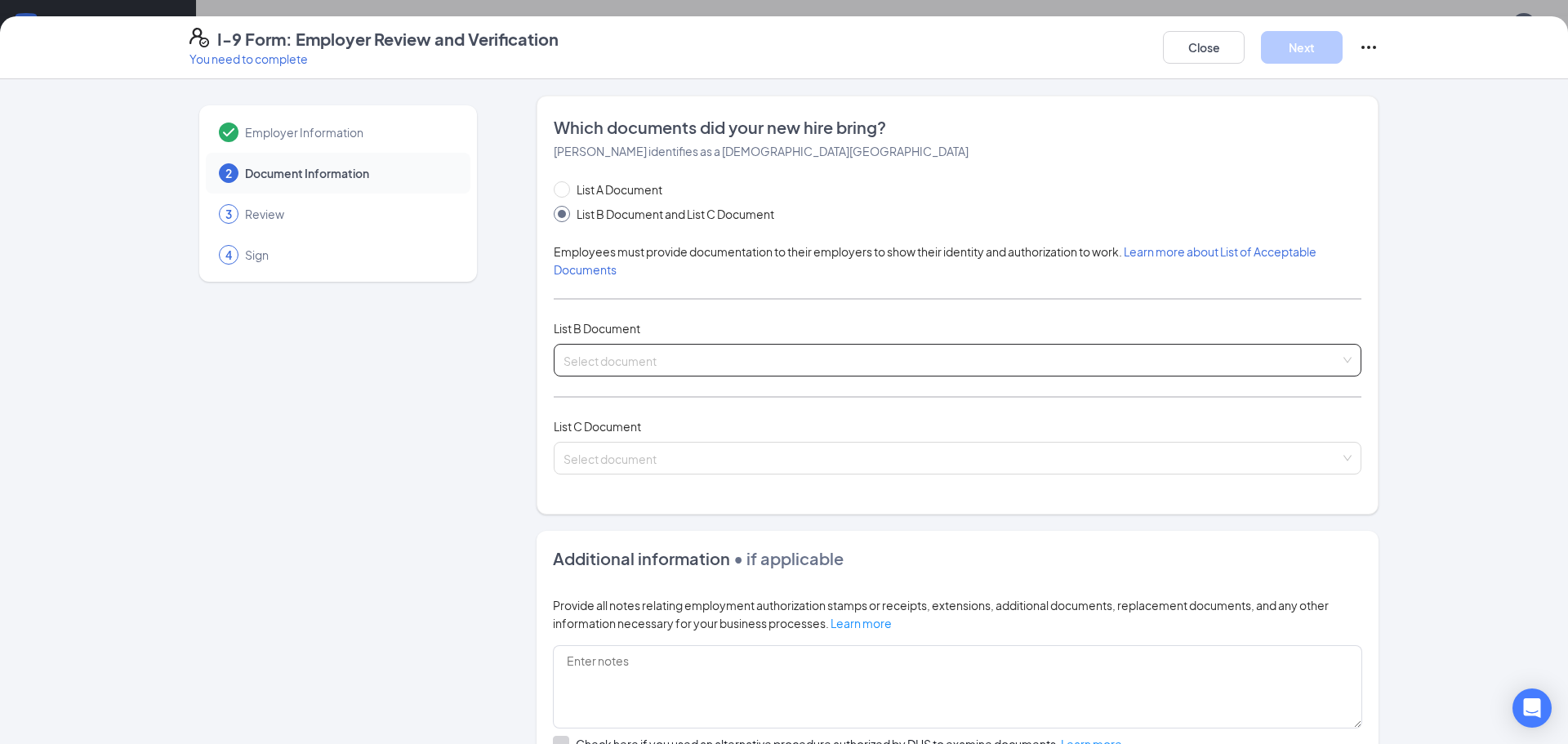
click at [588, 361] on input "search" at bounding box center [952, 357] width 777 height 25
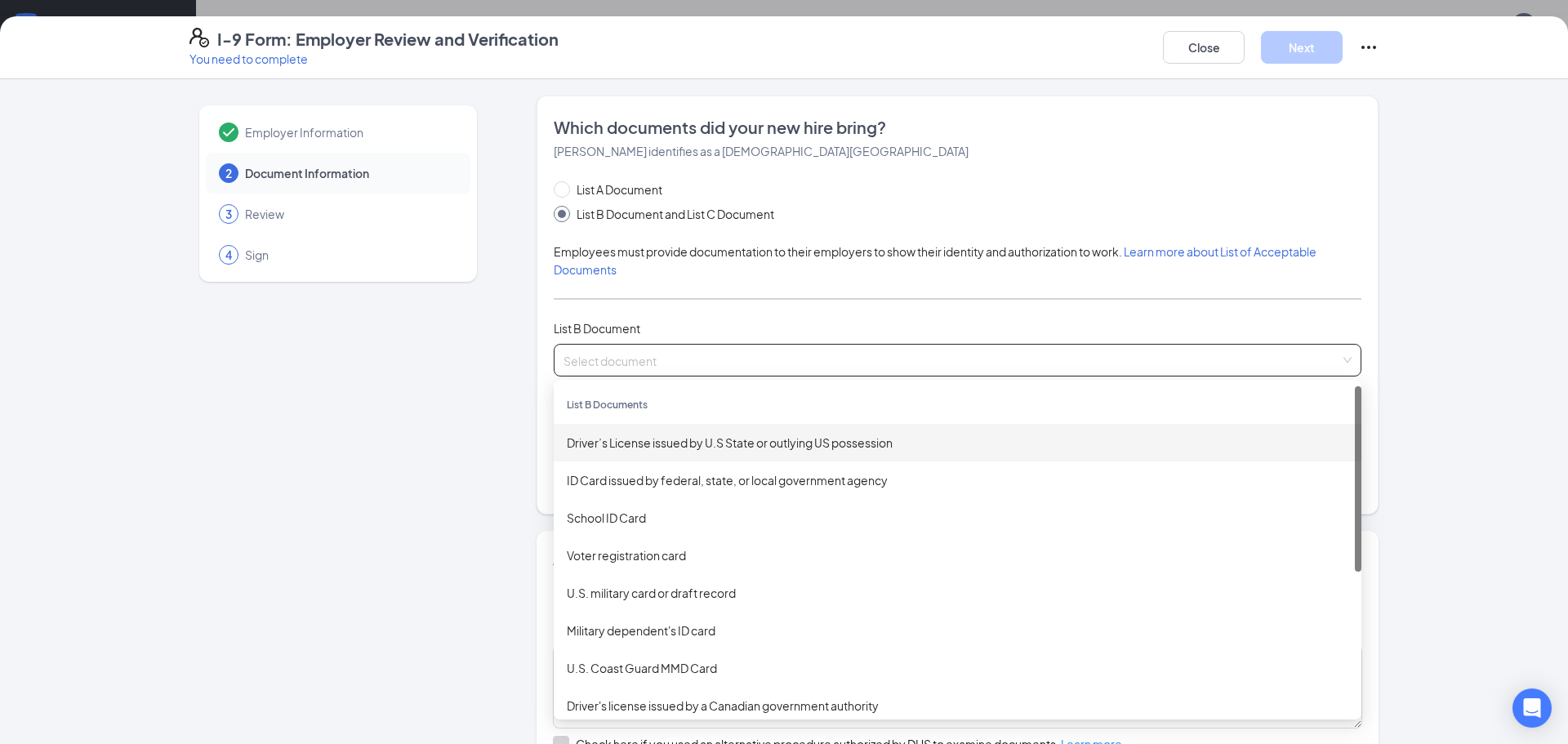
click at [618, 443] on div "Driver’s License issued by U.S State or outlying US possession" at bounding box center [958, 442] width 782 height 18
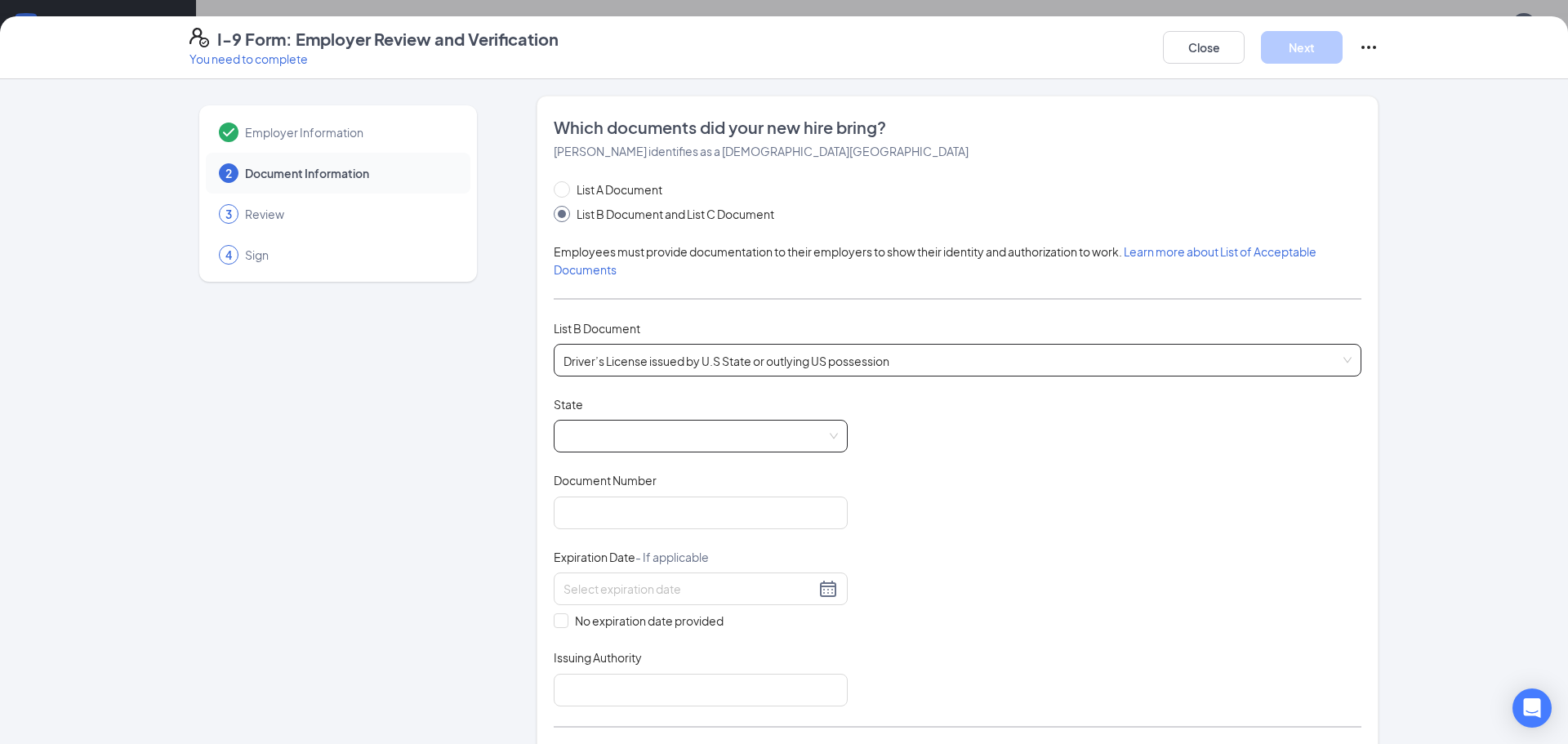
click at [657, 432] on span at bounding box center [701, 436] width 275 height 31
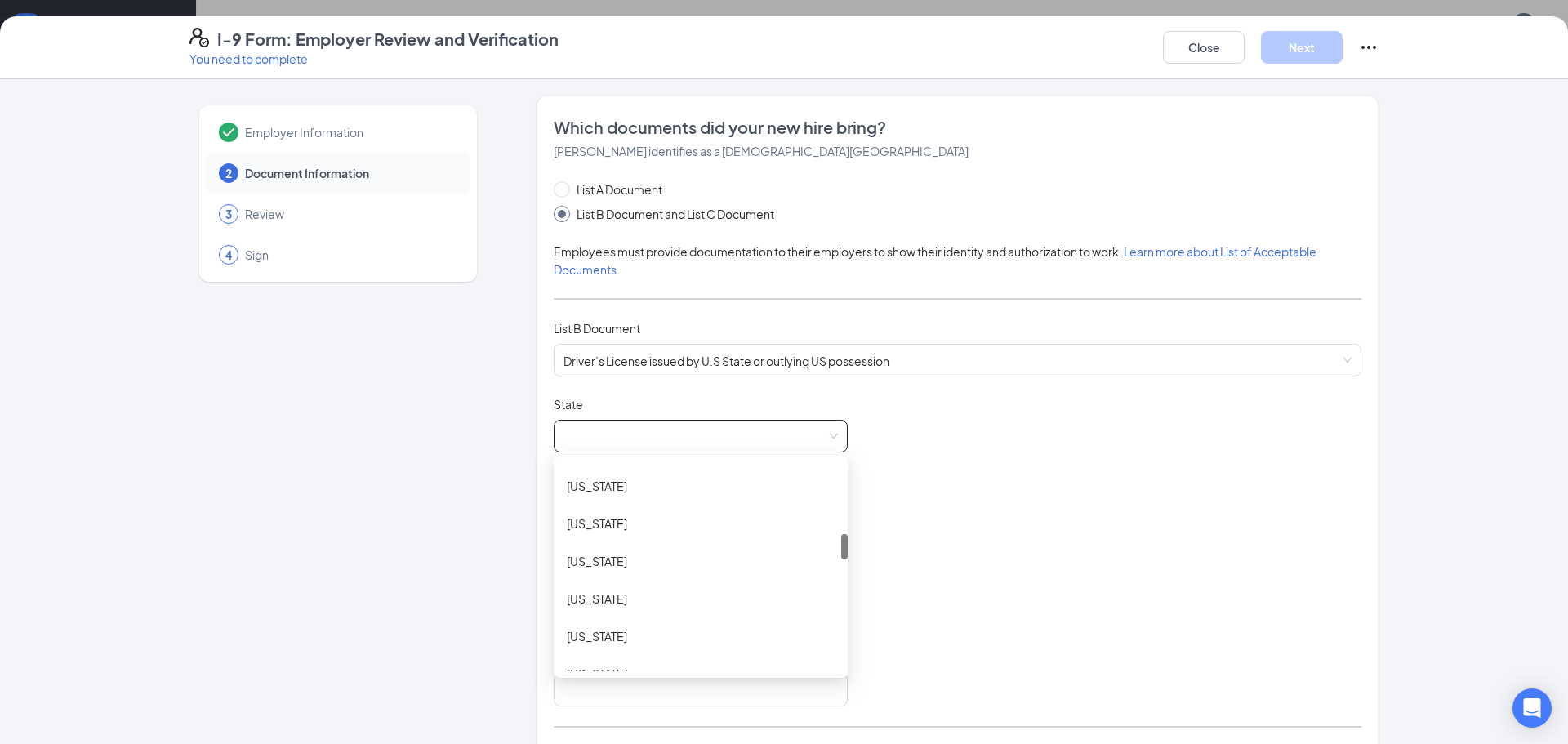
drag, startPoint x: 836, startPoint y: 475, endPoint x: 792, endPoint y: 546, distance: 83.5
click at [792, 546] on div "[US_STATE] [US_STATE] [US_STATE] [US_STATE] [US_STATE] [US_STATE] [US_STATE] [U…" at bounding box center [700, 567] width 294 height 209
click at [587, 625] on div "[US_STATE]" at bounding box center [701, 623] width 268 height 18
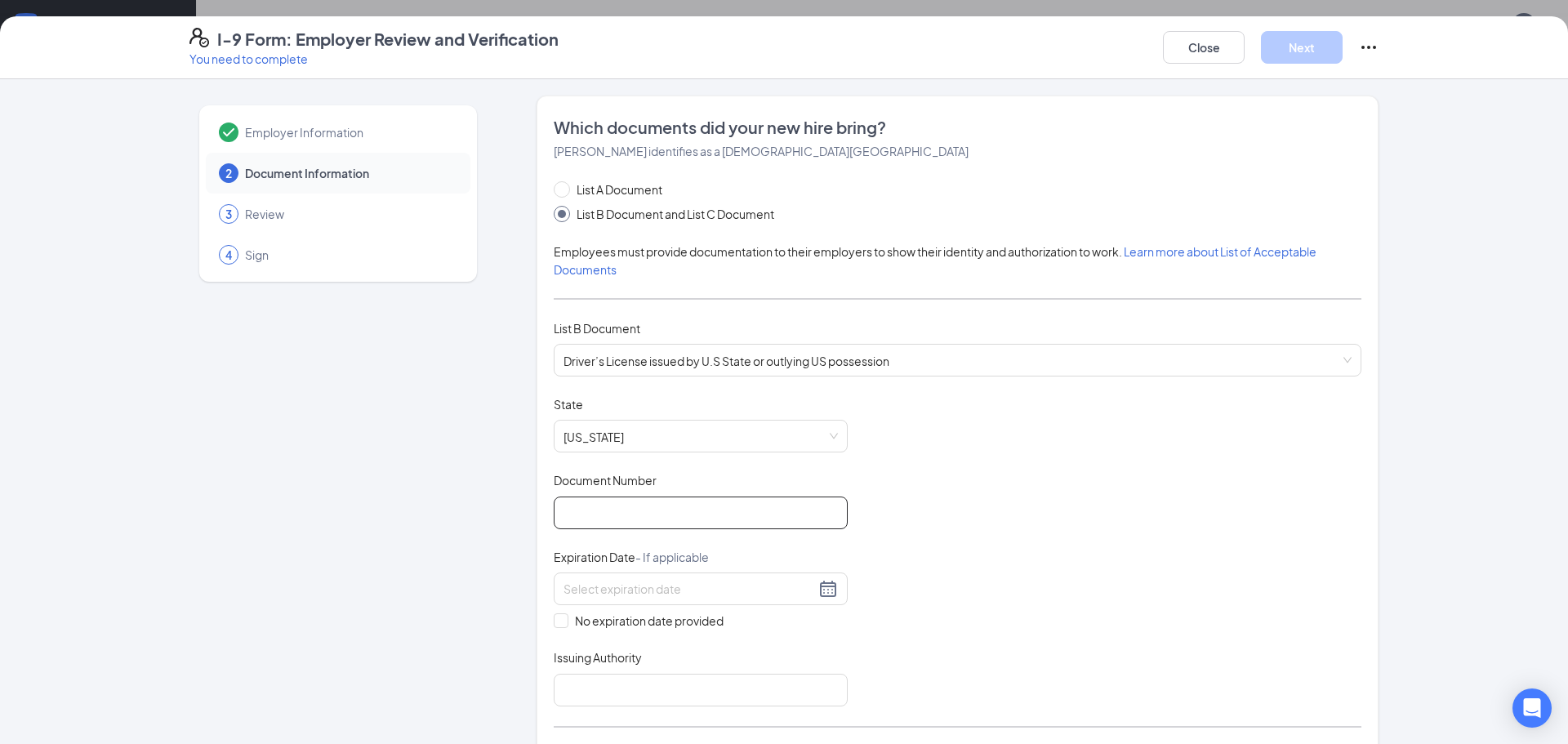
paste input "V129714529"
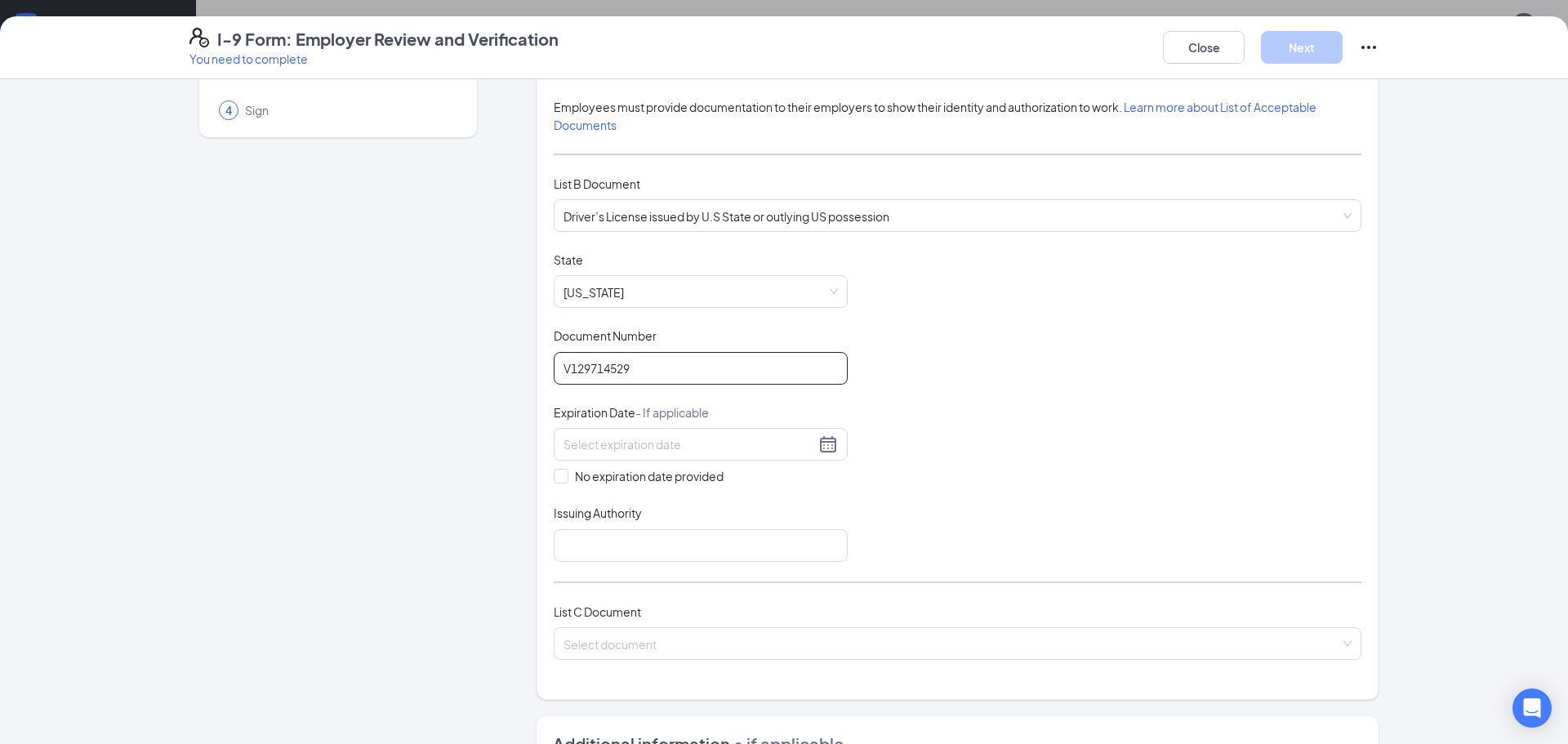
scroll to position [164, 0]
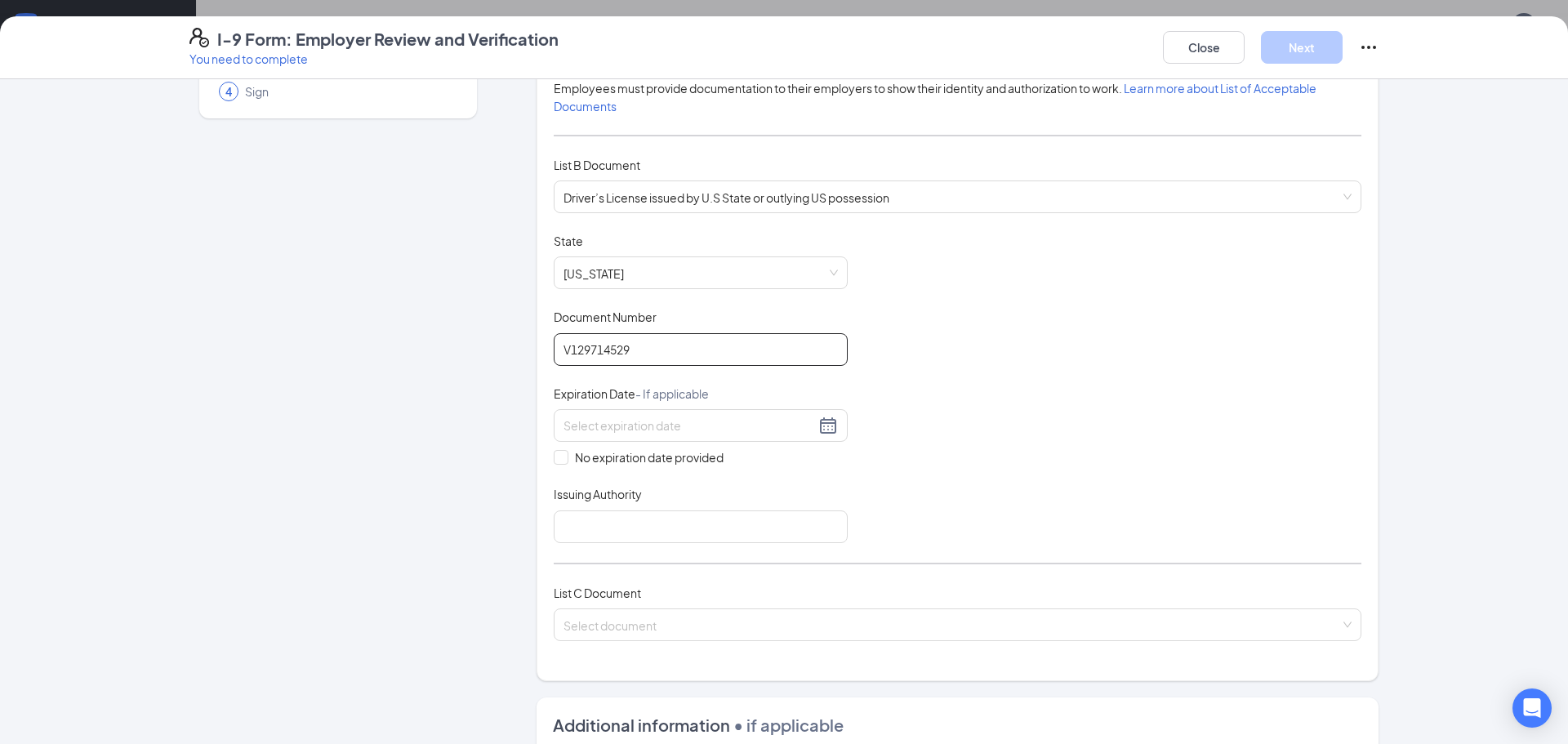
type input "V129714529"
click at [592, 428] on input at bounding box center [689, 425] width 252 height 18
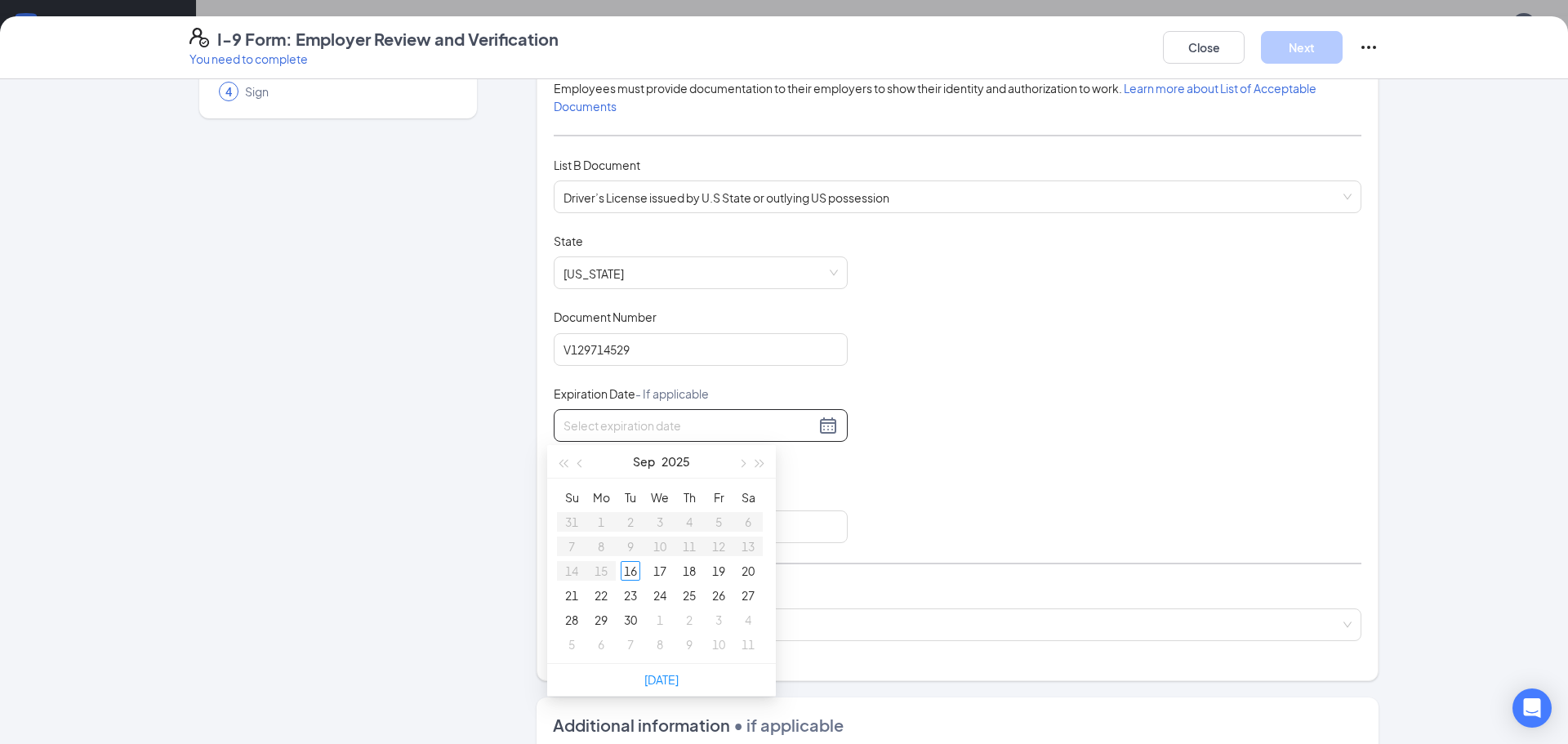
paste input "[DATE]"
type input "[DATE]"
click at [755, 436] on div "[DATE]" at bounding box center [701, 425] width 275 height 20
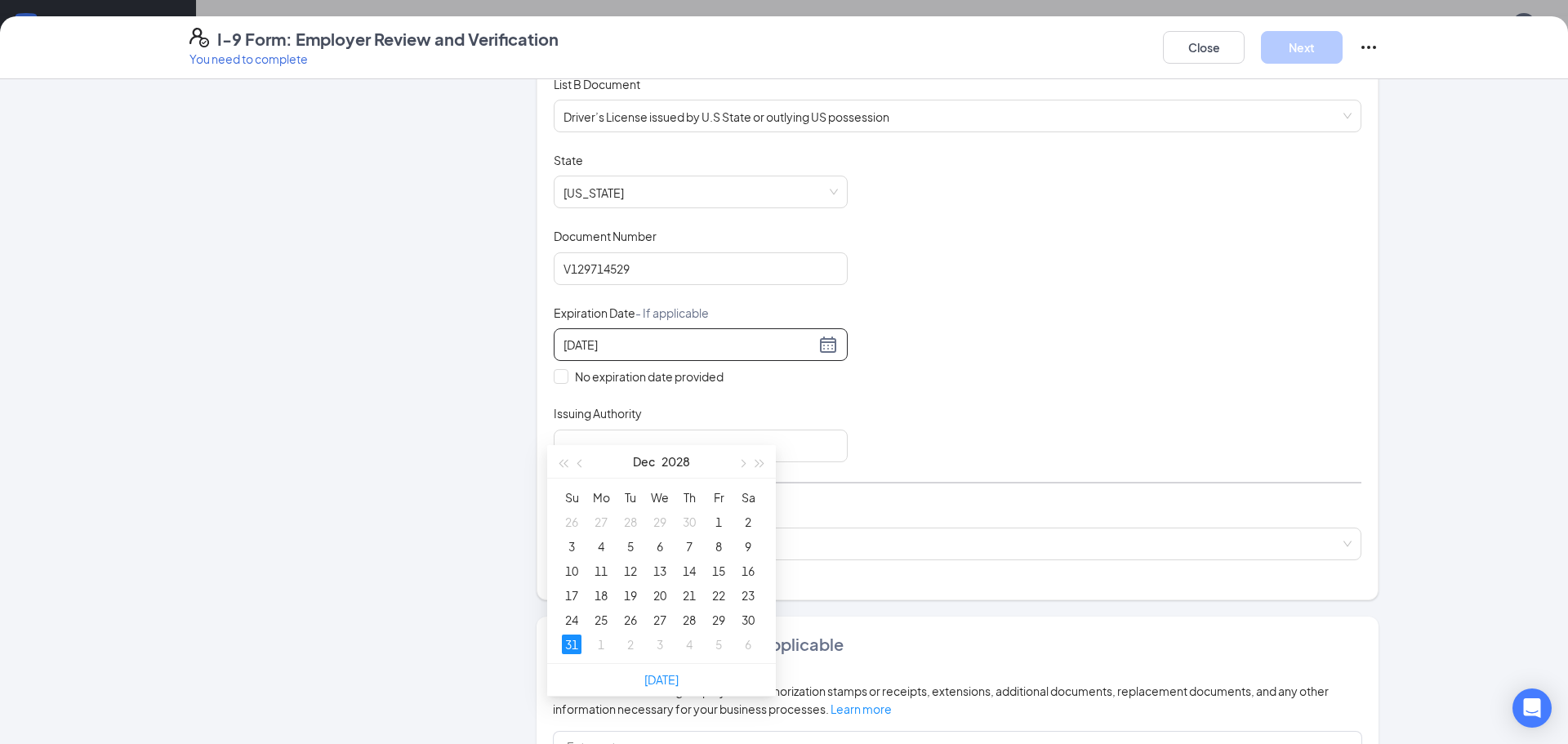
scroll to position [327, 0]
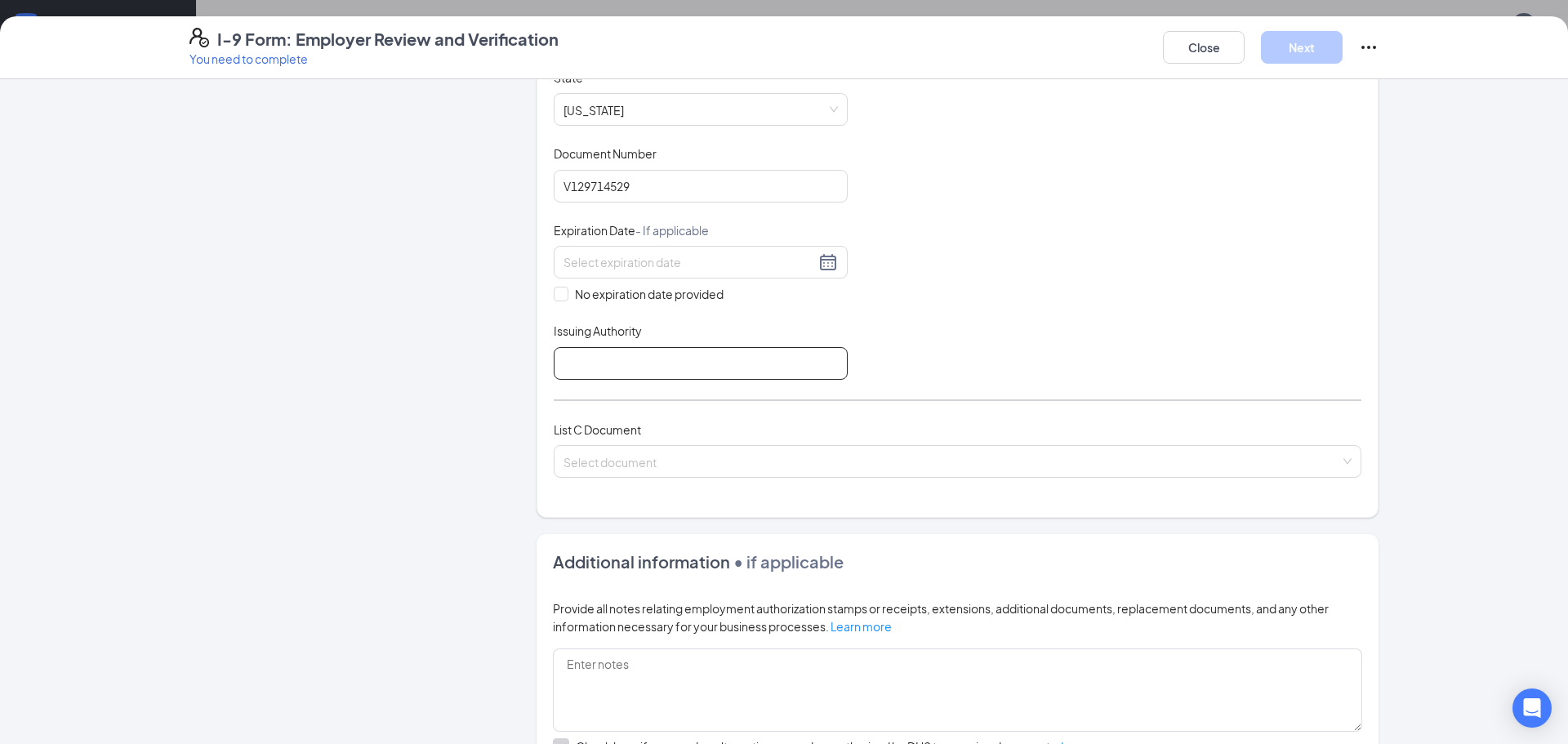
click at [558, 367] on input "Issuing Authority" at bounding box center [700, 363] width 294 height 32
paste input "[DATE]"
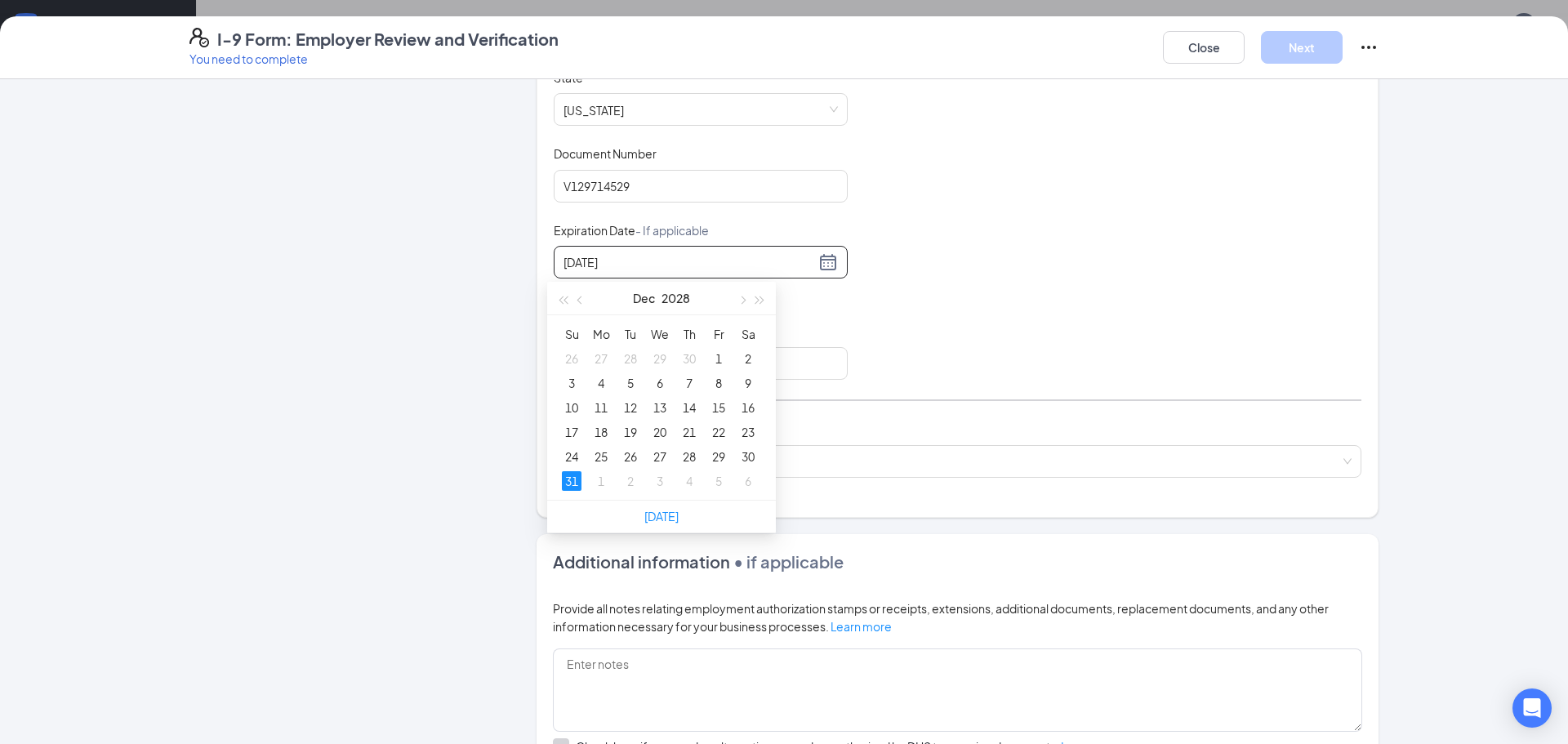
click at [662, 266] on input "[DATE]" at bounding box center [689, 262] width 252 height 18
click at [668, 519] on link "[DATE]" at bounding box center [662, 516] width 34 height 14
type input "0"
paste input "[DATE]"
click at [824, 252] on div "[DATE]" at bounding box center [701, 262] width 275 height 20
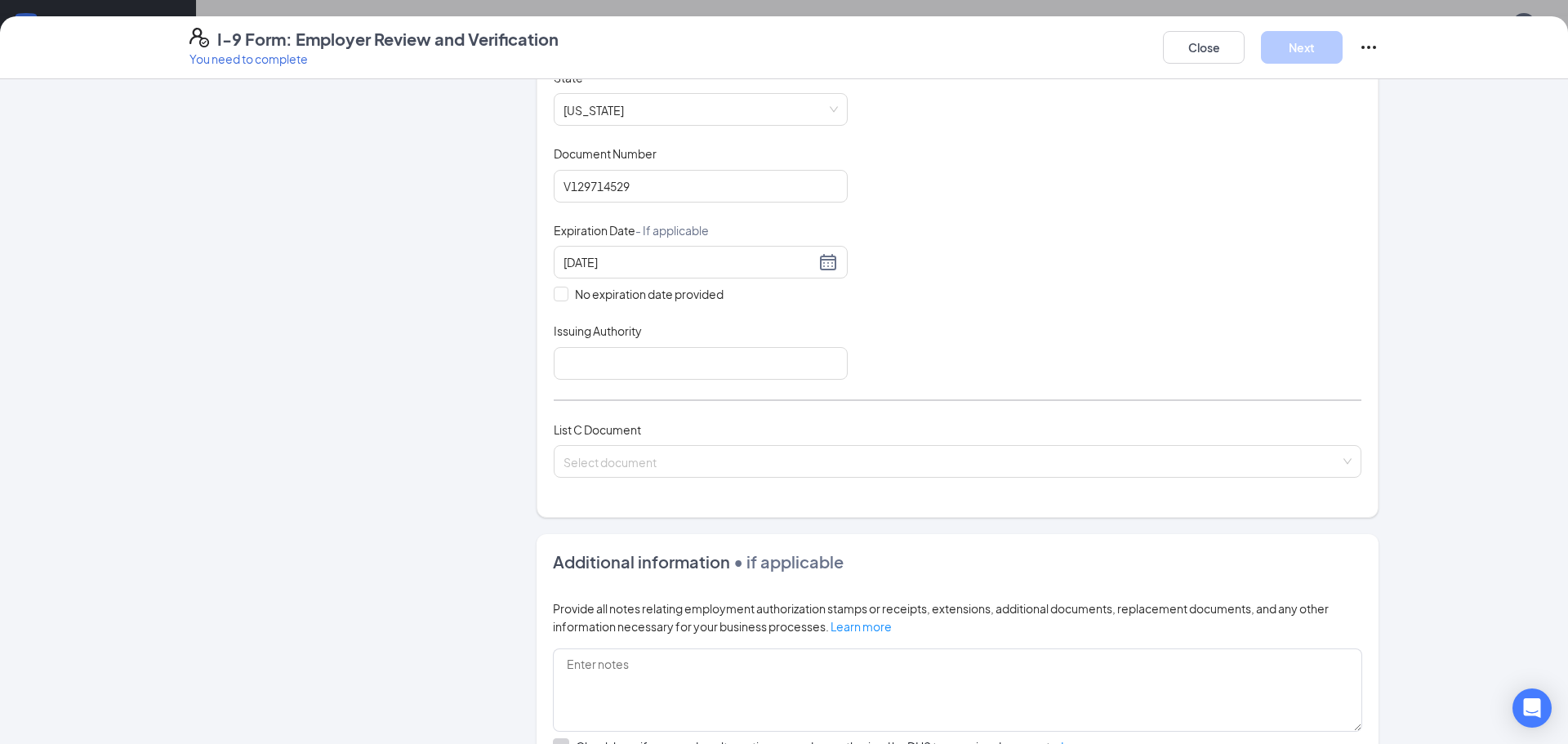
click at [791, 344] on div "Issuing Authority" at bounding box center [700, 334] width 294 height 24
click at [629, 269] on input "[DATE]" at bounding box center [689, 262] width 252 height 18
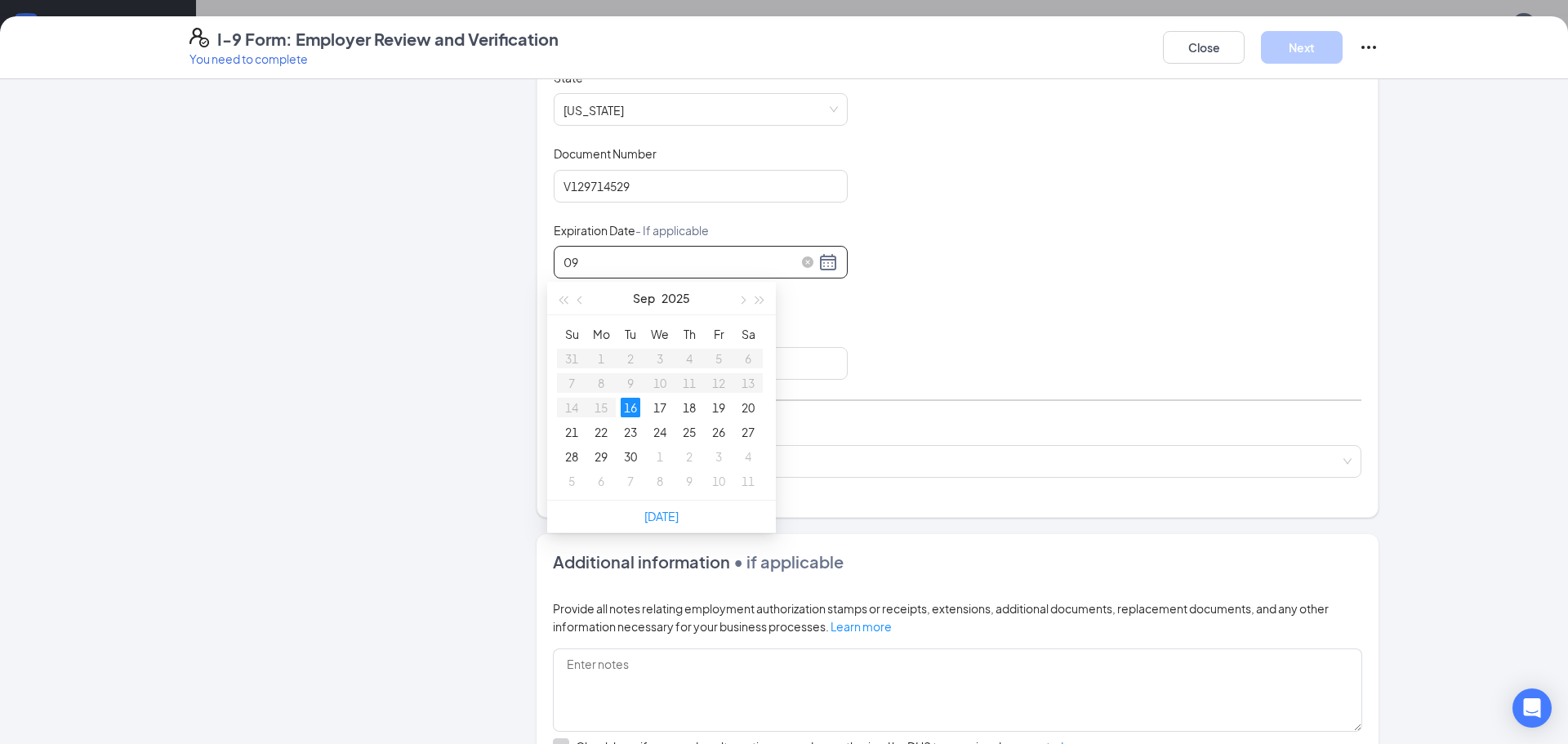
type input "0"
paste input "[DATE]"
click at [659, 266] on input "[DATE]" at bounding box center [689, 262] width 252 height 18
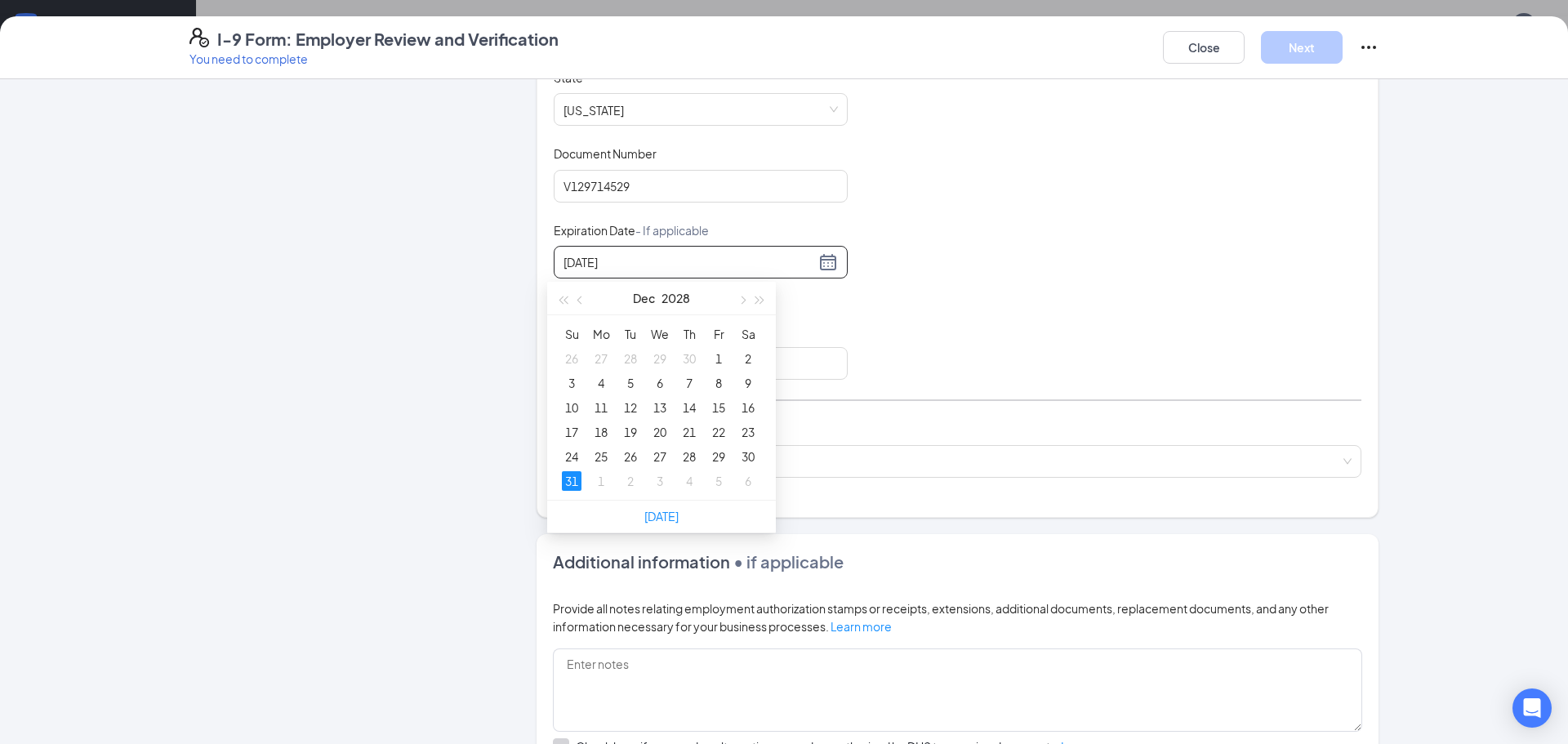
click at [818, 303] on div "Document Title Driver’s License issued by U.S State or outlying US possession S…" at bounding box center [957, 225] width 807 height 310
click at [630, 269] on input "[DATE]" at bounding box center [689, 262] width 252 height 18
type input "0"
paste input "[DATE]"
click at [568, 481] on div "31" at bounding box center [571, 481] width 20 height 20
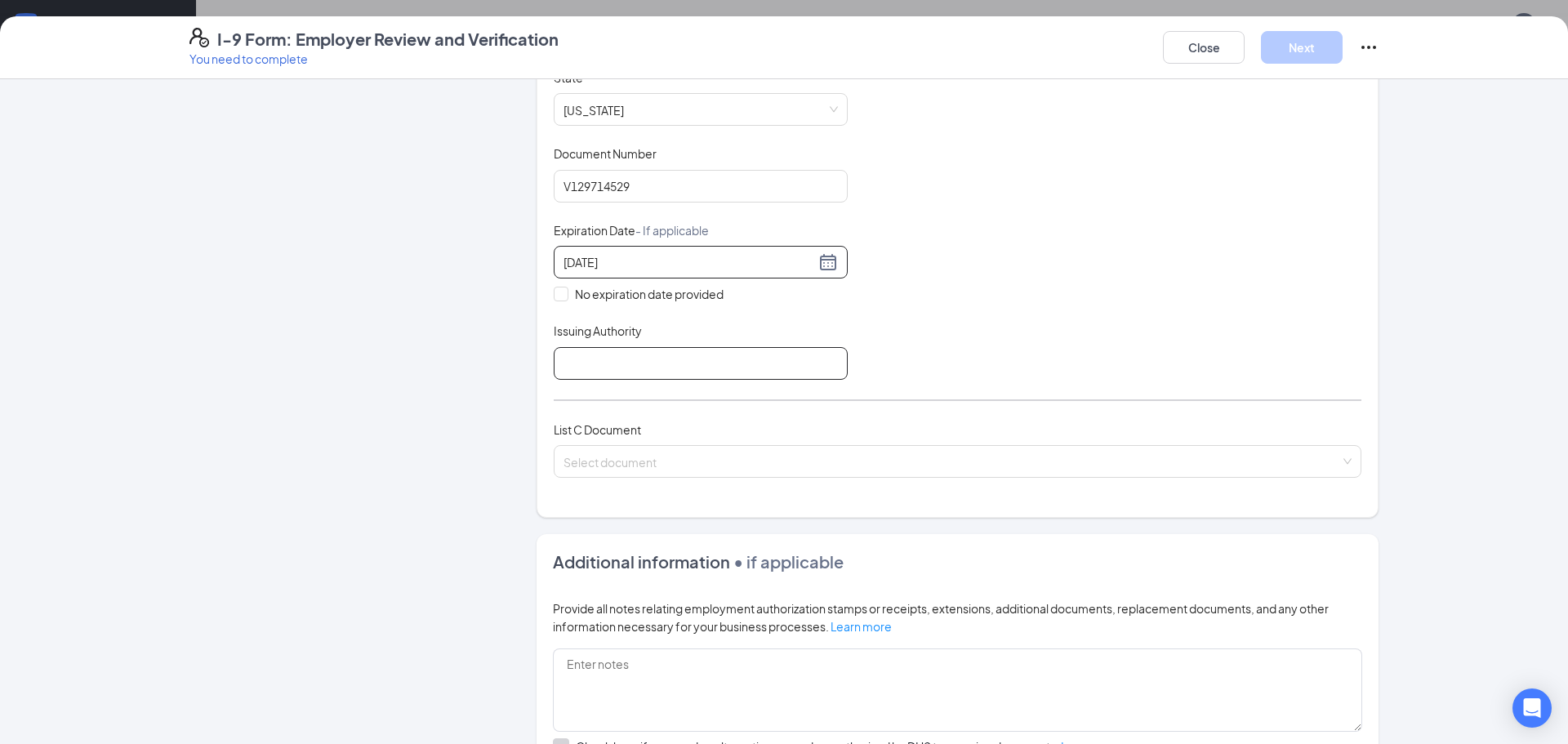
type input "[DATE]"
click at [577, 368] on input "Issuing Authority" at bounding box center [700, 363] width 294 height 32
type input "[US_STATE]"
click at [627, 460] on input "search" at bounding box center [952, 459] width 777 height 25
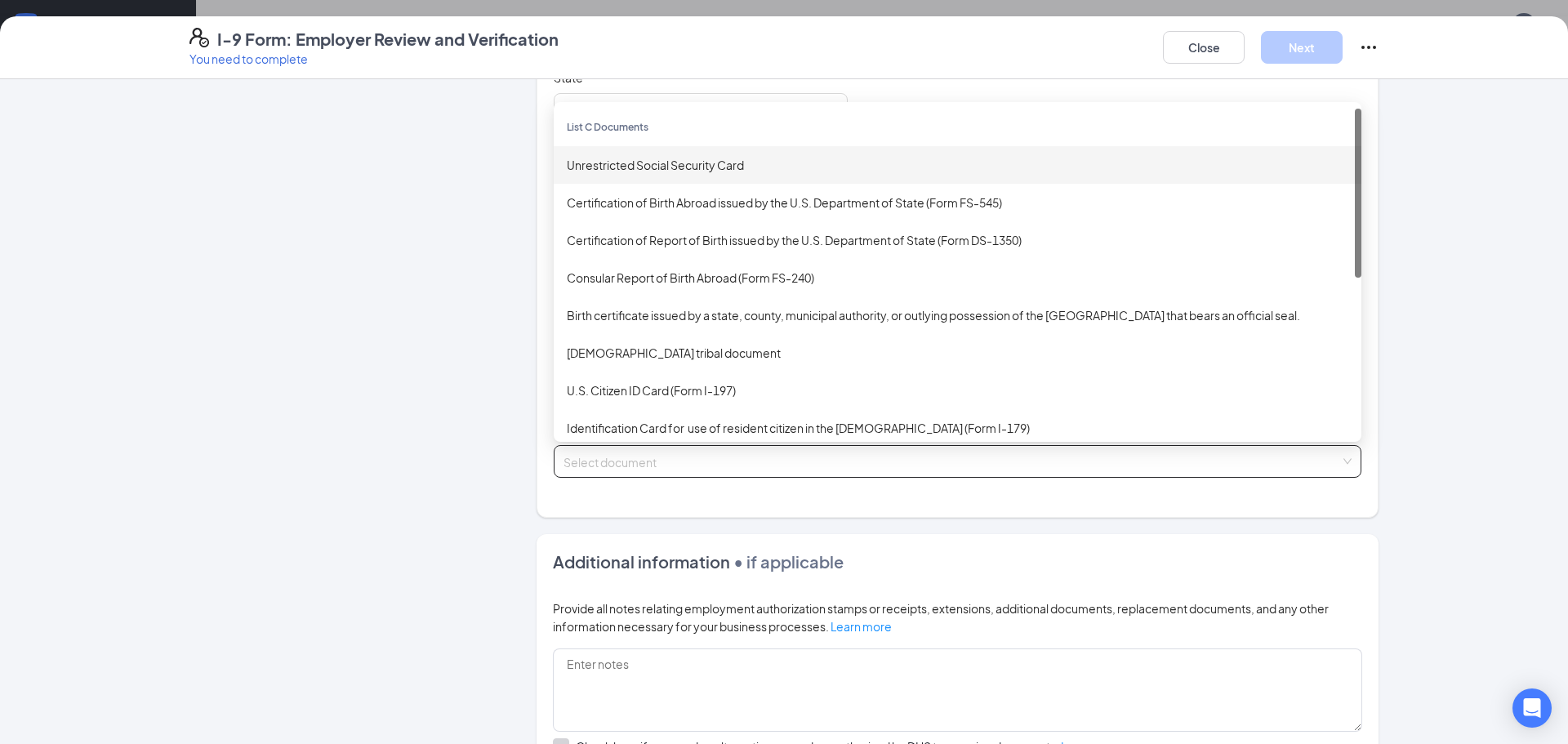
click at [611, 163] on div "Unrestricted Social Security Card" at bounding box center [958, 165] width 782 height 18
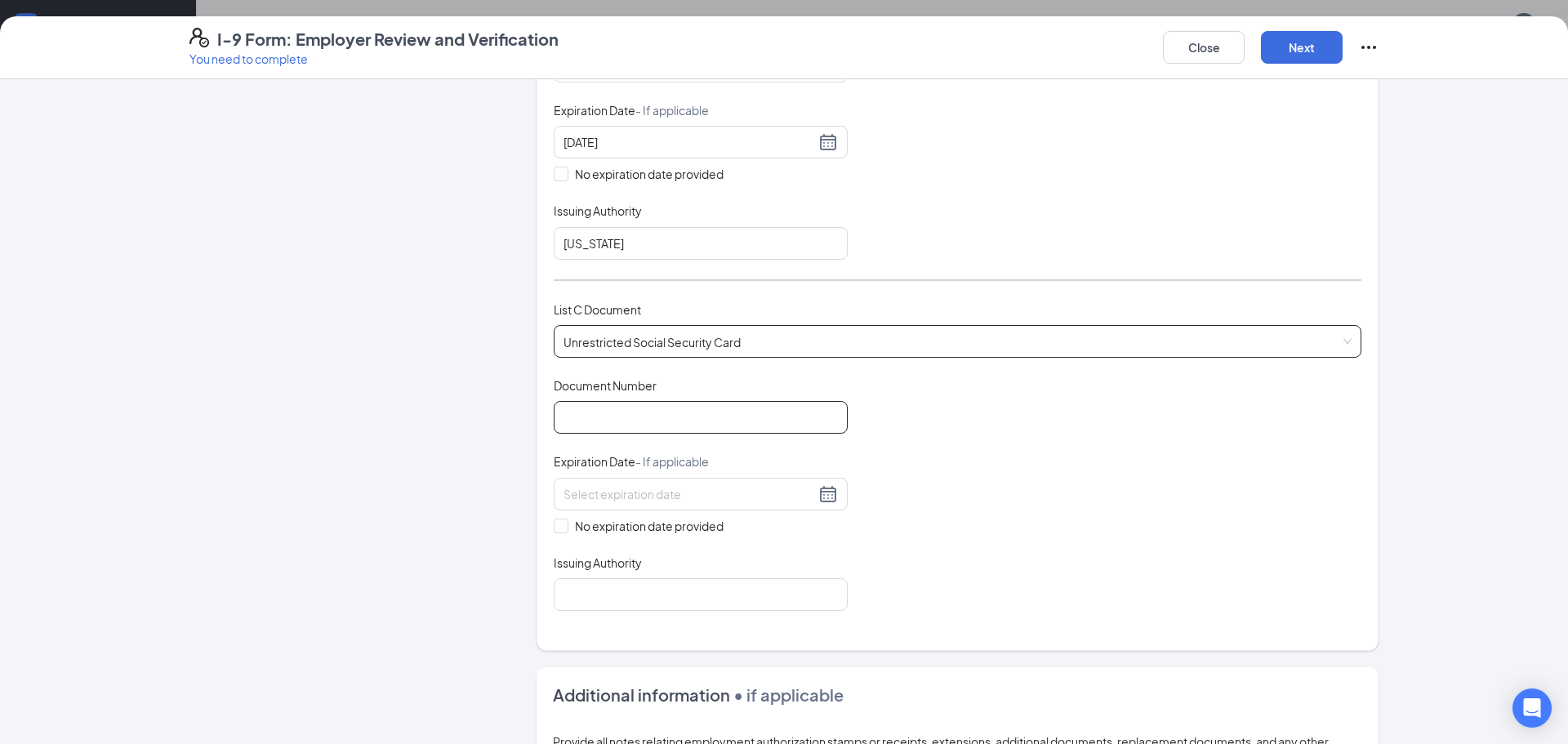
scroll to position [490, 0]
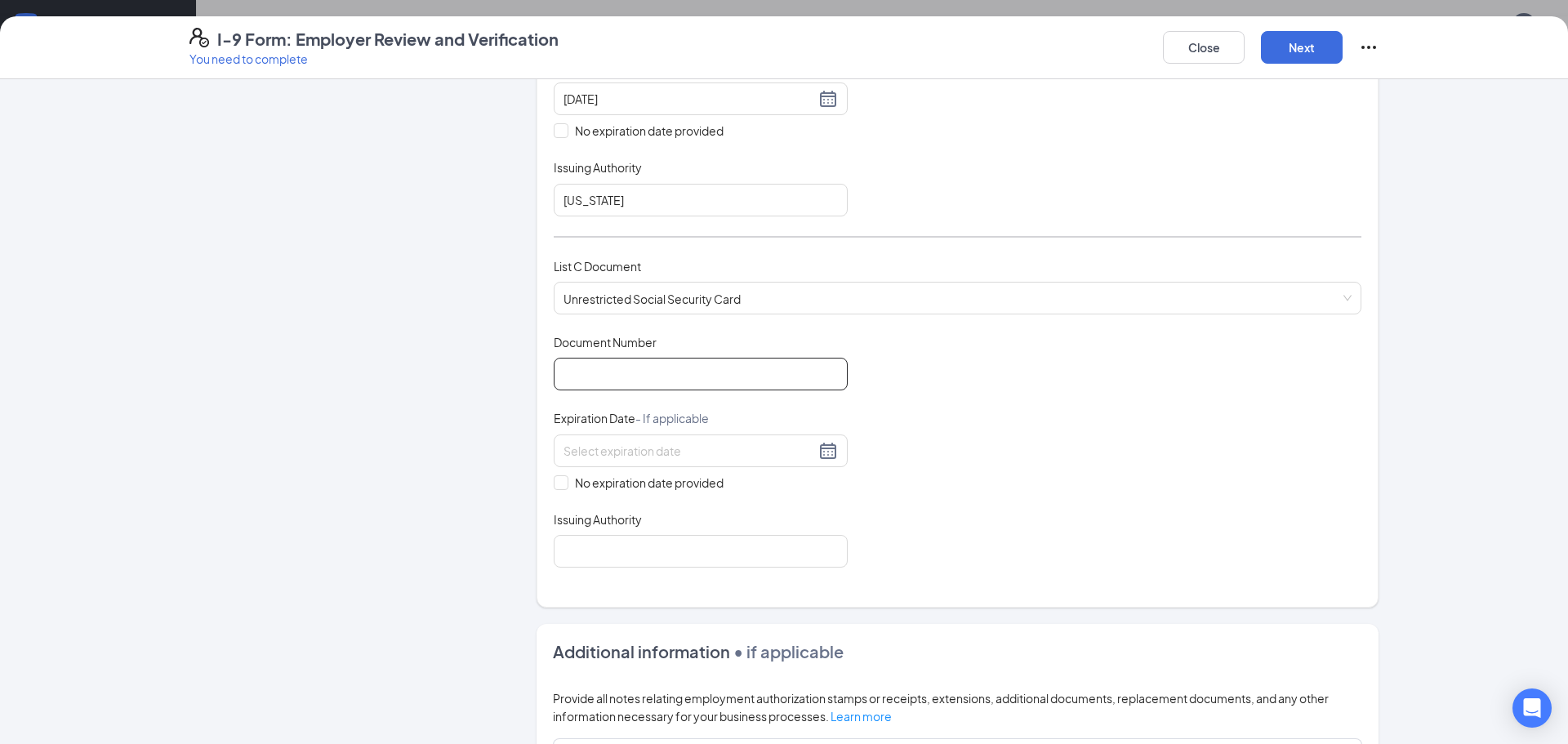
paste input "764-54-0853"
type input "764-54-0853"
click at [558, 485] on input "No expiration date provided" at bounding box center [559, 481] width 11 height 11
checkbox input "true"
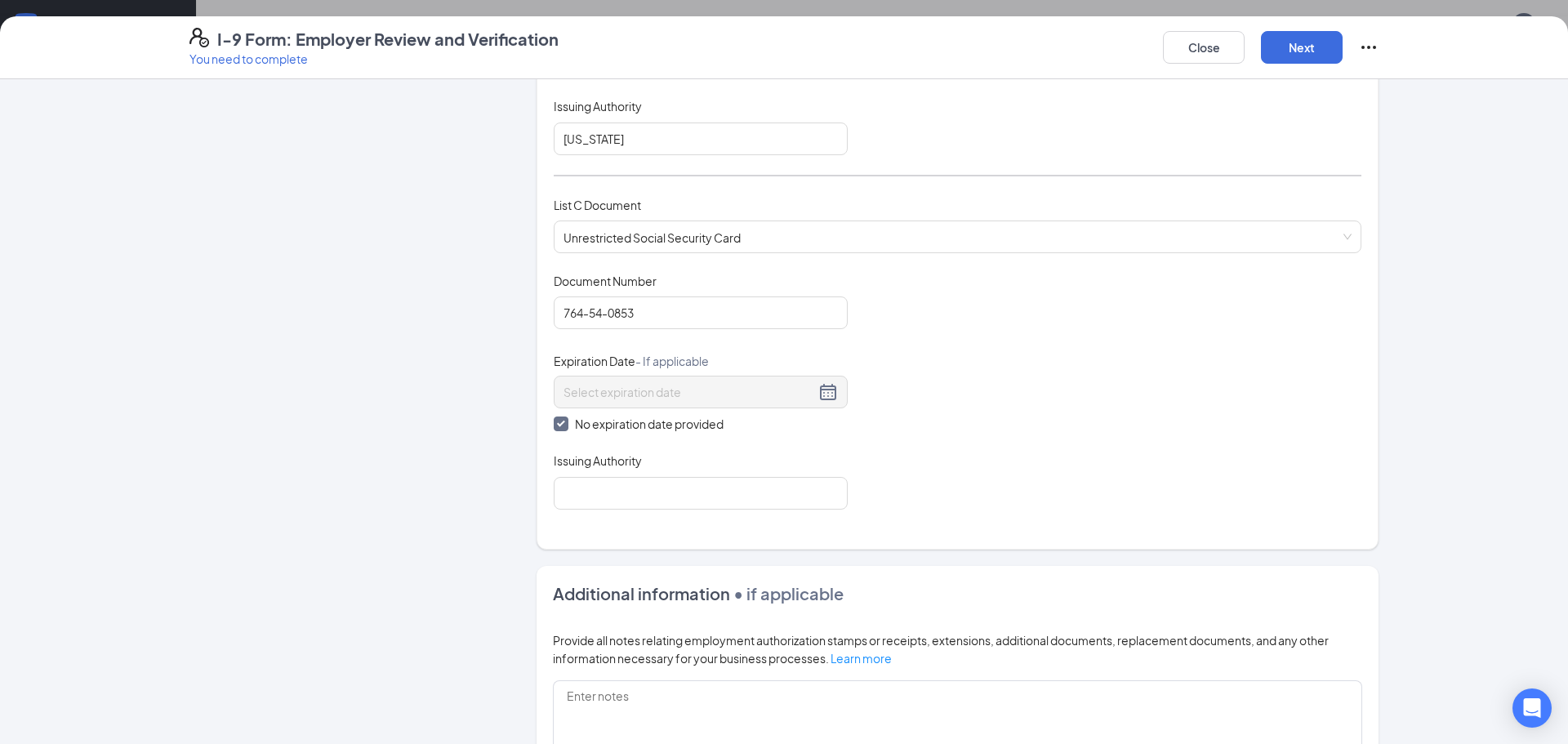
scroll to position [654, 0]
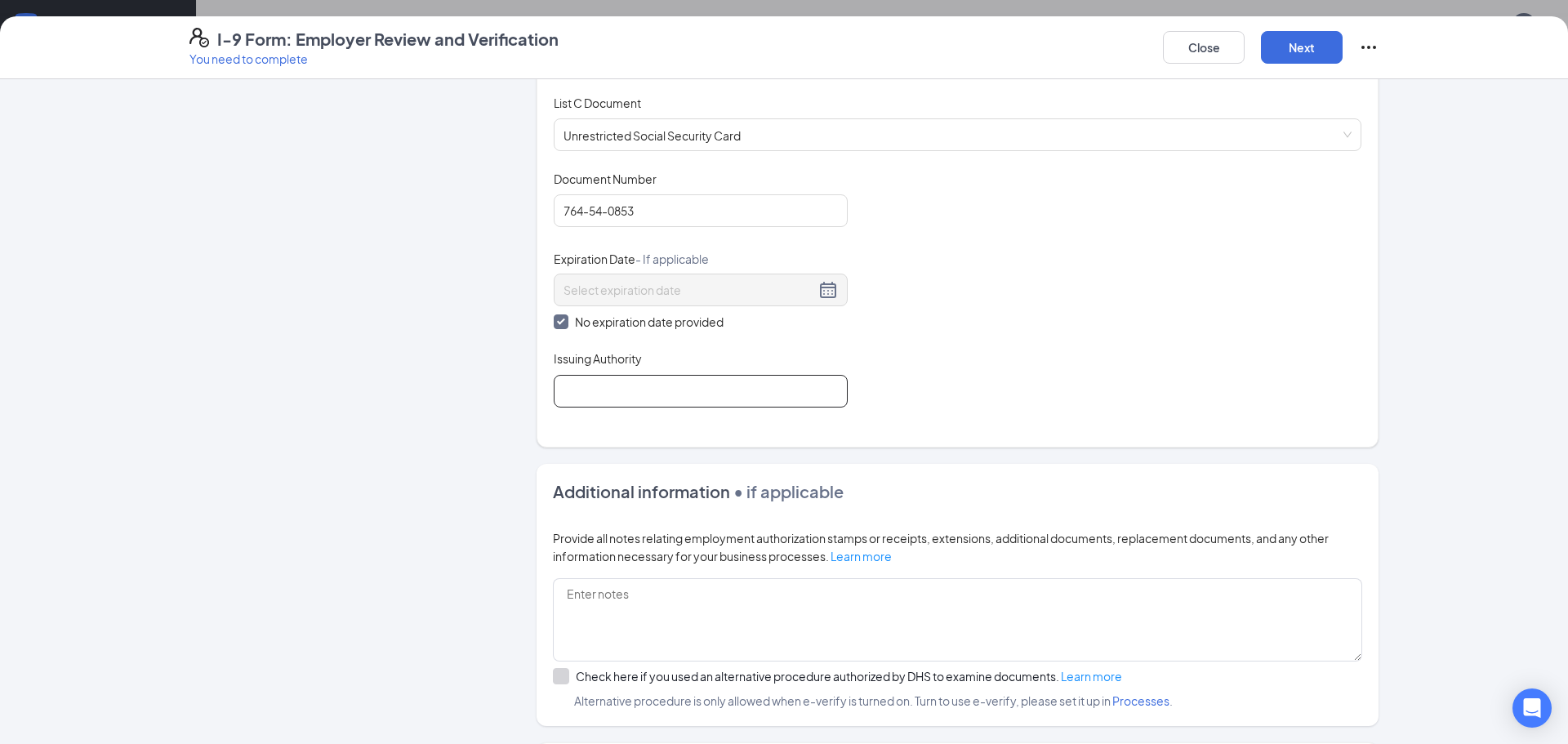
click at [571, 385] on input "Issuing Authority" at bounding box center [700, 391] width 294 height 32
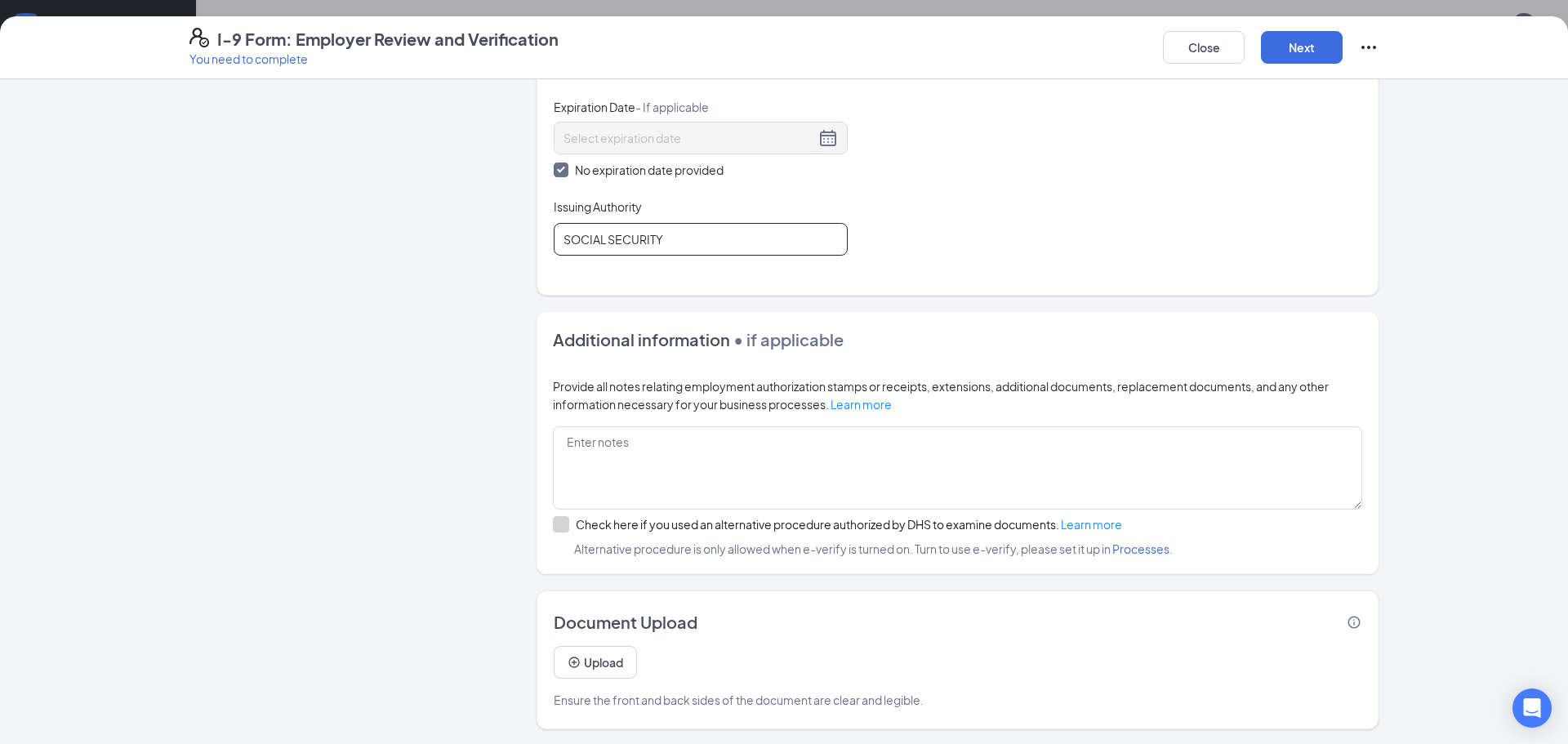
scroll to position [808, 0]
type input "SOCIAL SECURITY"
click at [1310, 49] on button "Next" at bounding box center [1302, 48] width 82 height 32
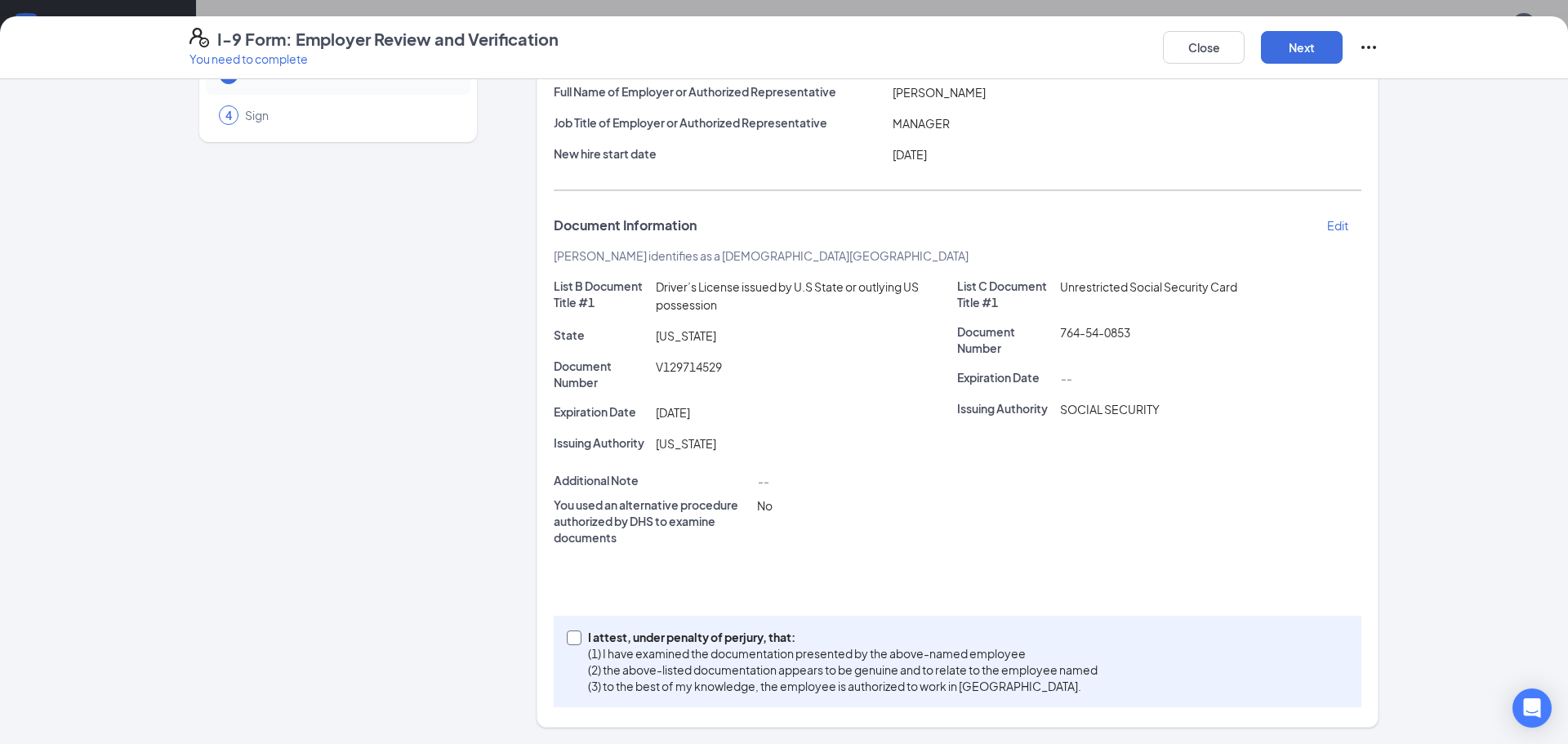
click at [567, 636] on input "I attest, under penalty of [PERSON_NAME], that: (1) I have examined the documen…" at bounding box center [572, 636] width 11 height 11
checkbox input "true"
click at [1297, 48] on button "Next" at bounding box center [1302, 48] width 82 height 32
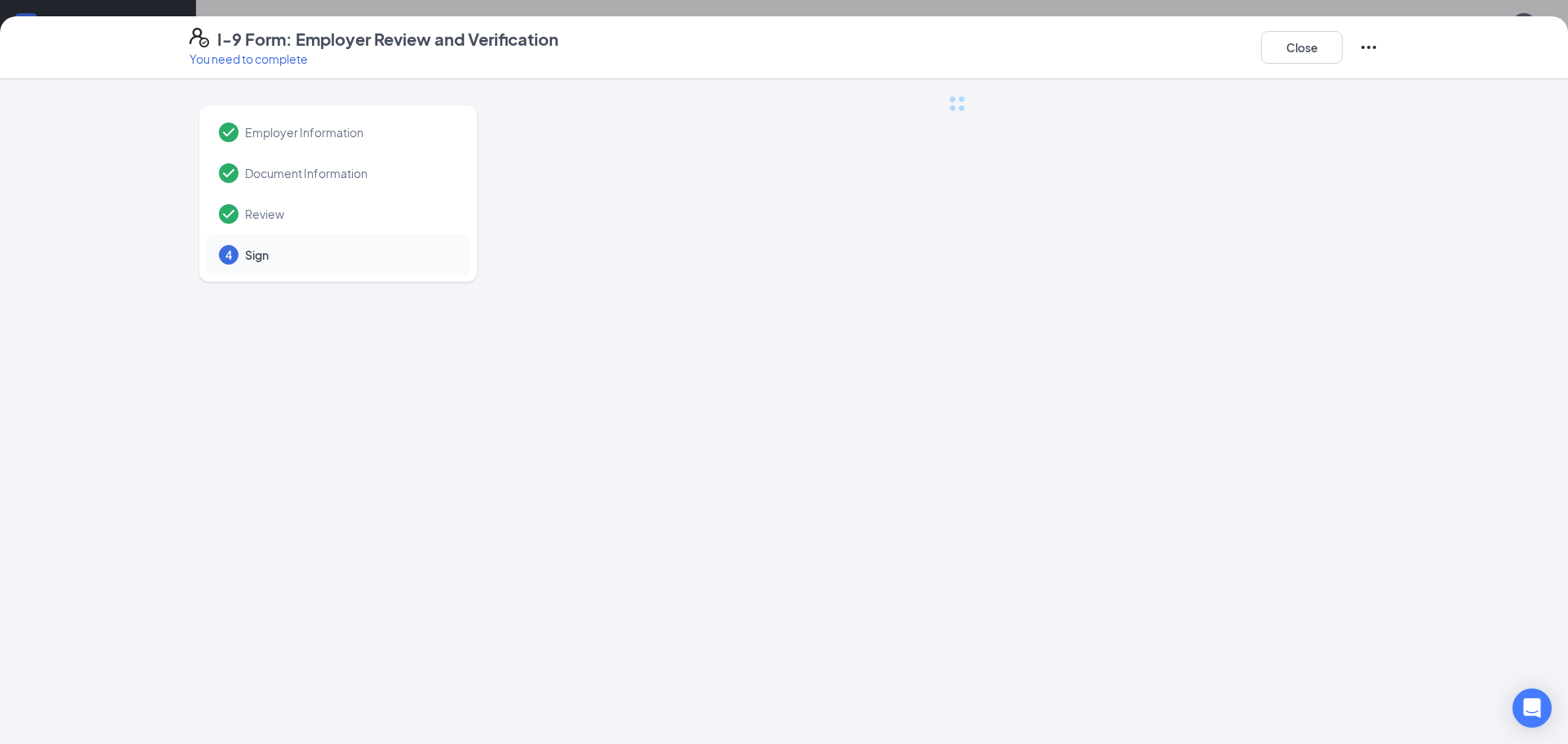
scroll to position [0, 0]
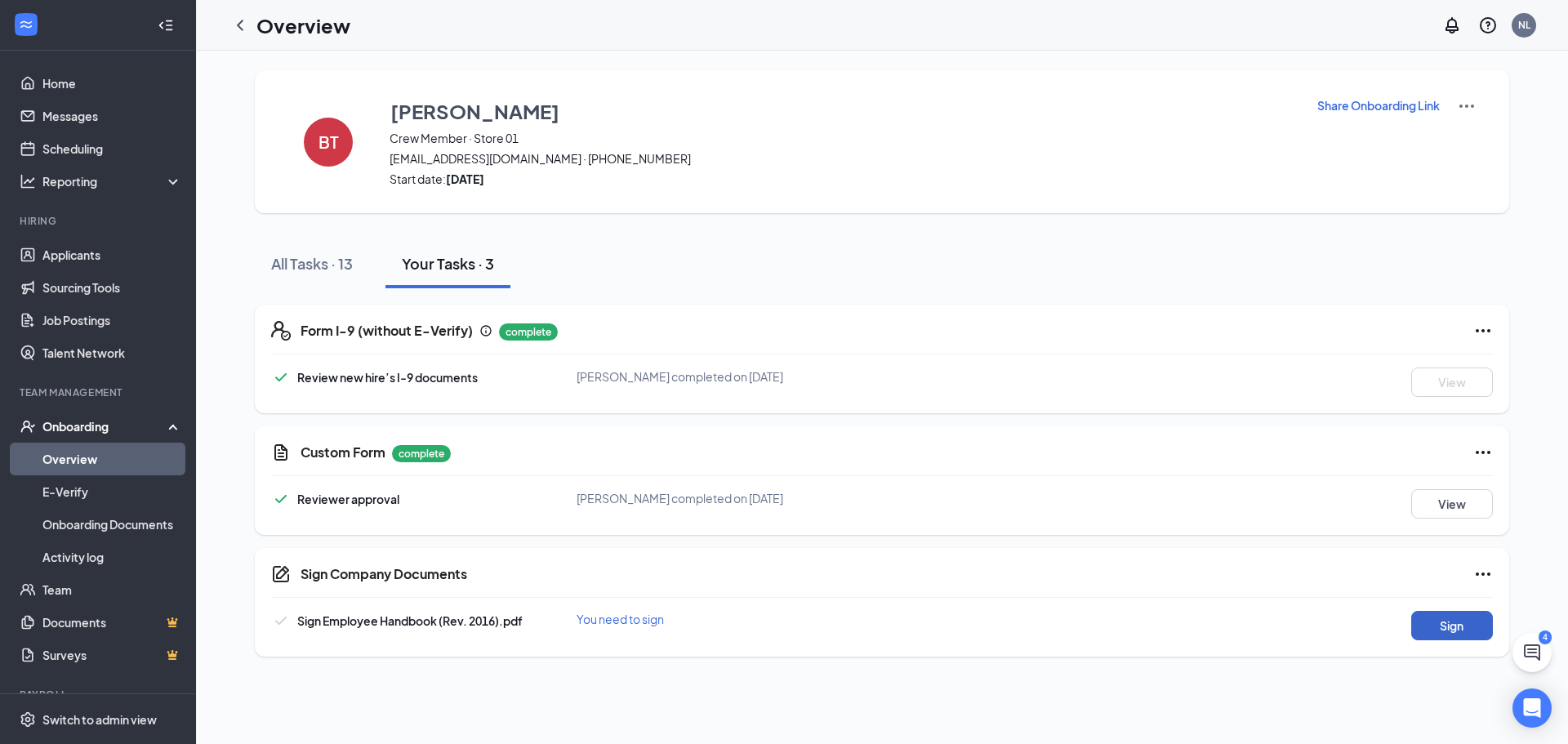
click at [1448, 632] on button "Sign" at bounding box center [1452, 625] width 82 height 29
